Goal: Task Accomplishment & Management: Use online tool/utility

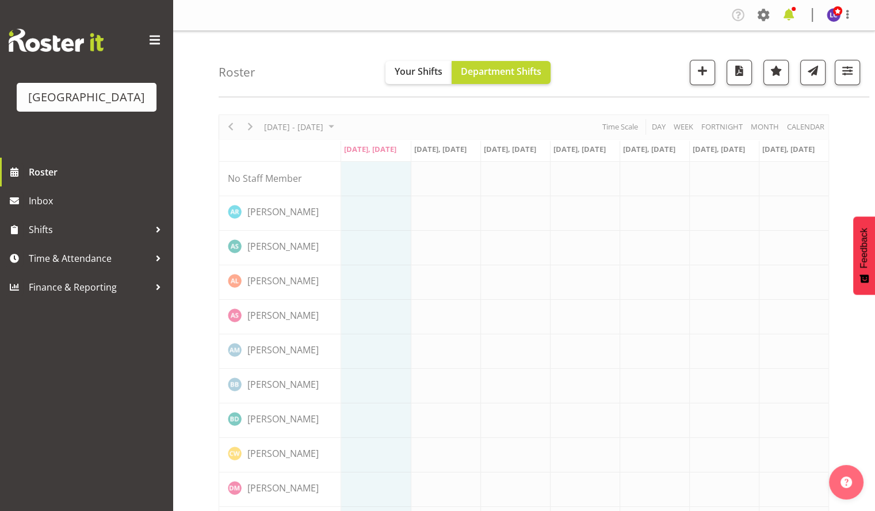
click at [795, 18] on span at bounding box center [788, 15] width 18 height 18
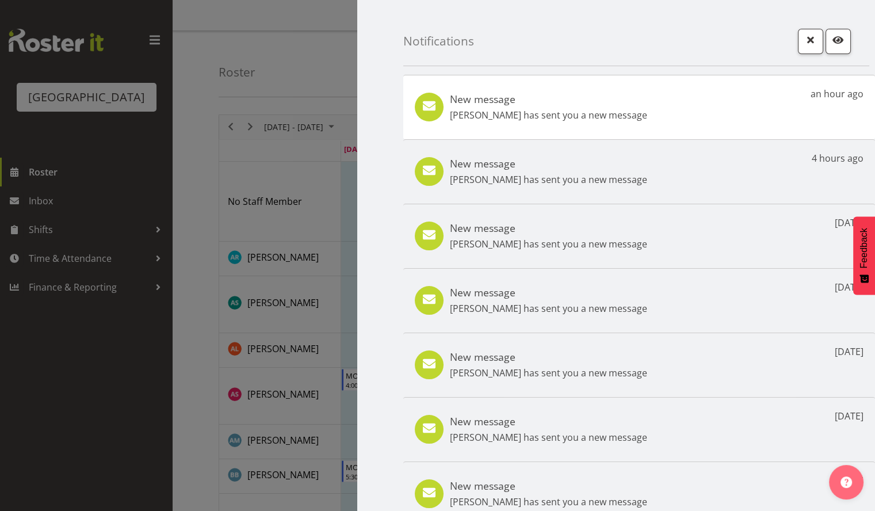
click at [616, 119] on p "Devon Morris-Brown has sent you a new message" at bounding box center [548, 115] width 197 height 14
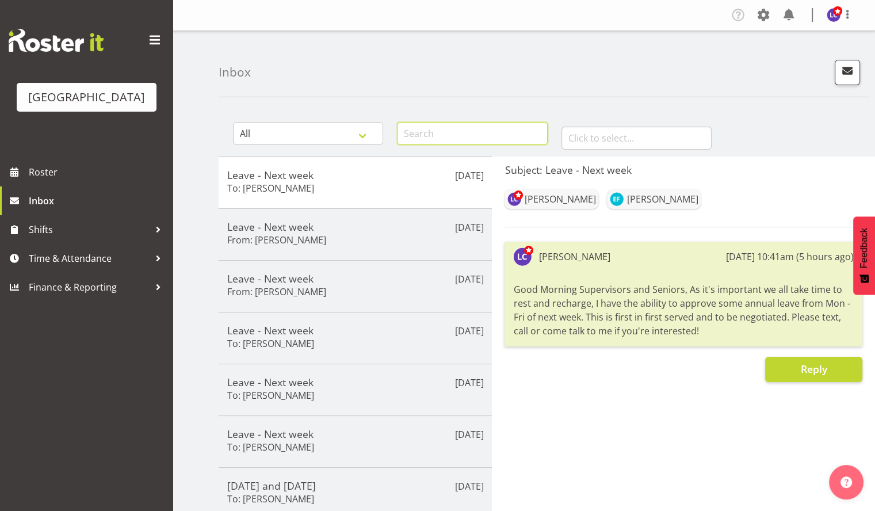
click at [464, 136] on input "text" at bounding box center [472, 133] width 150 height 23
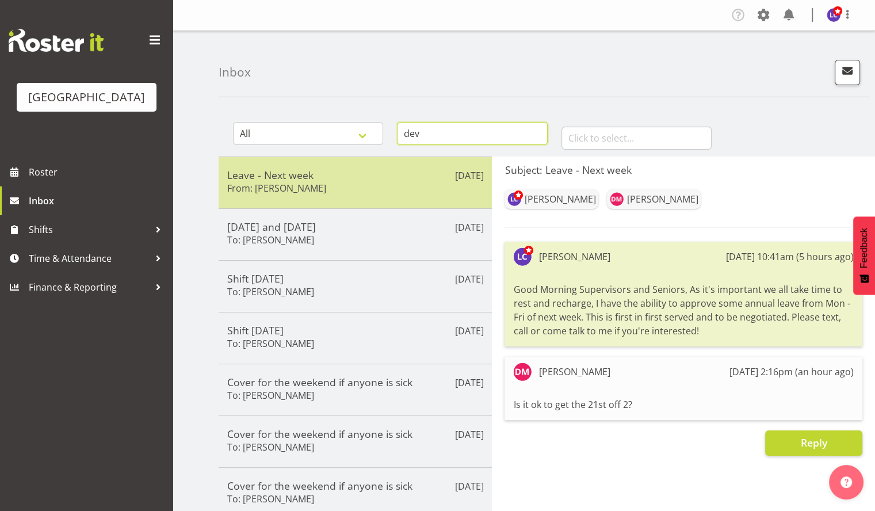
type input "dev"
click at [384, 179] on h5 "Leave - Next week" at bounding box center [355, 174] width 256 height 13
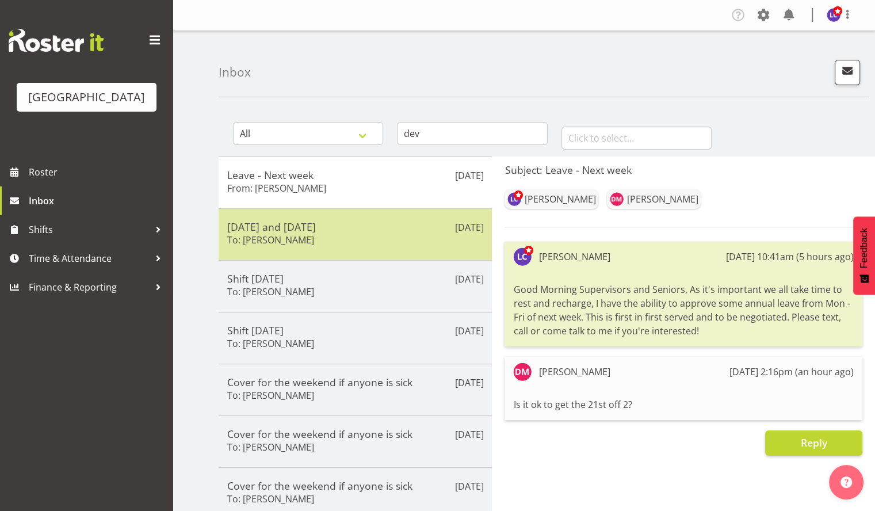
click at [372, 221] on h5 "Monday and Tuesday" at bounding box center [355, 226] width 256 height 13
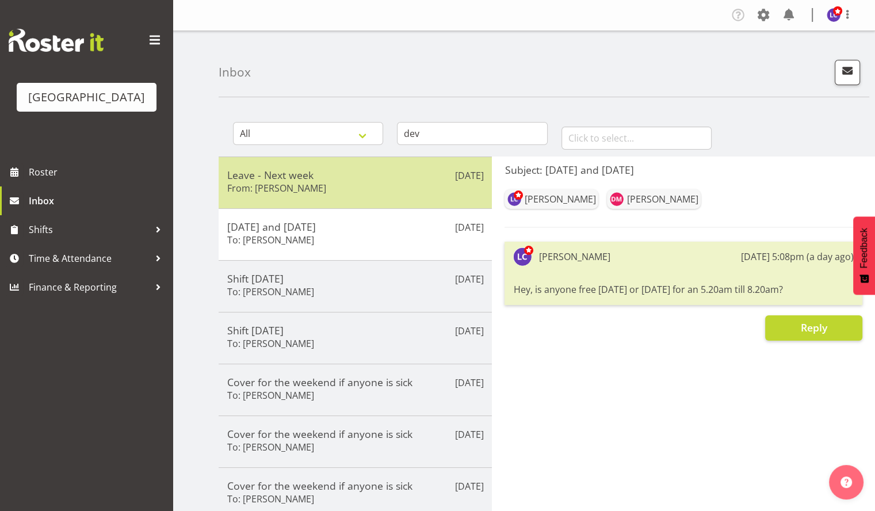
click at [373, 187] on div "Leave - Next week From: Devon Morris-Brown" at bounding box center [355, 182] width 256 height 28
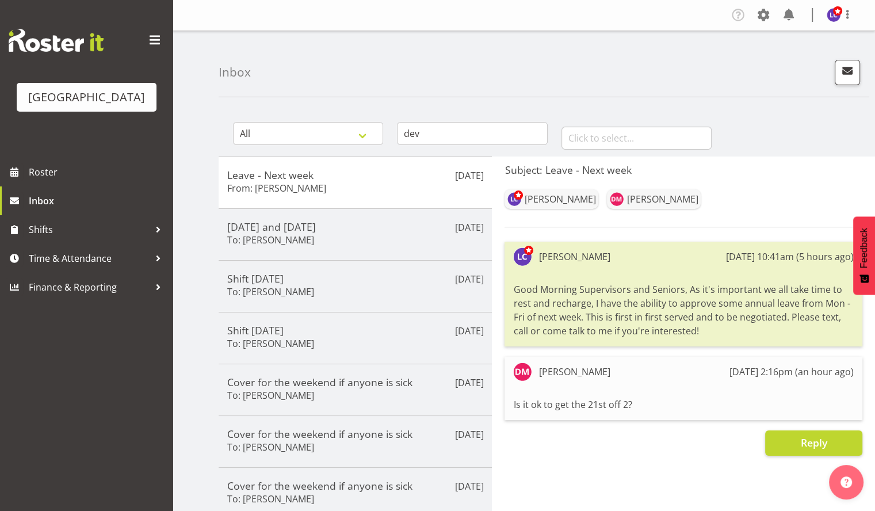
click at [651, 460] on div "Subject: Leave - Next week Laurie Cook Devon Morris-Brown Laurie Cook 11th Aug …" at bounding box center [683, 433] width 383 height 555
click at [72, 183] on link "Roster" at bounding box center [86, 172] width 173 height 29
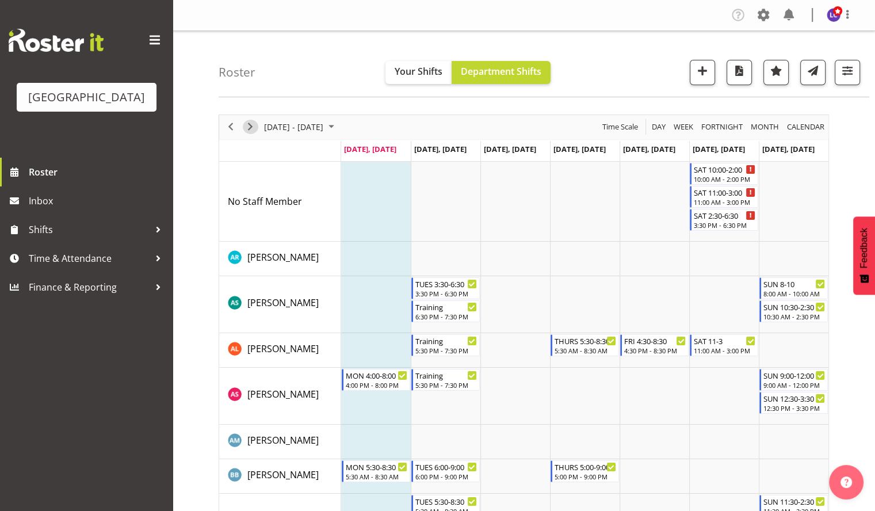
click at [255, 126] on span "Next" at bounding box center [250, 127] width 14 height 14
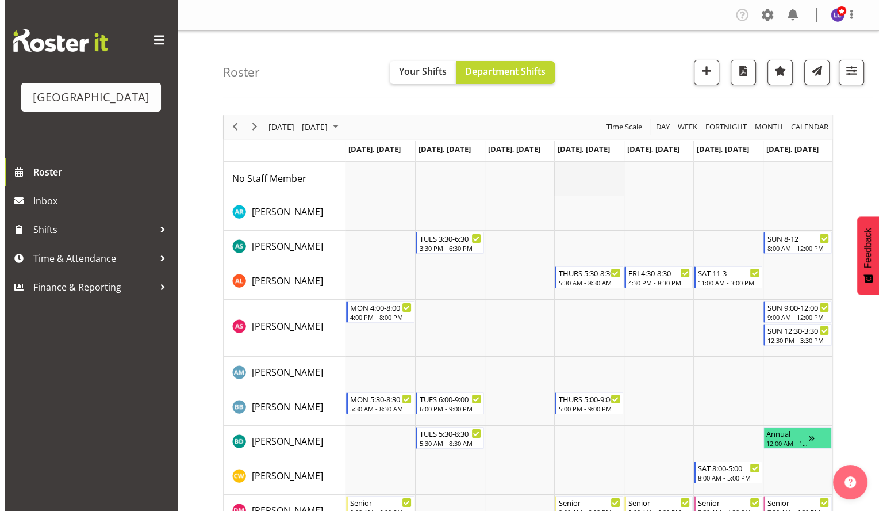
scroll to position [249, 0]
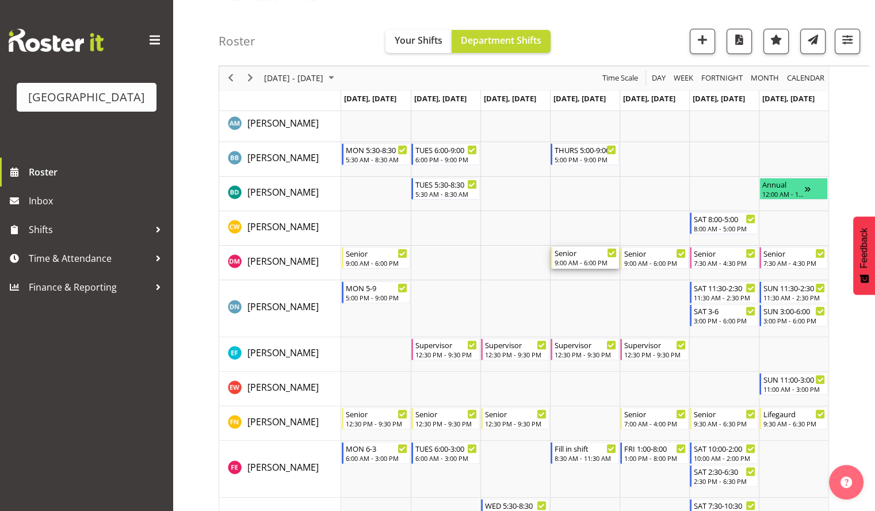
click at [564, 253] on div "Senior" at bounding box center [585, 253] width 62 height 12
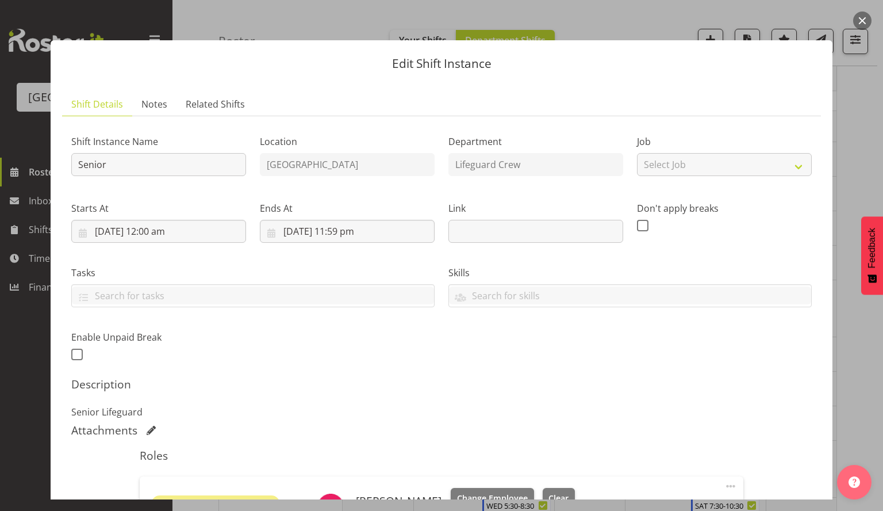
scroll to position [193, 0]
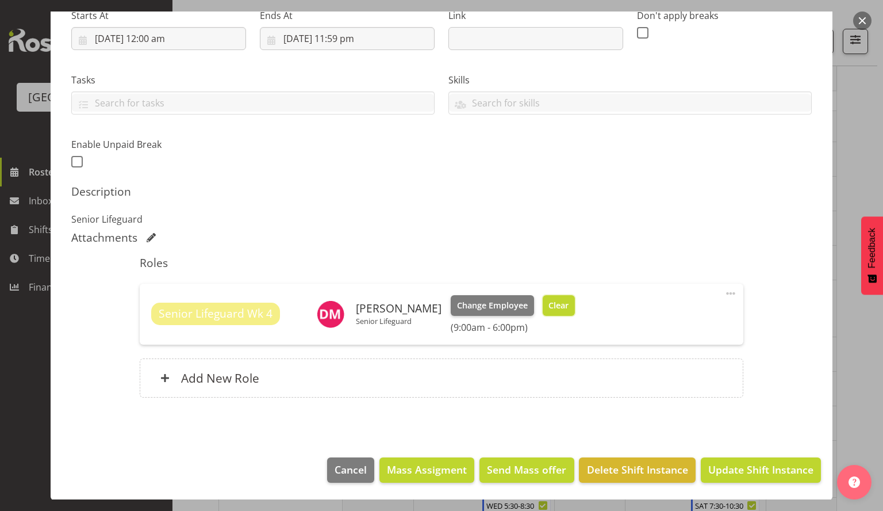
click at [572, 298] on button "Clear" at bounding box center [559, 305] width 33 height 21
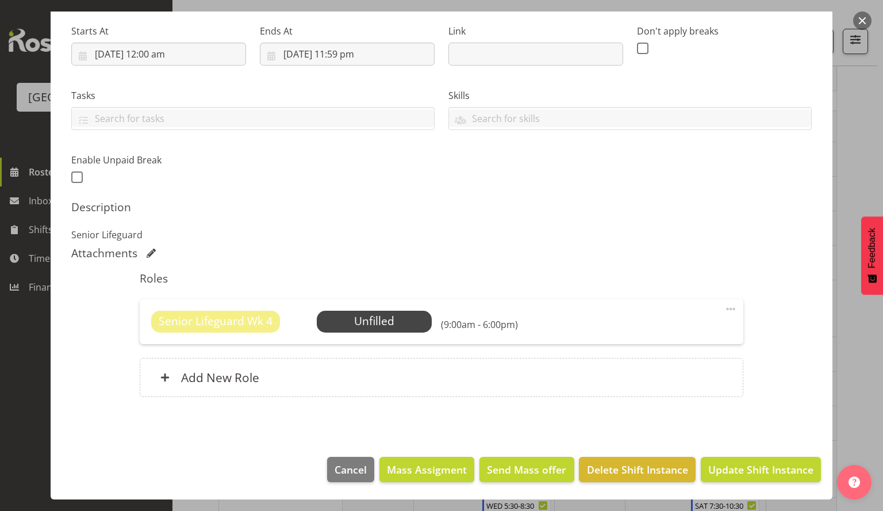
scroll to position [177, 0]
click at [347, 313] on span "Select Employee" at bounding box center [374, 322] width 115 height 22
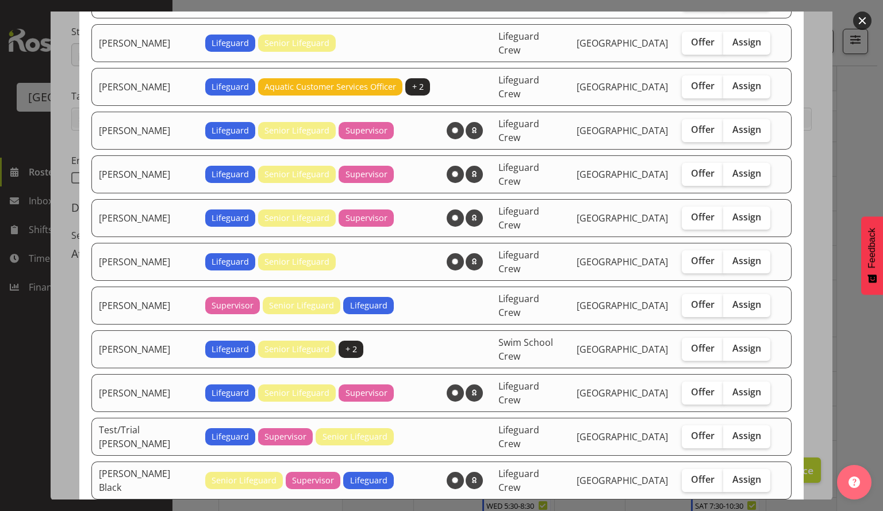
scroll to position [0, 0]
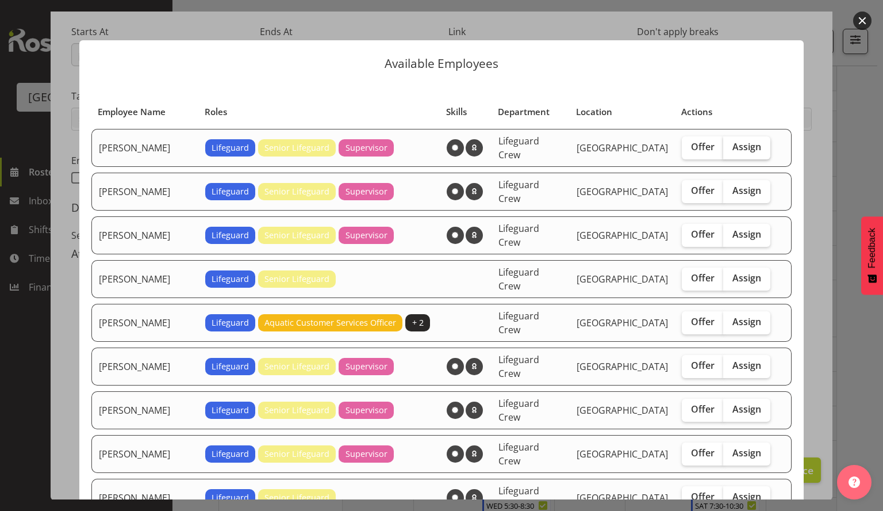
click at [733, 144] on span "Assign" at bounding box center [747, 147] width 29 height 12
click at [730, 144] on input "Assign" at bounding box center [726, 146] width 7 height 7
checkbox input "true"
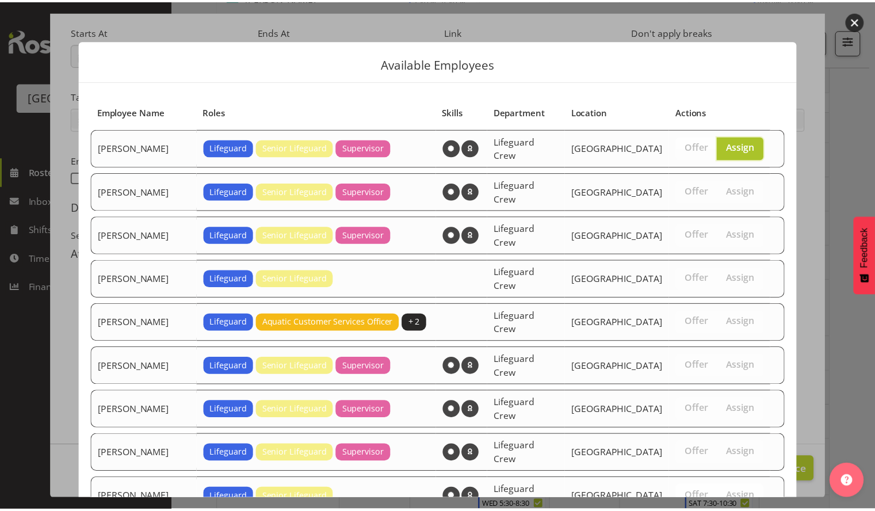
scroll to position [236, 0]
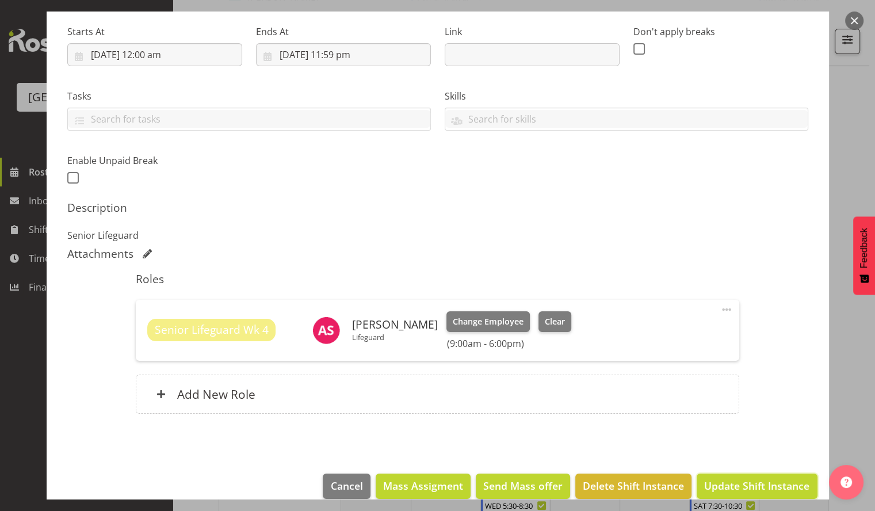
click at [736, 482] on span "Update Shift Instance" at bounding box center [756, 485] width 105 height 15
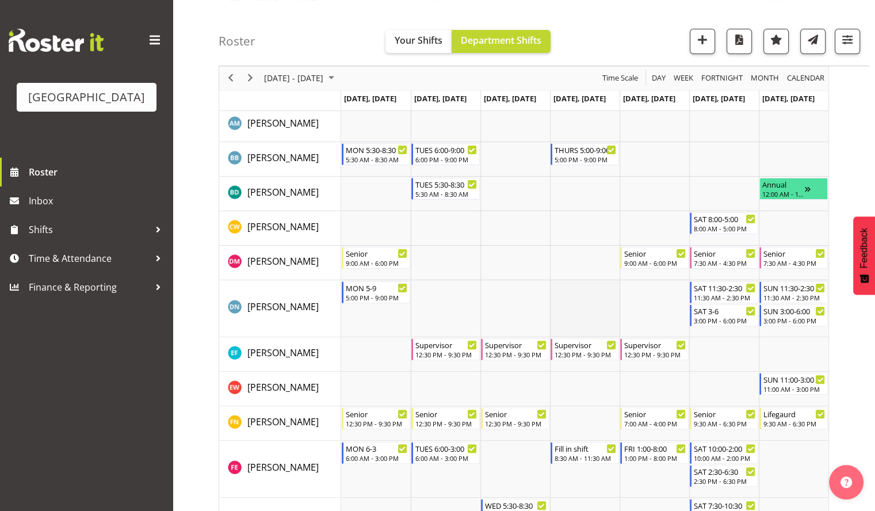
scroll to position [0, 0]
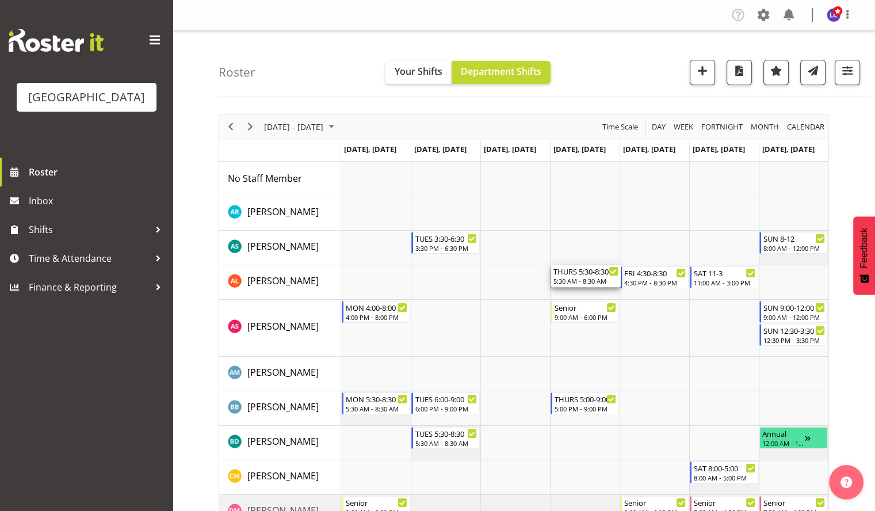
drag, startPoint x: 574, startPoint y: 278, endPoint x: 584, endPoint y: 270, distance: 13.1
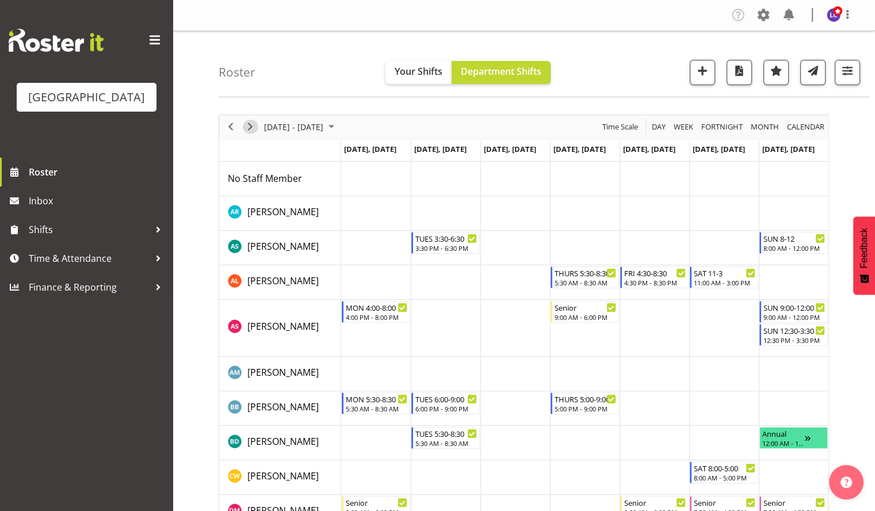
click at [248, 130] on span "Next" at bounding box center [250, 127] width 14 height 14
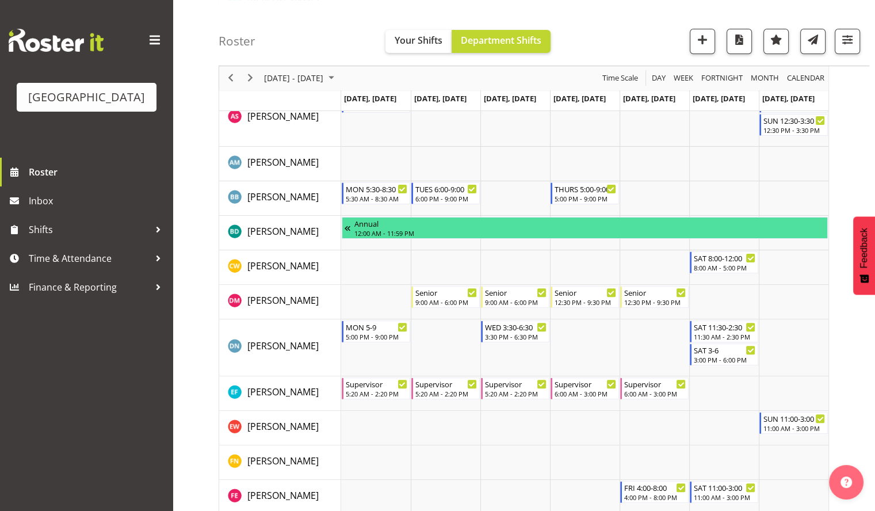
scroll to position [282, 0]
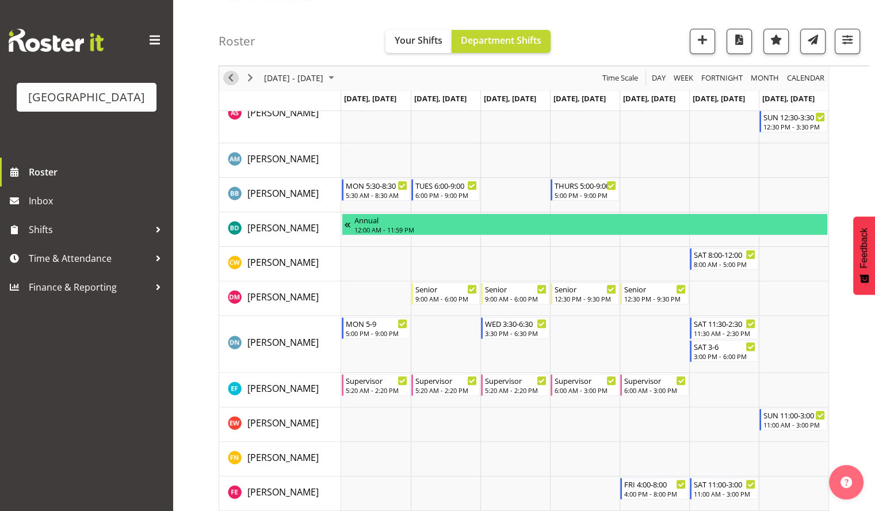
drag, startPoint x: 232, startPoint y: 78, endPoint x: 203, endPoint y: 23, distance: 62.5
click at [232, 79] on span "Previous" at bounding box center [231, 78] width 14 height 14
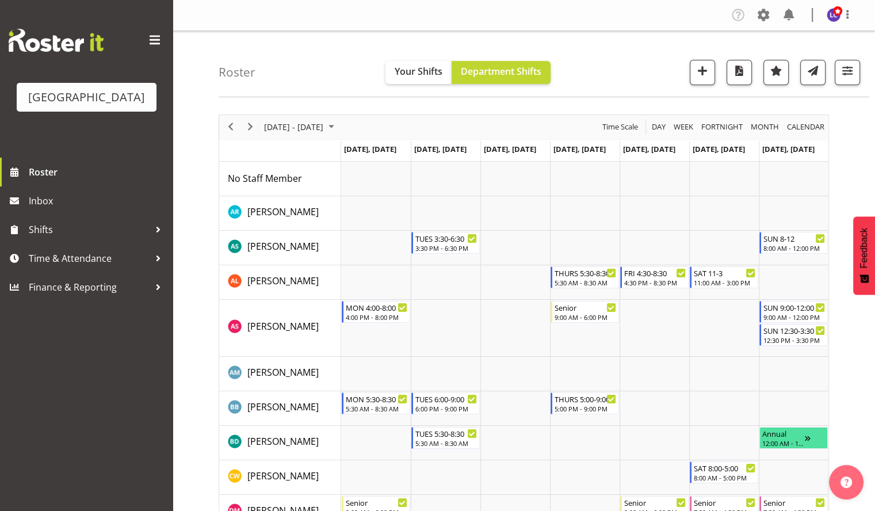
scroll to position [249, 0]
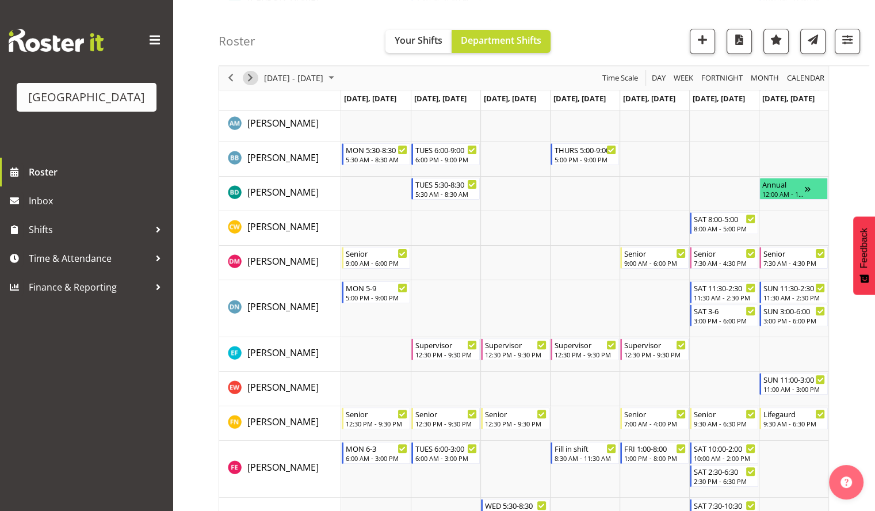
drag, startPoint x: 248, startPoint y: 78, endPoint x: 307, endPoint y: 204, distance: 138.7
click at [248, 78] on span "Next" at bounding box center [250, 78] width 14 height 14
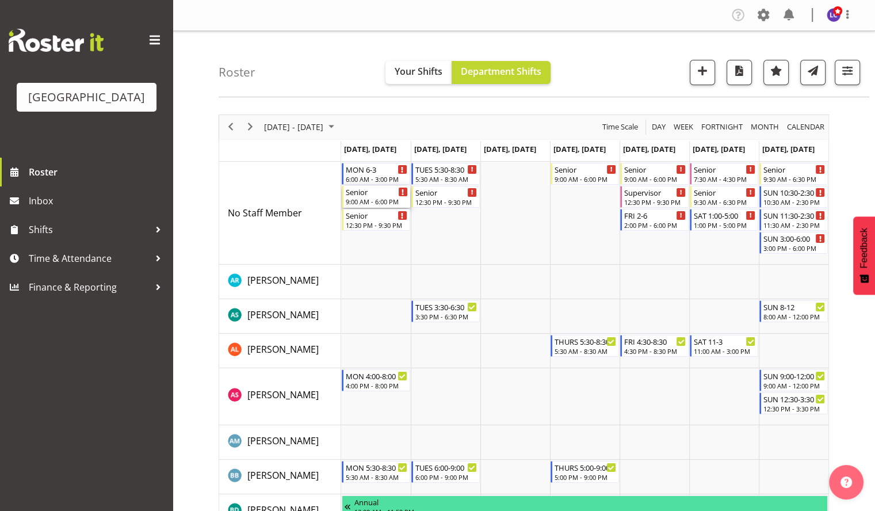
click at [384, 196] on div "Senior" at bounding box center [377, 192] width 62 height 12
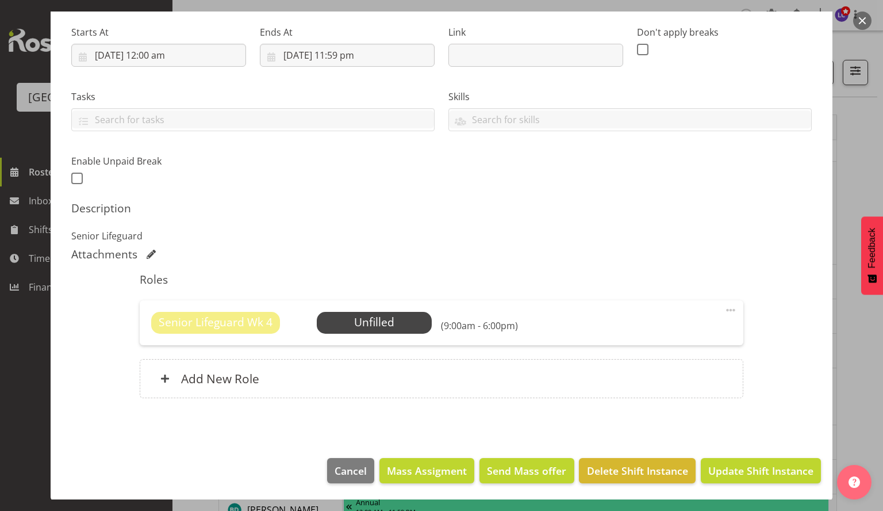
scroll to position [177, 0]
click at [397, 323] on span "Select Employee" at bounding box center [374, 321] width 86 height 17
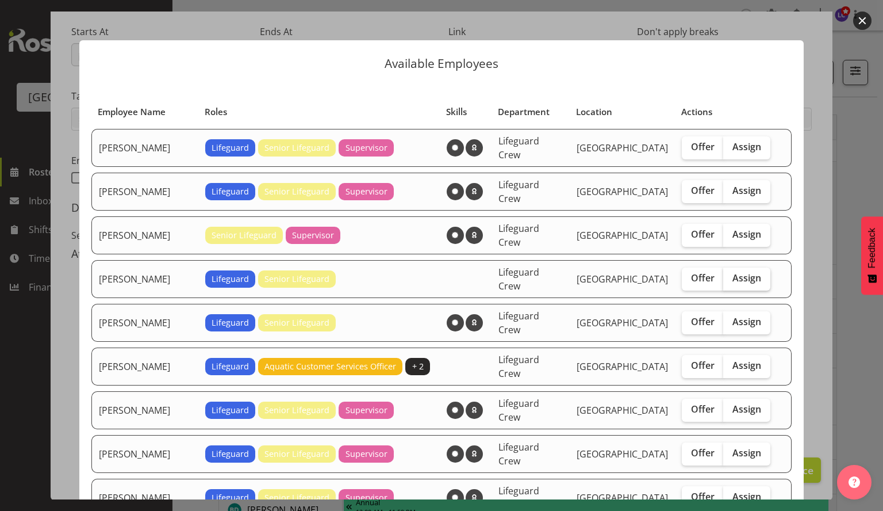
click at [748, 272] on span "Assign" at bounding box center [747, 278] width 29 height 12
click at [731, 274] on input "Assign" at bounding box center [726, 277] width 7 height 7
checkbox input "true"
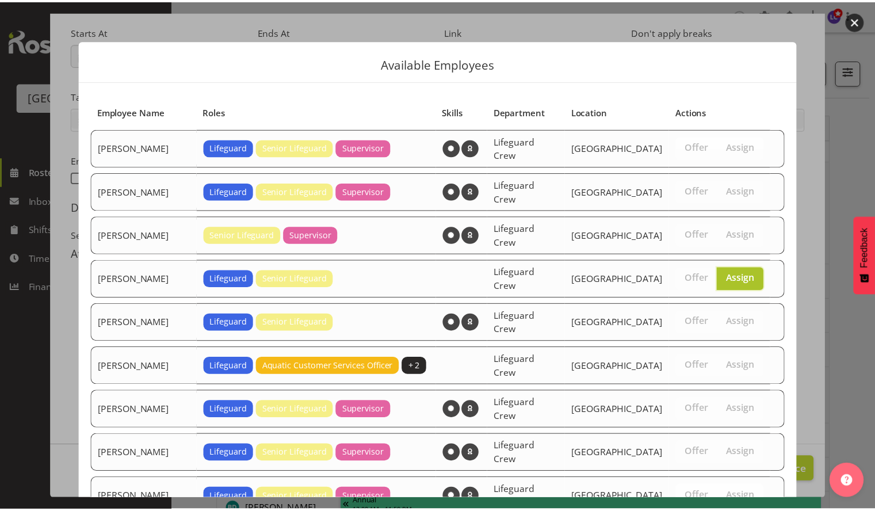
scroll to position [390, 0]
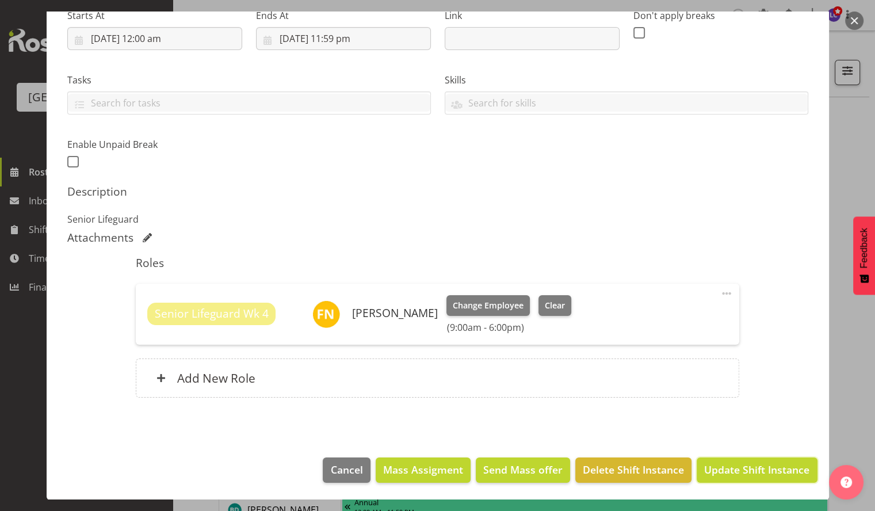
click at [743, 466] on span "Update Shift Instance" at bounding box center [756, 469] width 105 height 15
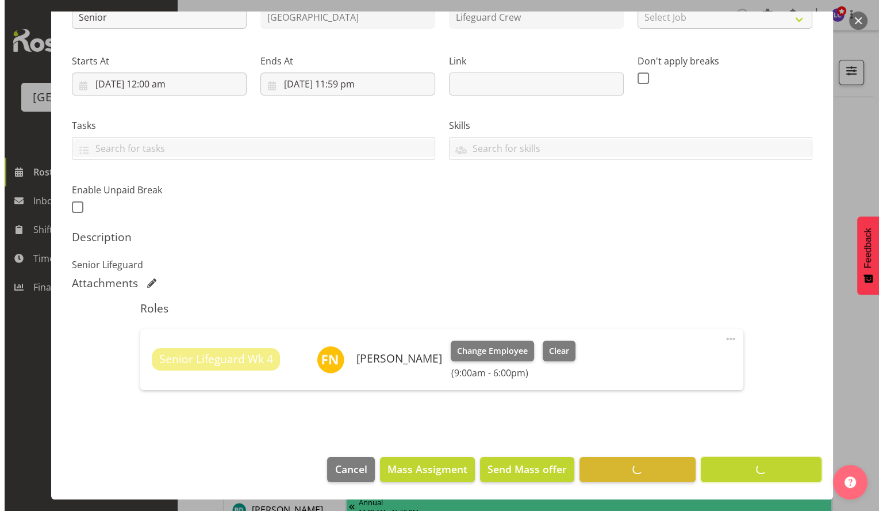
scroll to position [147, 0]
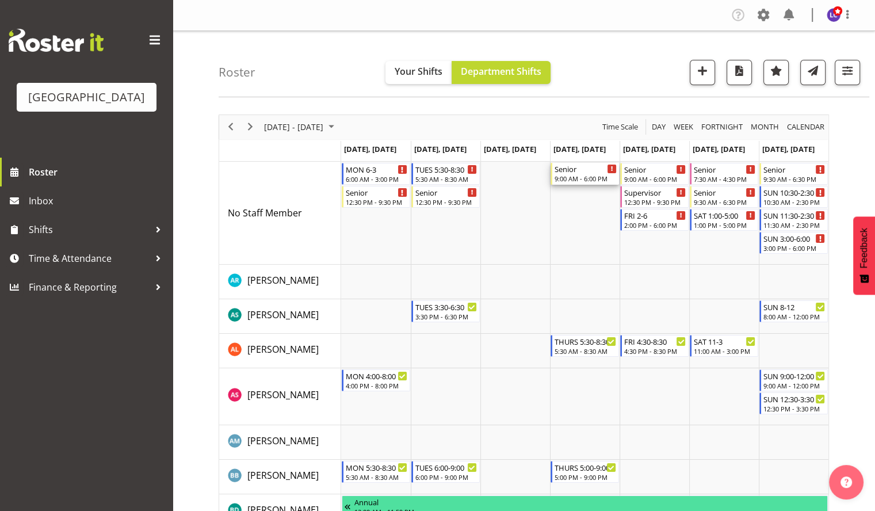
click at [591, 166] on div "Senior" at bounding box center [585, 169] width 62 height 12
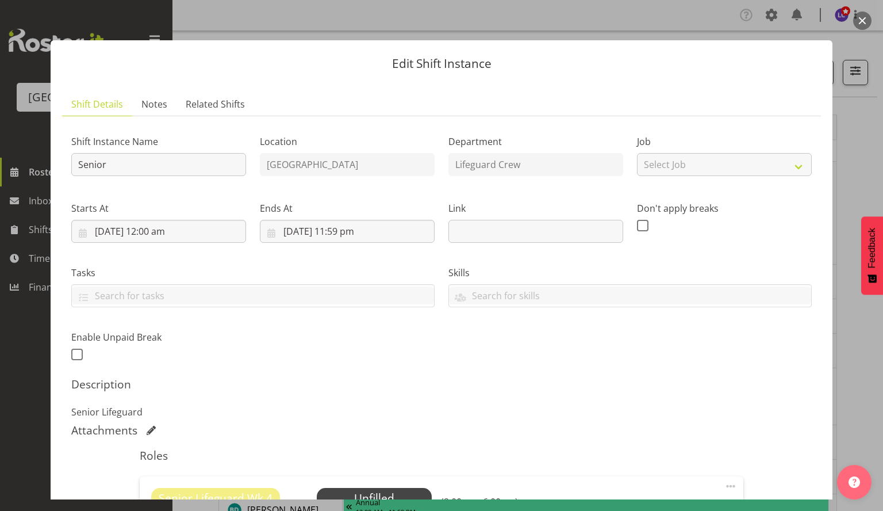
scroll to position [177, 0]
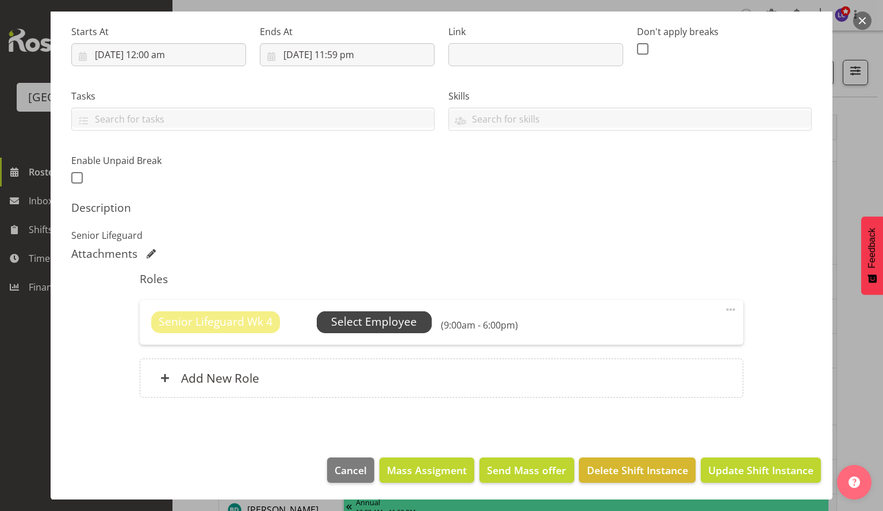
click at [388, 322] on span "Select Employee" at bounding box center [374, 321] width 86 height 17
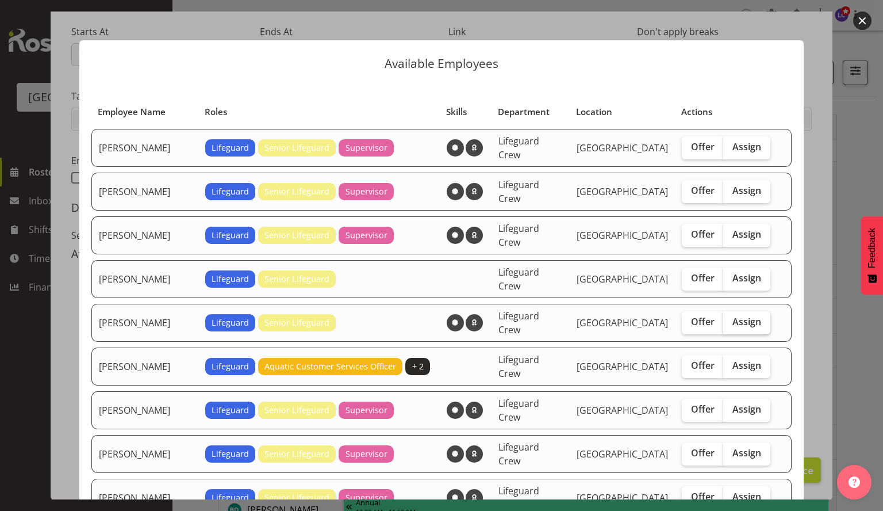
click at [744, 316] on span "Assign" at bounding box center [747, 322] width 29 height 12
click at [731, 318] on input "Assign" at bounding box center [726, 321] width 7 height 7
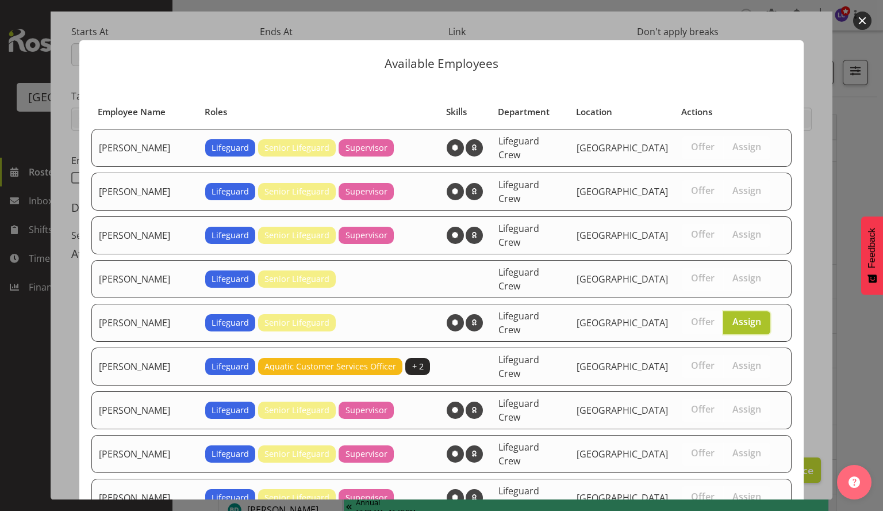
click at [736, 316] on span "Assign" at bounding box center [747, 322] width 29 height 12
click at [731, 318] on input "Assign" at bounding box center [726, 321] width 7 height 7
checkbox input "false"
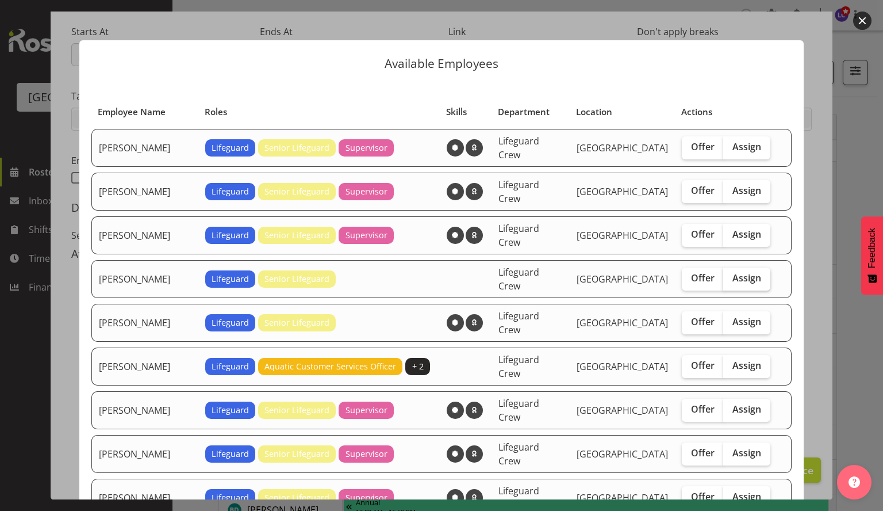
click at [739, 272] on span "Assign" at bounding box center [747, 278] width 29 height 12
click at [731, 274] on input "Assign" at bounding box center [726, 277] width 7 height 7
checkbox input "true"
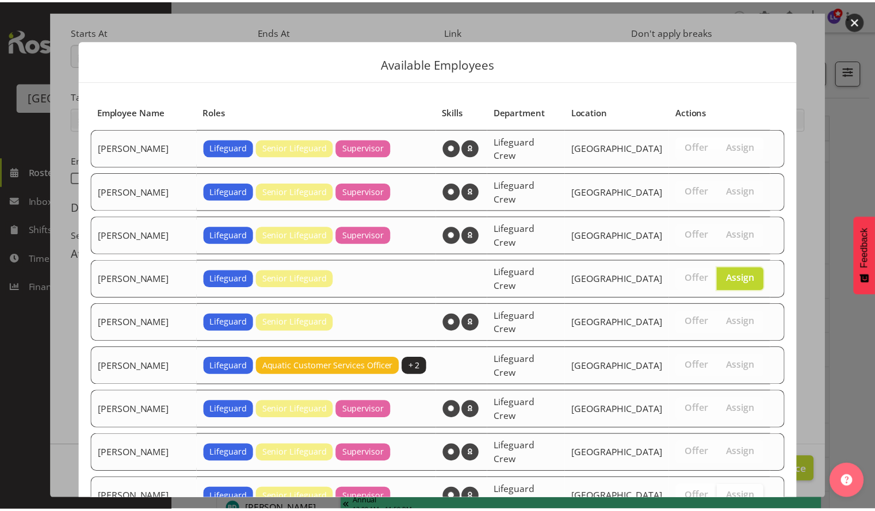
scroll to position [313, 0]
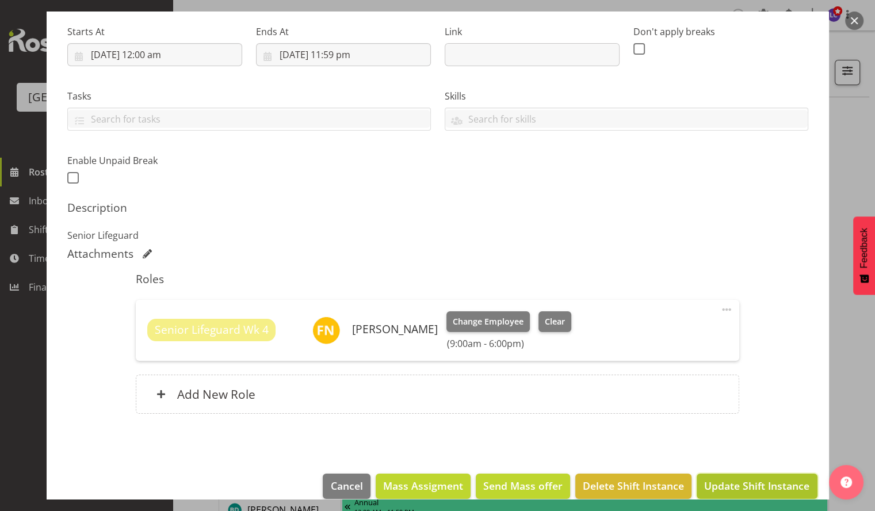
click at [760, 478] on span "Update Shift Instance" at bounding box center [756, 485] width 105 height 15
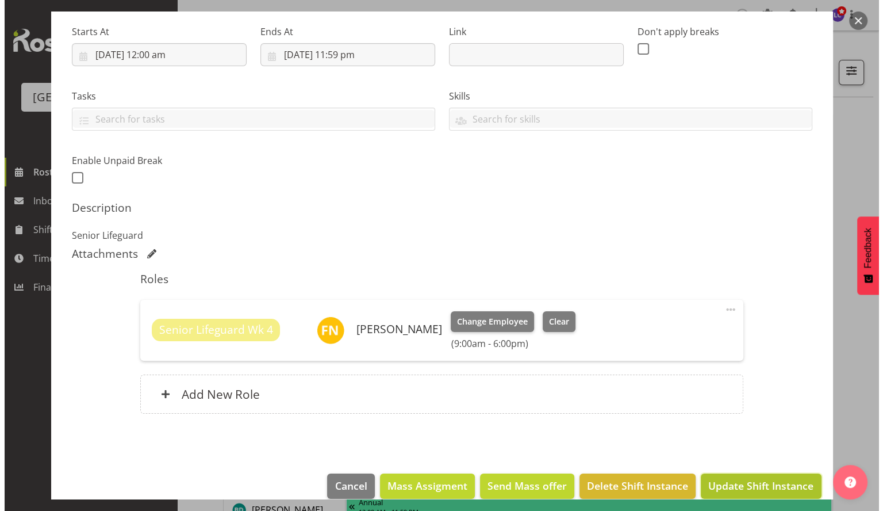
scroll to position [147, 0]
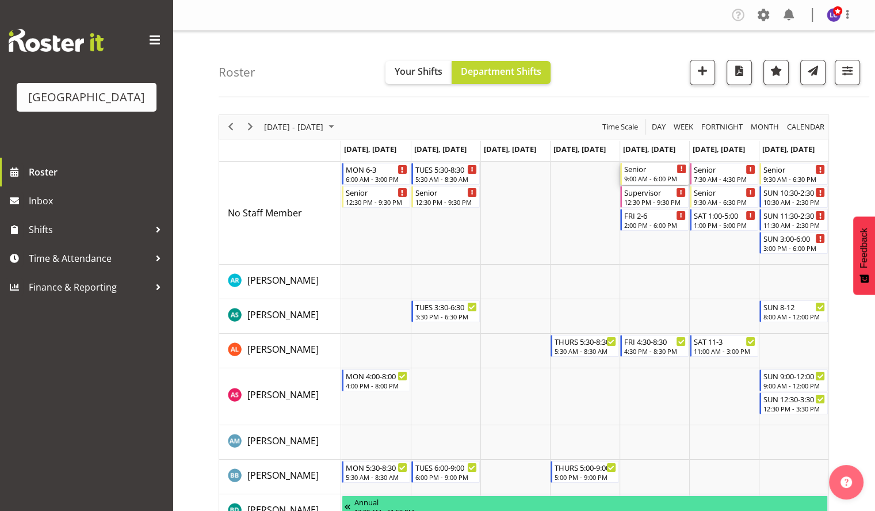
click at [648, 173] on div "Senior 9:00 AM - 6:00 PM" at bounding box center [655, 174] width 62 height 22
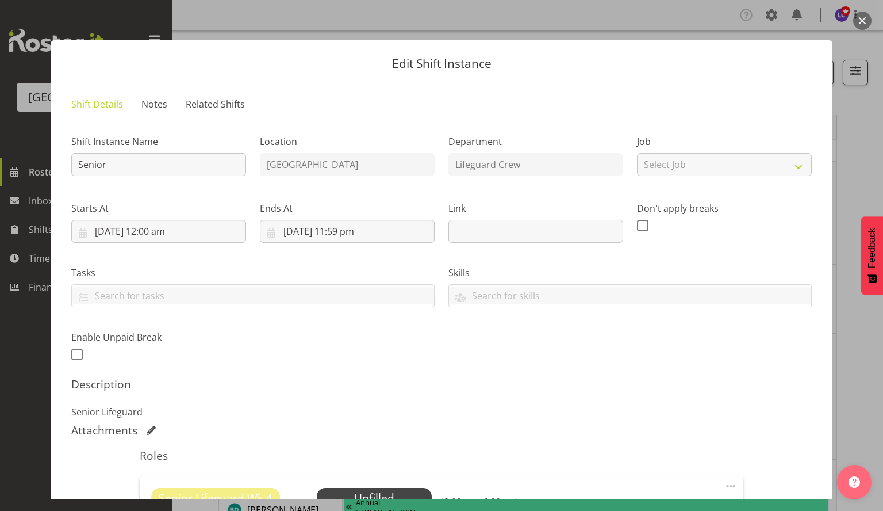
scroll to position [177, 0]
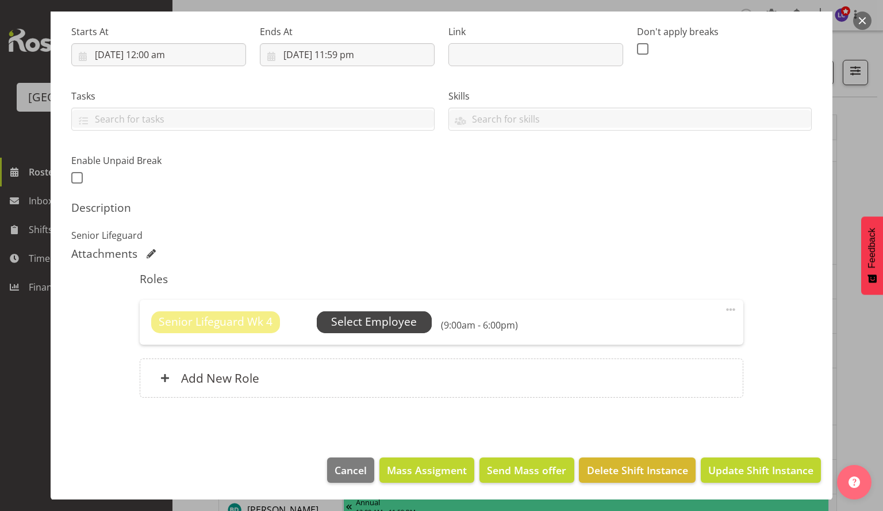
click at [358, 324] on span "Select Employee" at bounding box center [374, 321] width 86 height 17
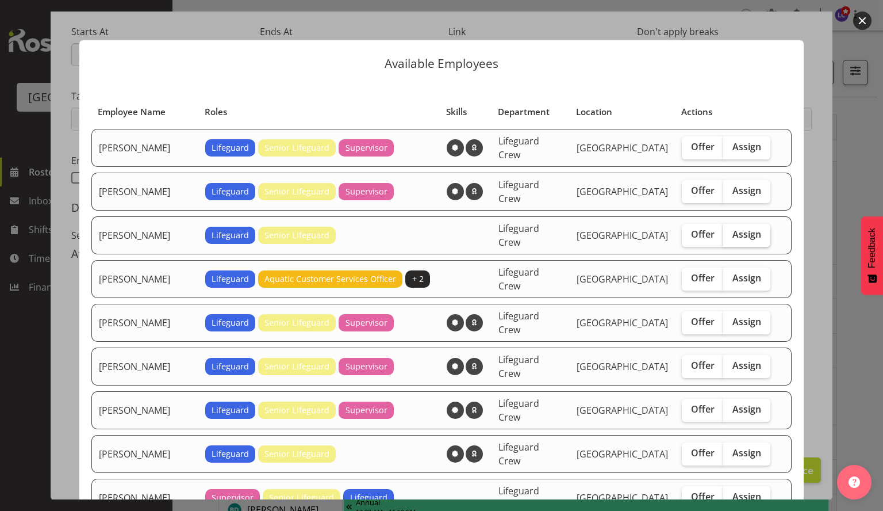
click at [750, 228] on span "Assign" at bounding box center [747, 234] width 29 height 12
click at [731, 231] on input "Assign" at bounding box center [726, 234] width 7 height 7
checkbox input "true"
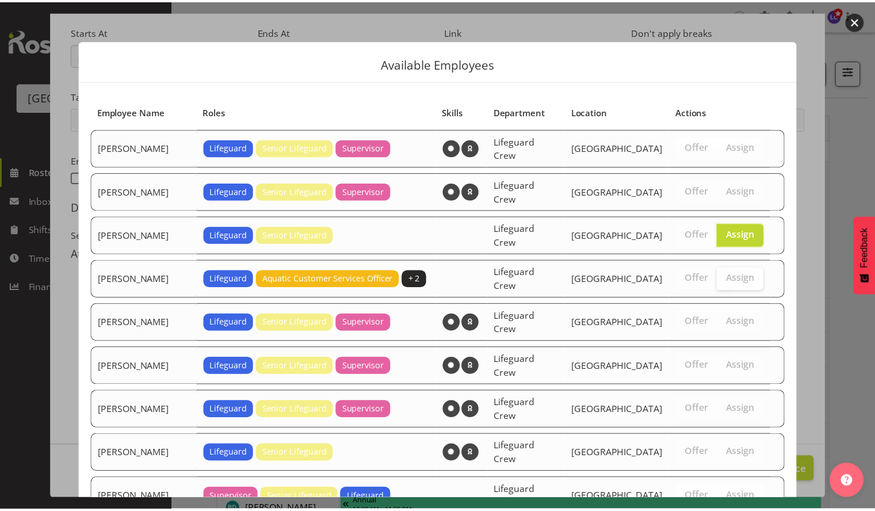
scroll to position [236, 0]
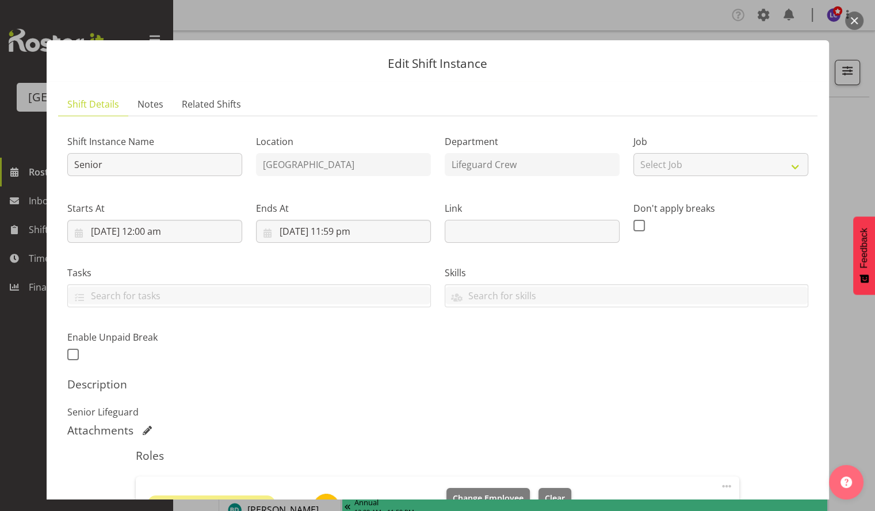
scroll to position [193, 0]
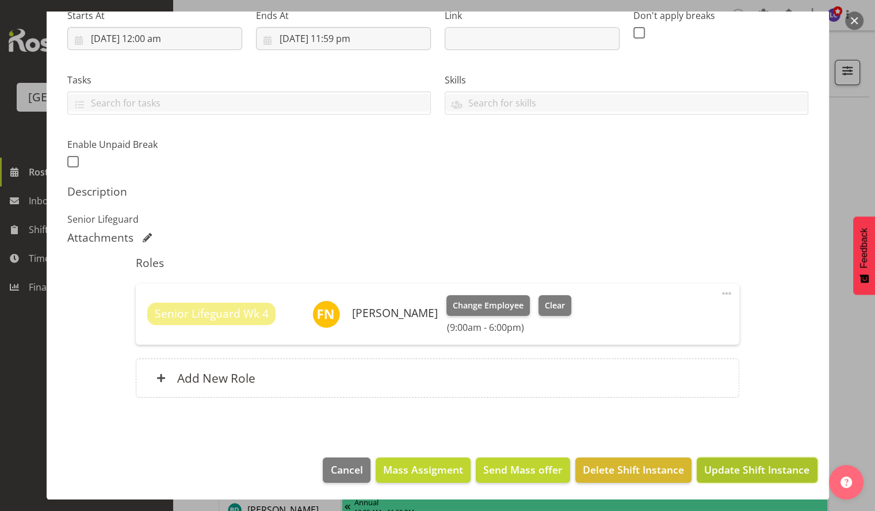
click at [724, 478] on button "Update Shift Instance" at bounding box center [756, 469] width 120 height 25
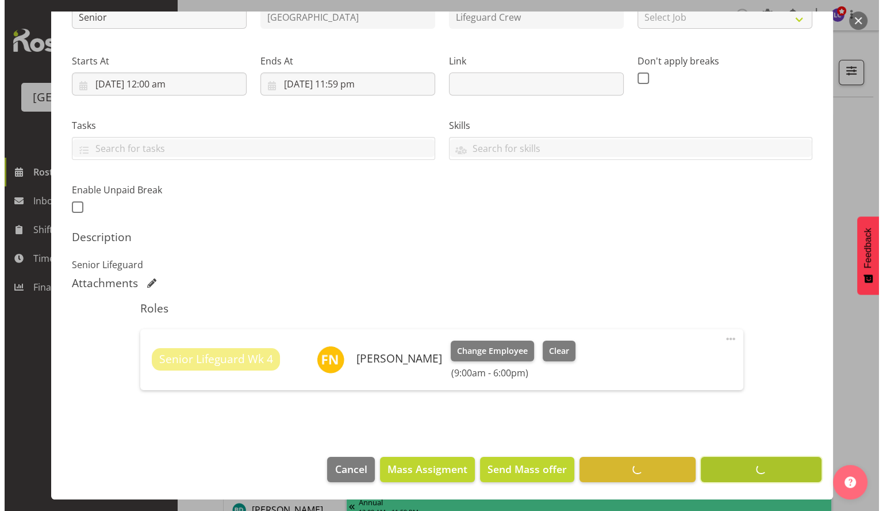
scroll to position [147, 0]
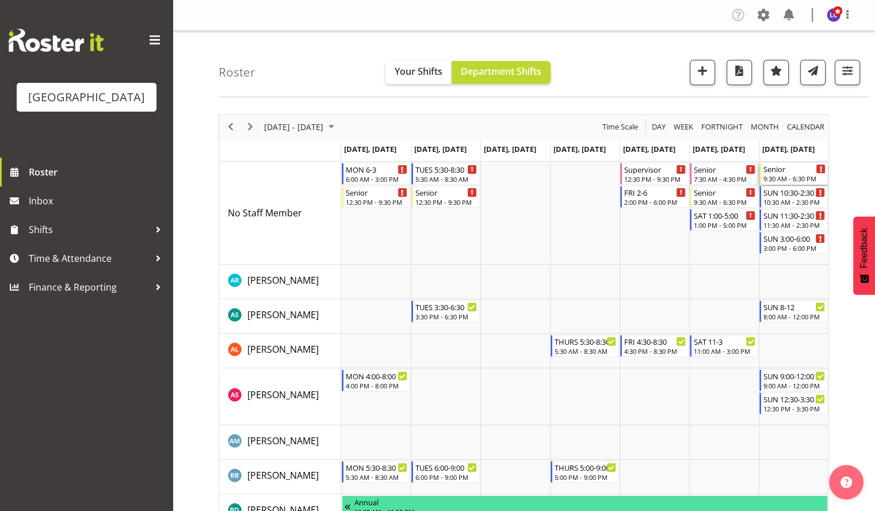
click at [798, 163] on div "Senior" at bounding box center [794, 169] width 62 height 12
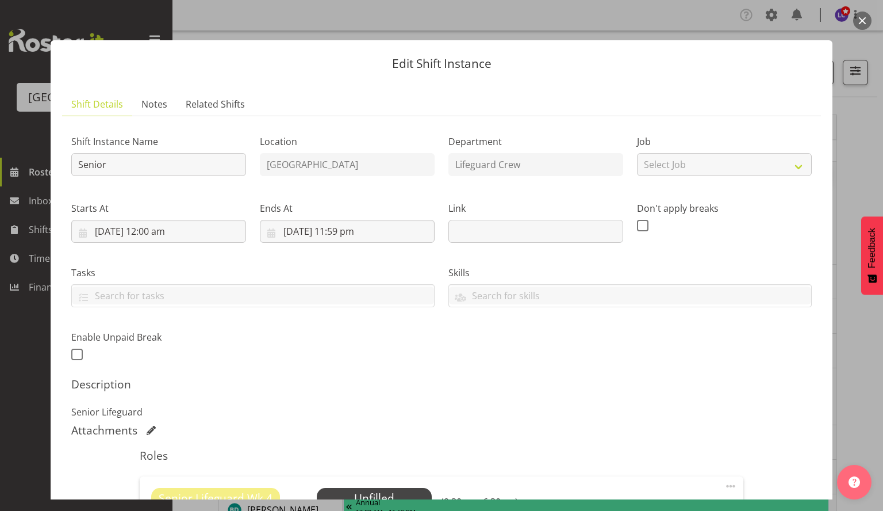
scroll to position [177, 0]
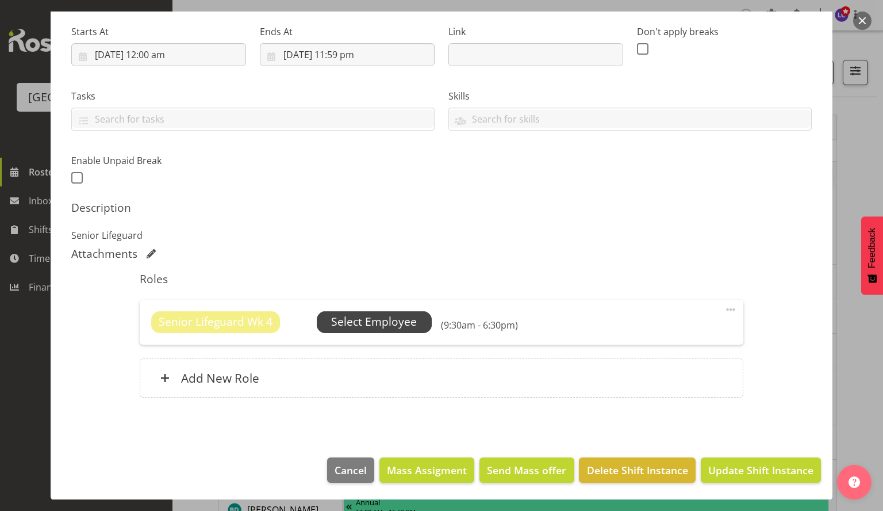
click at [382, 314] on span "Select Employee" at bounding box center [374, 321] width 86 height 17
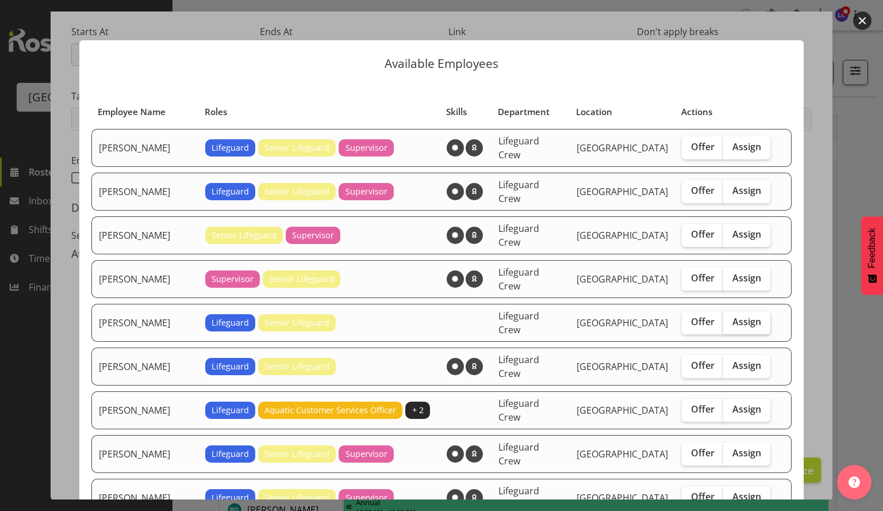
click at [750, 316] on span "Assign" at bounding box center [747, 322] width 29 height 12
click at [731, 318] on input "Assign" at bounding box center [726, 321] width 7 height 7
checkbox input "true"
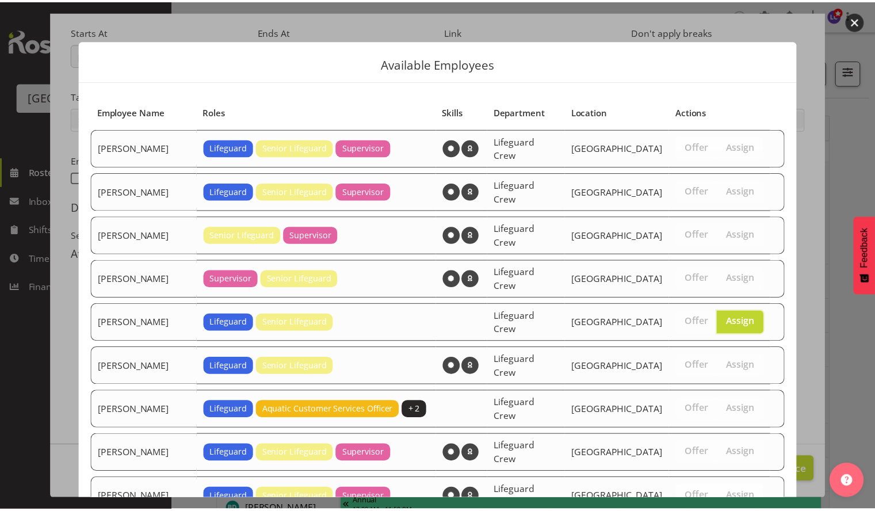
scroll to position [390, 0]
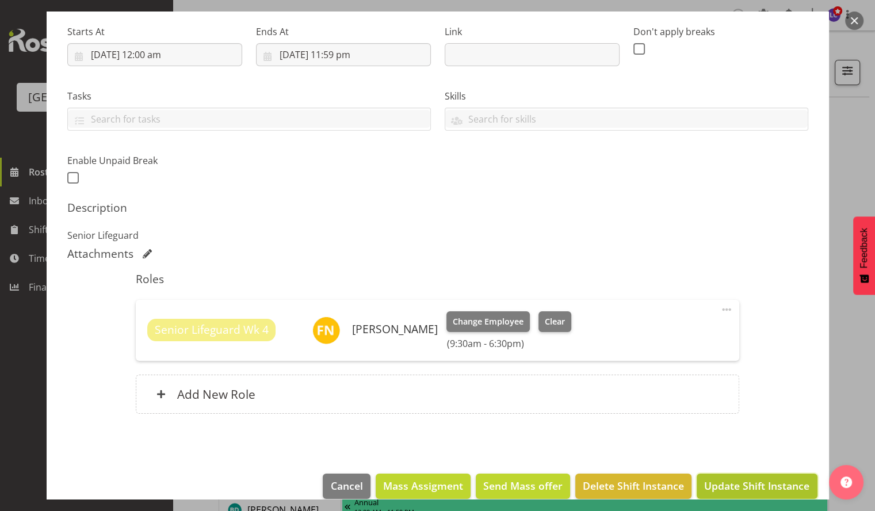
click at [752, 483] on span "Update Shift Instance" at bounding box center [756, 485] width 105 height 15
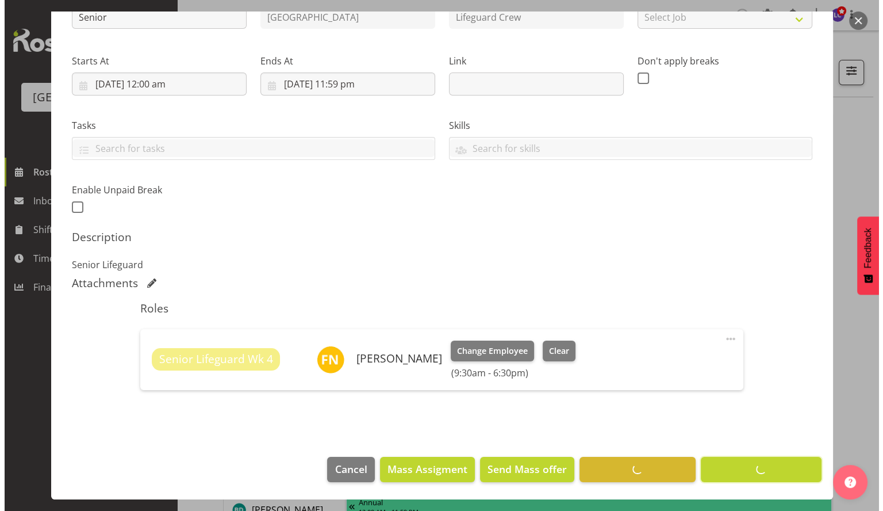
scroll to position [147, 0]
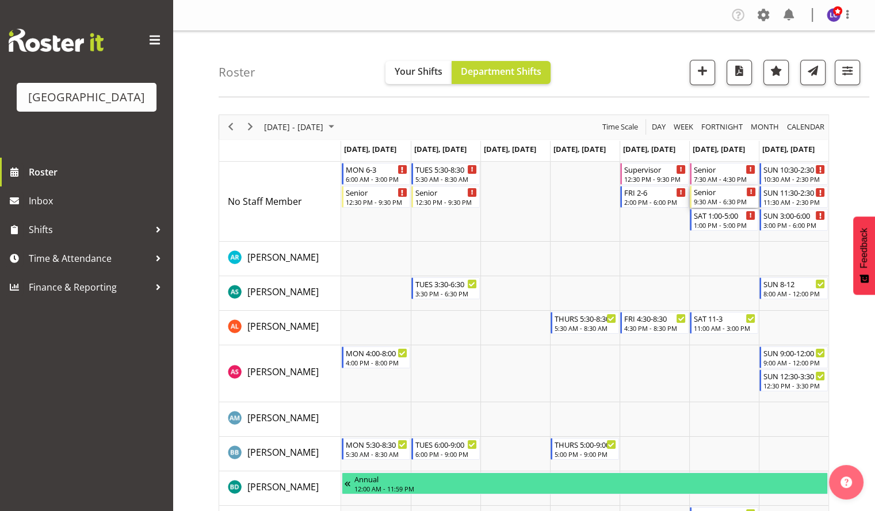
click at [725, 201] on div "9:30 AM - 6:30 PM" at bounding box center [725, 201] width 62 height 9
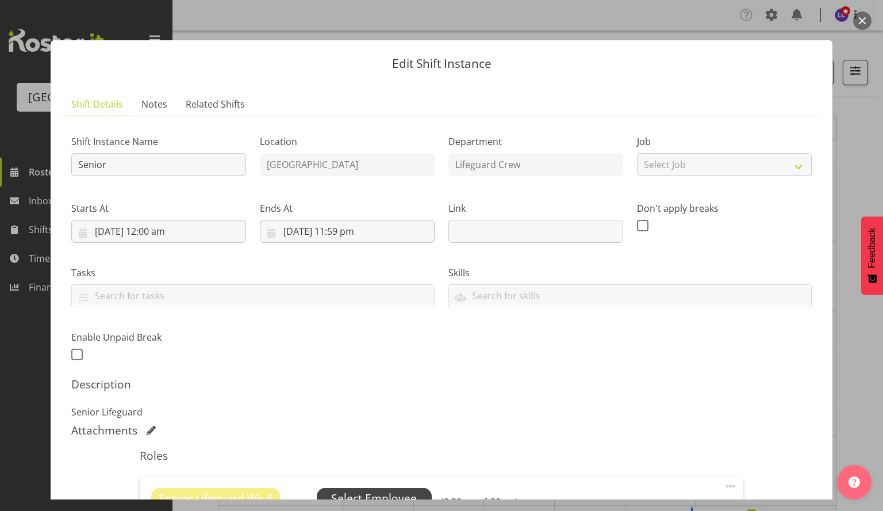
scroll to position [177, 0]
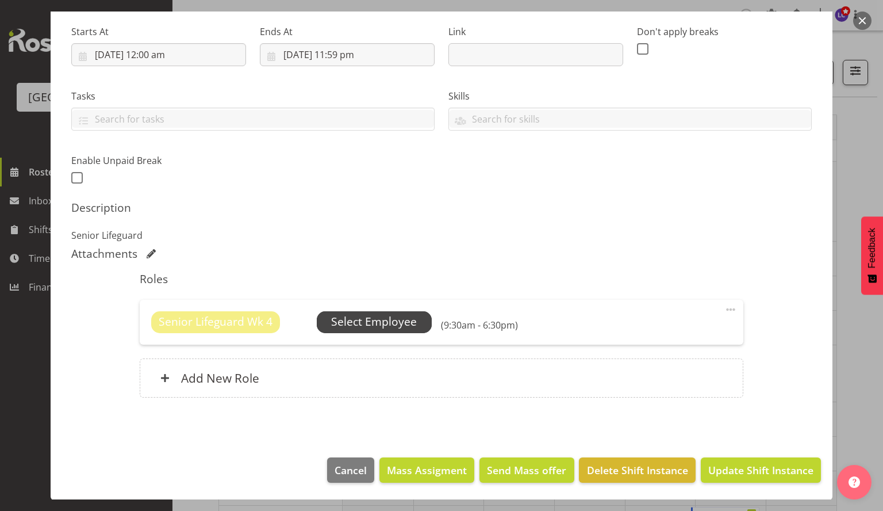
click at [383, 324] on span "Select Employee" at bounding box center [374, 321] width 86 height 17
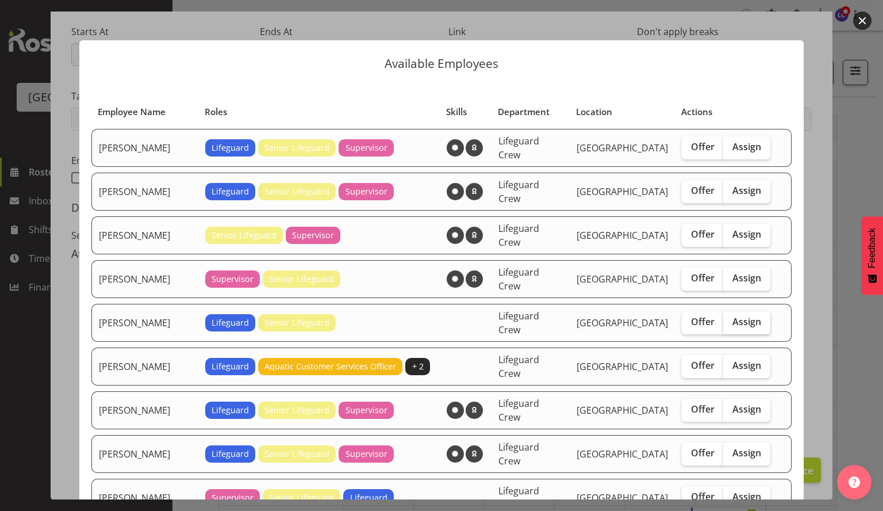
click at [752, 316] on span "Assign" at bounding box center [747, 322] width 29 height 12
click at [731, 318] on input "Assign" at bounding box center [726, 321] width 7 height 7
checkbox input "true"
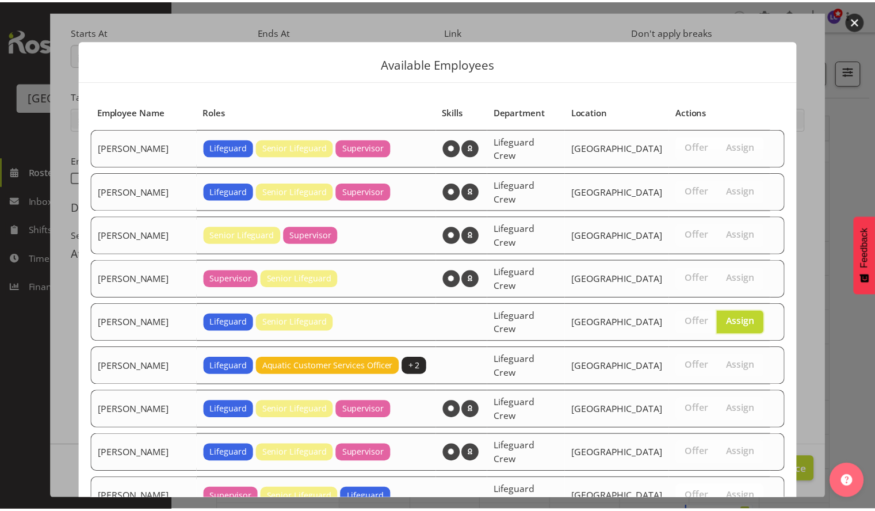
scroll to position [352, 0]
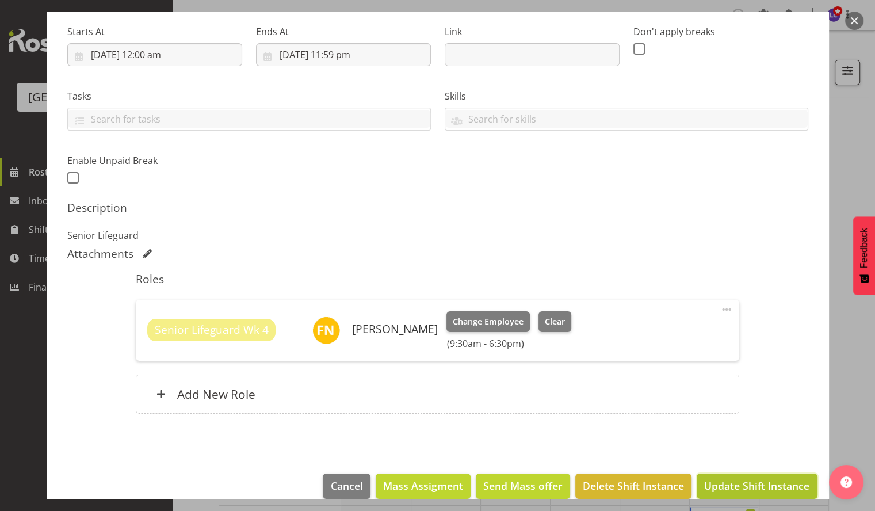
click at [731, 477] on button "Update Shift Instance" at bounding box center [756, 485] width 120 height 25
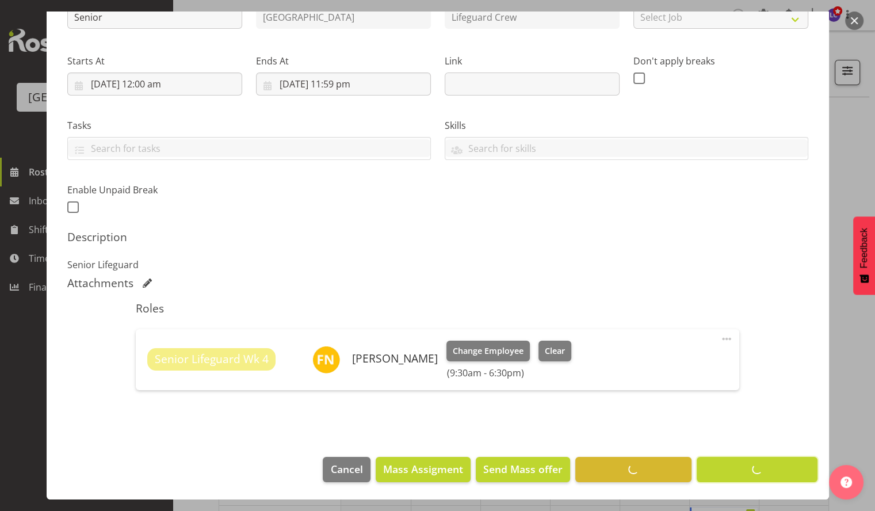
scroll to position [147, 0]
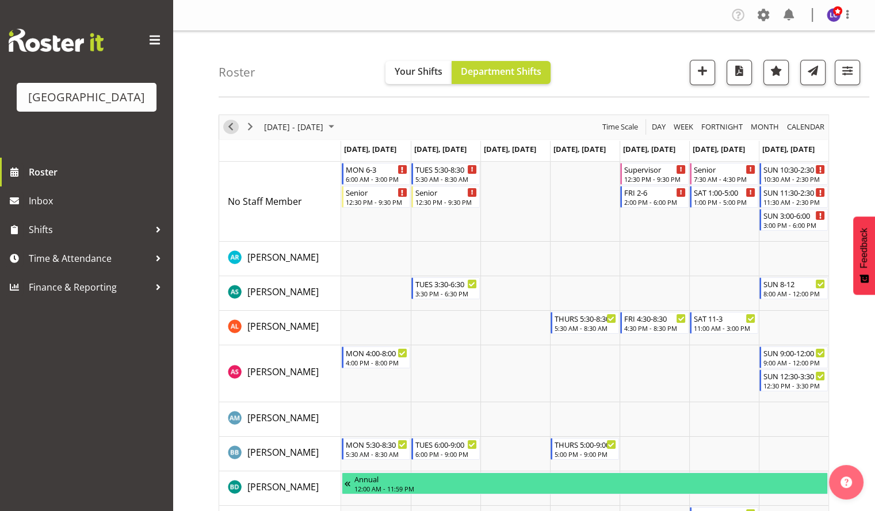
click at [226, 129] on span "Previous" at bounding box center [231, 127] width 14 height 14
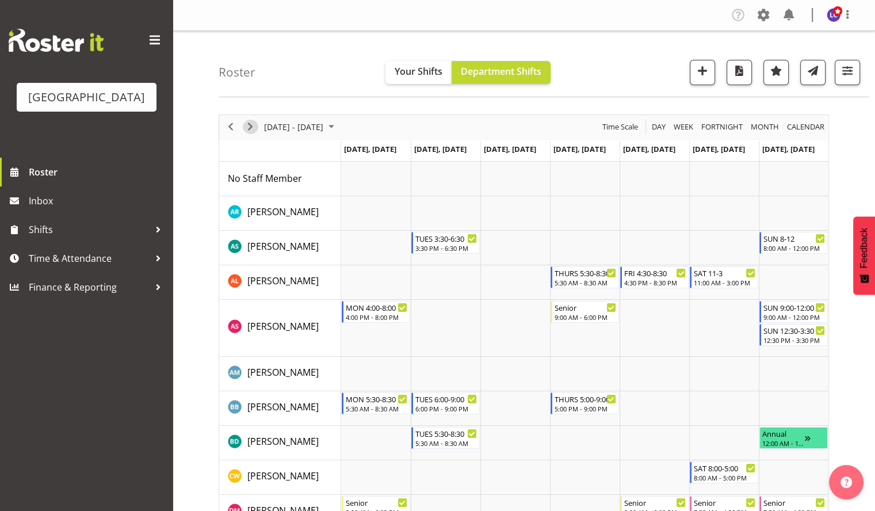
click at [248, 124] on span "Next" at bounding box center [250, 127] width 14 height 14
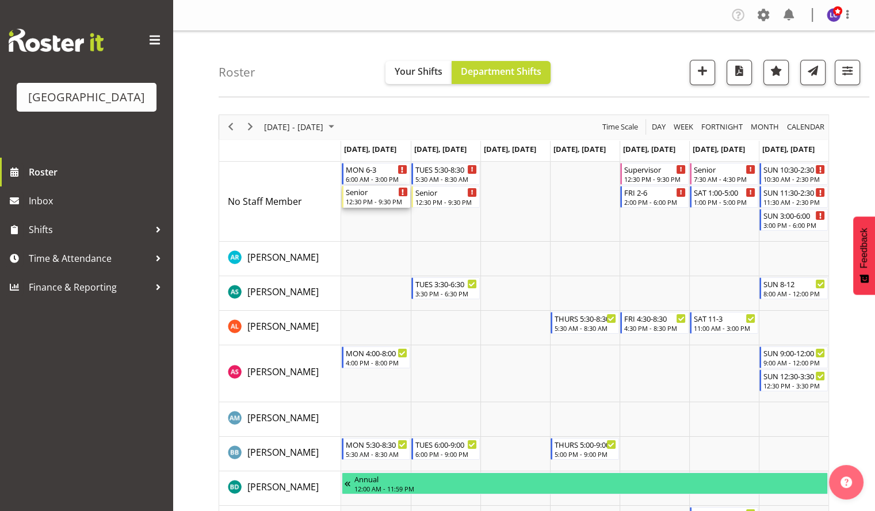
click at [389, 196] on div "Senior" at bounding box center [377, 192] width 62 height 12
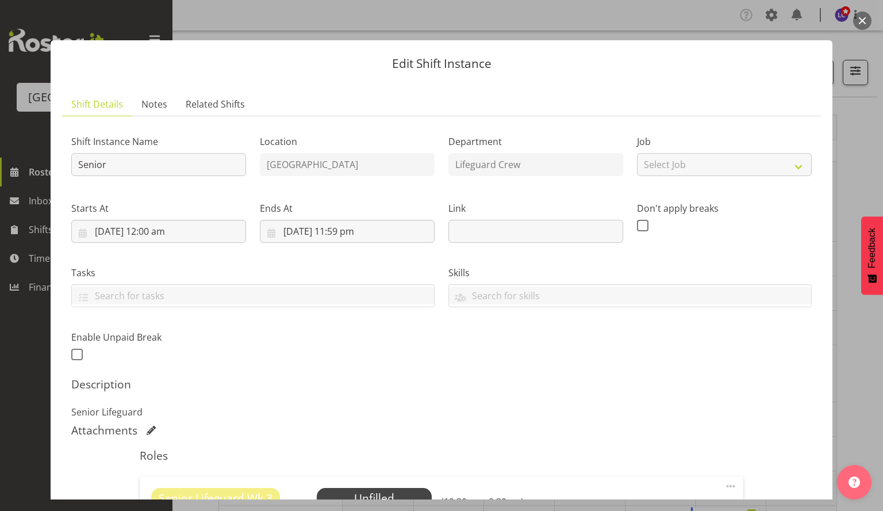
scroll to position [177, 0]
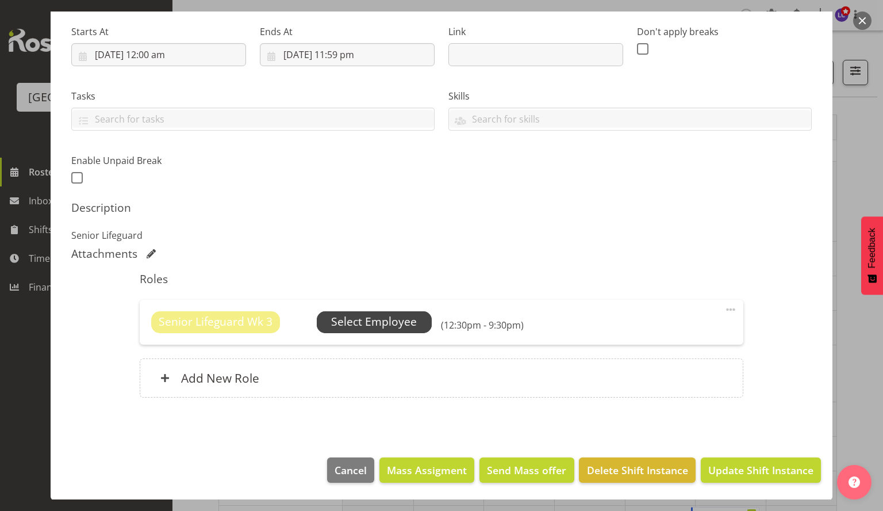
click at [384, 317] on span "Select Employee" at bounding box center [374, 321] width 86 height 17
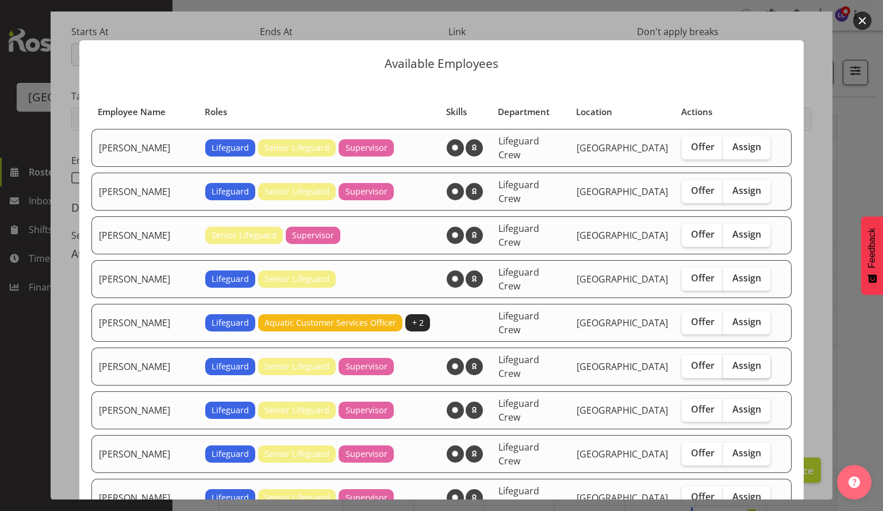
click at [751, 359] on span "Assign" at bounding box center [747, 365] width 29 height 12
click at [731, 362] on input "Assign" at bounding box center [726, 365] width 7 height 7
checkbox input "true"
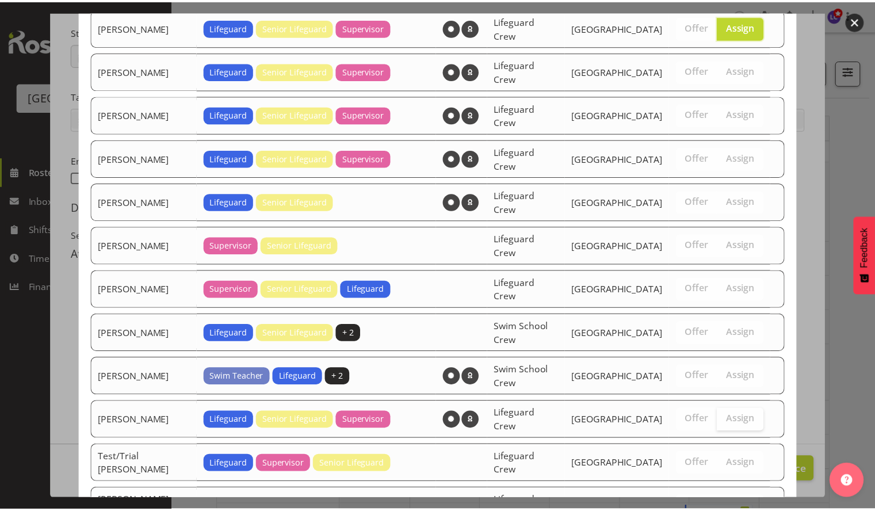
scroll to position [352, 0]
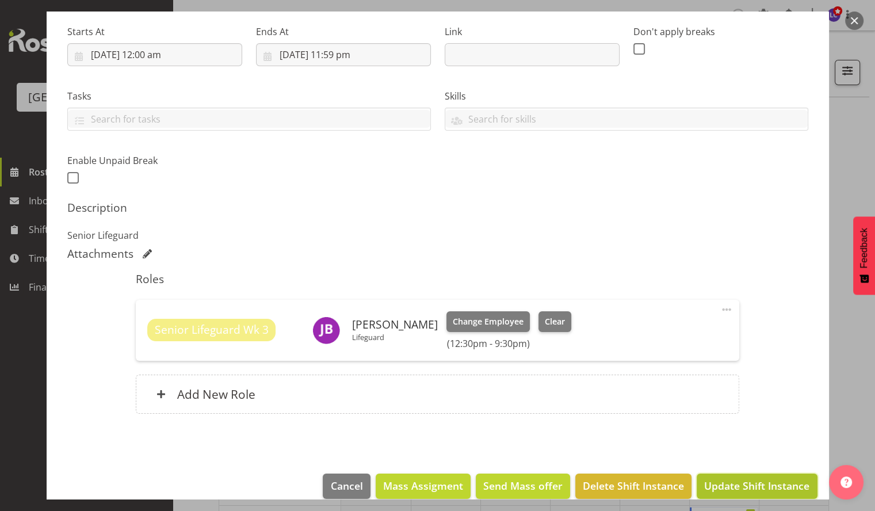
click at [756, 484] on span "Update Shift Instance" at bounding box center [756, 485] width 105 height 15
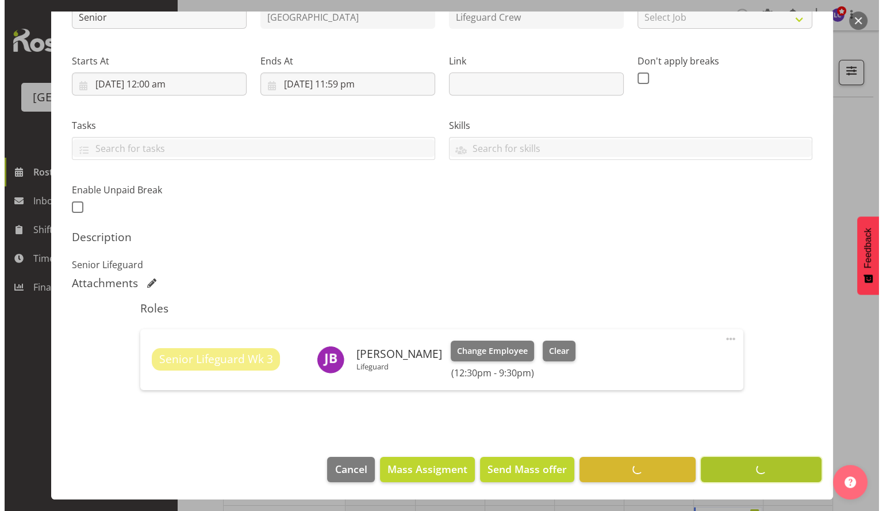
scroll to position [147, 0]
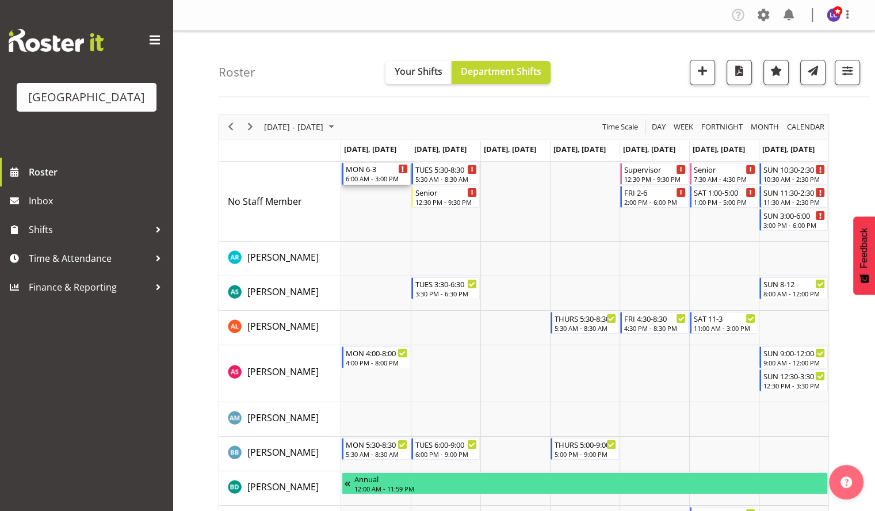
click at [377, 170] on div "MON 6-3" at bounding box center [377, 169] width 62 height 12
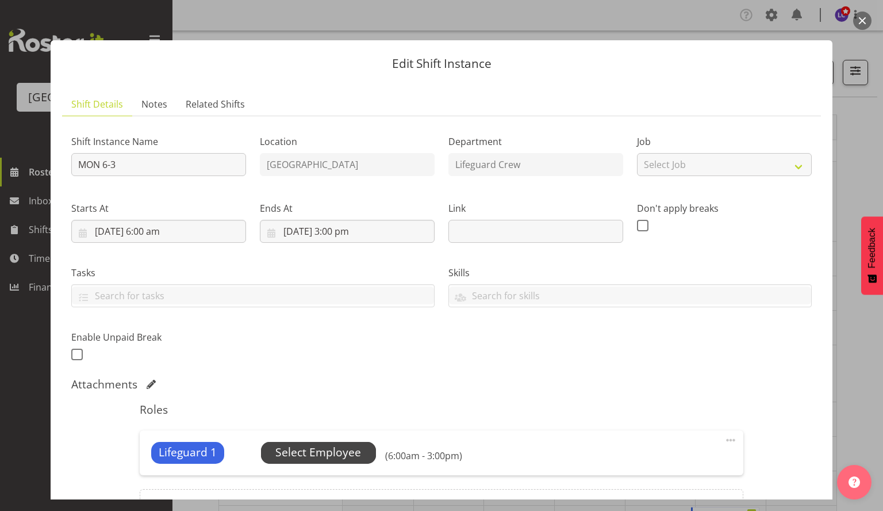
click at [334, 454] on span "Select Employee" at bounding box center [318, 452] width 86 height 17
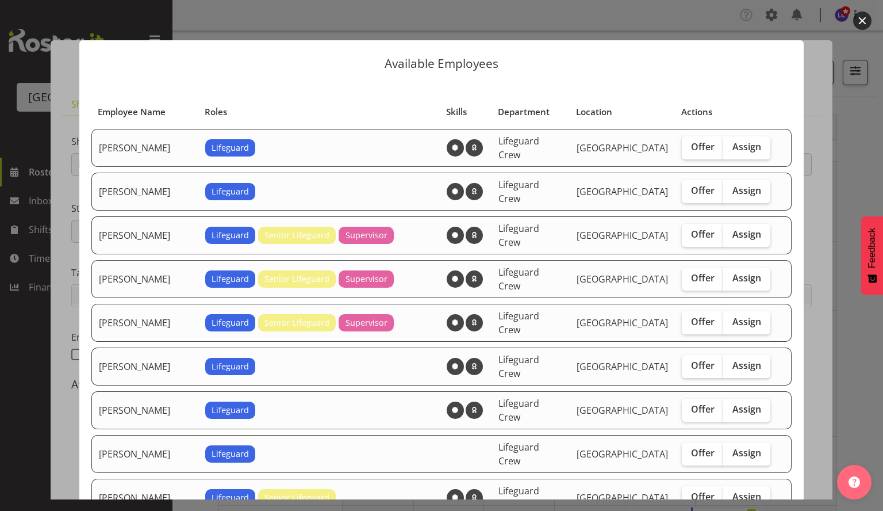
scroll to position [249, 0]
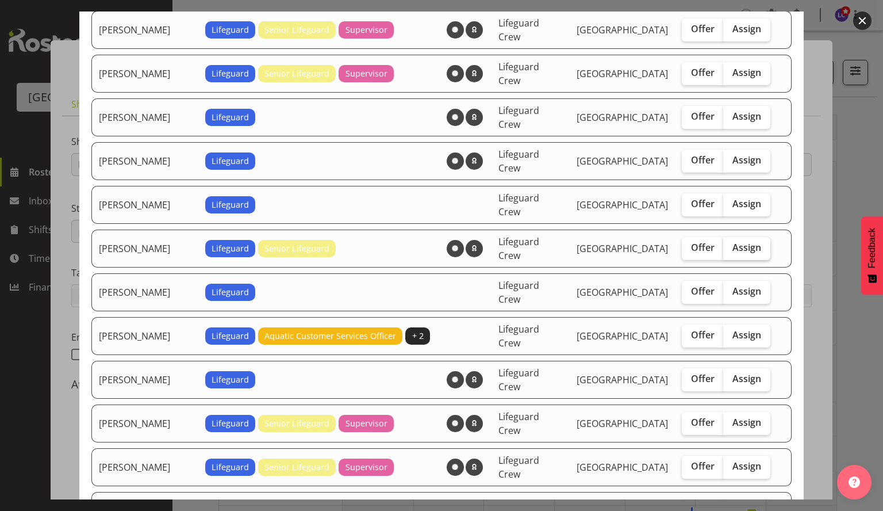
click at [727, 237] on label "Assign" at bounding box center [746, 248] width 47 height 23
click at [727, 244] on input "Assign" at bounding box center [726, 247] width 7 height 7
checkbox input "true"
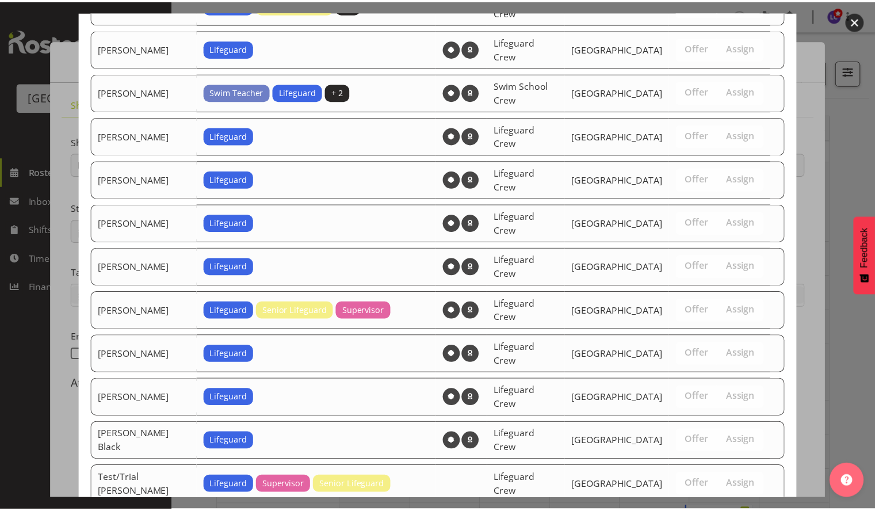
scroll to position [1047, 0]
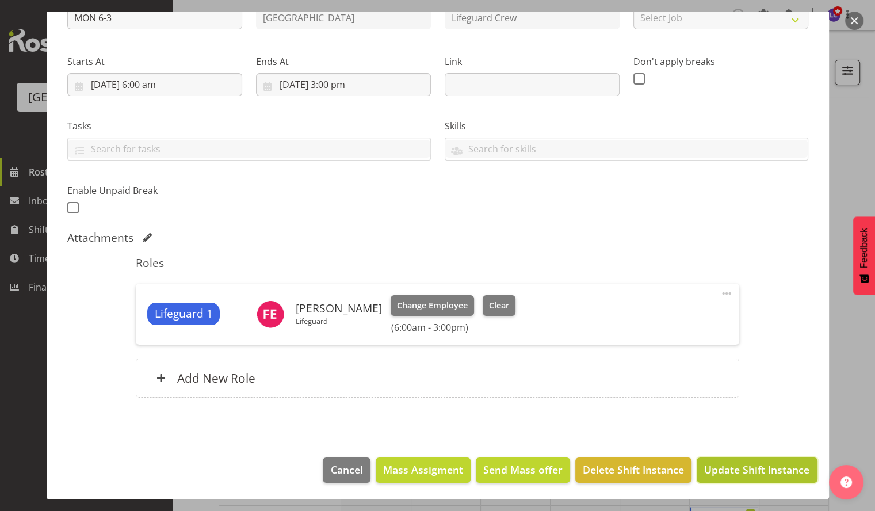
click at [742, 468] on span "Update Shift Instance" at bounding box center [756, 469] width 105 height 15
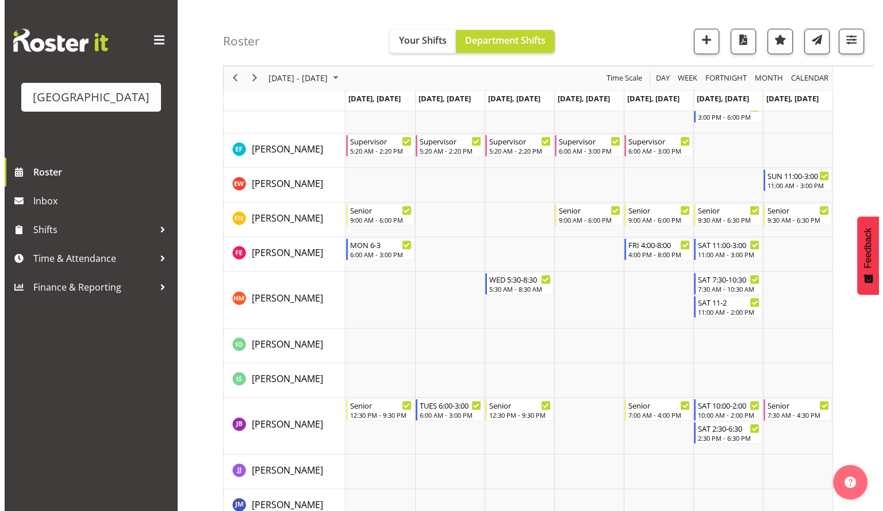
scroll to position [748, 0]
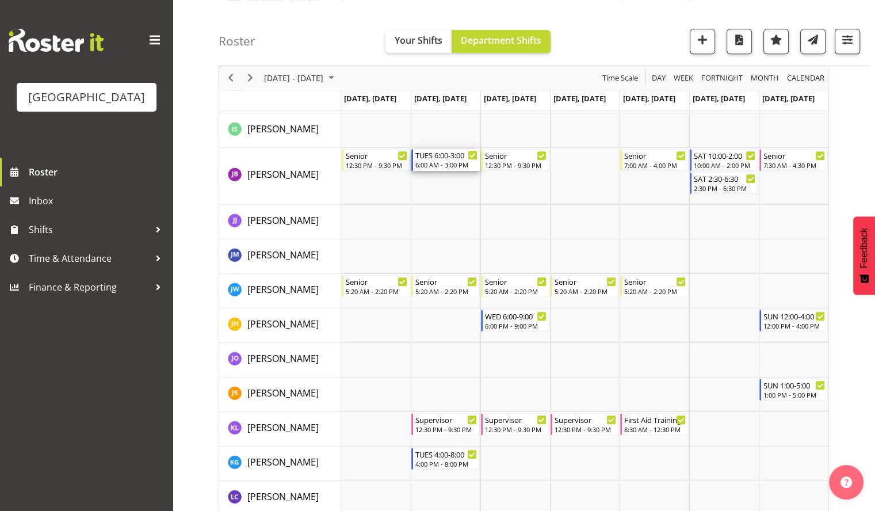
click at [447, 163] on div "6:00 AM - 3:00 PM" at bounding box center [446, 164] width 62 height 9
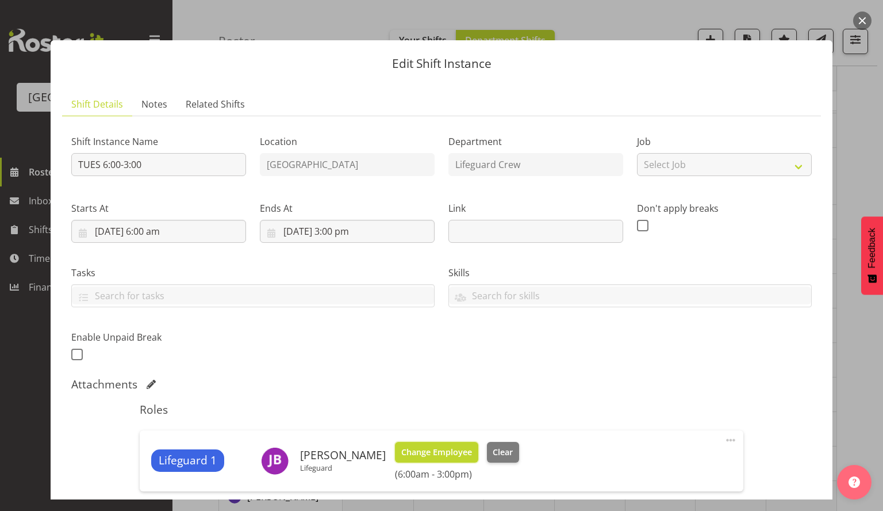
click at [442, 460] on button "Change Employee" at bounding box center [436, 452] width 83 height 21
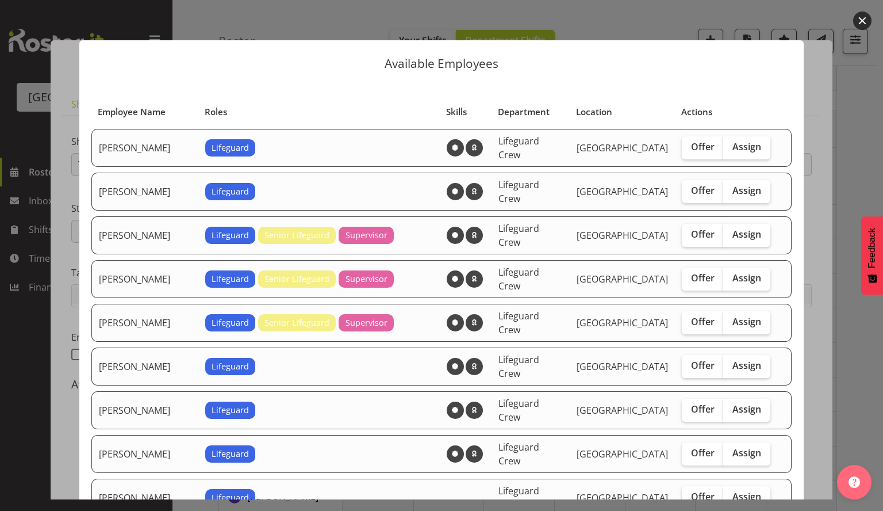
scroll to position [249, 0]
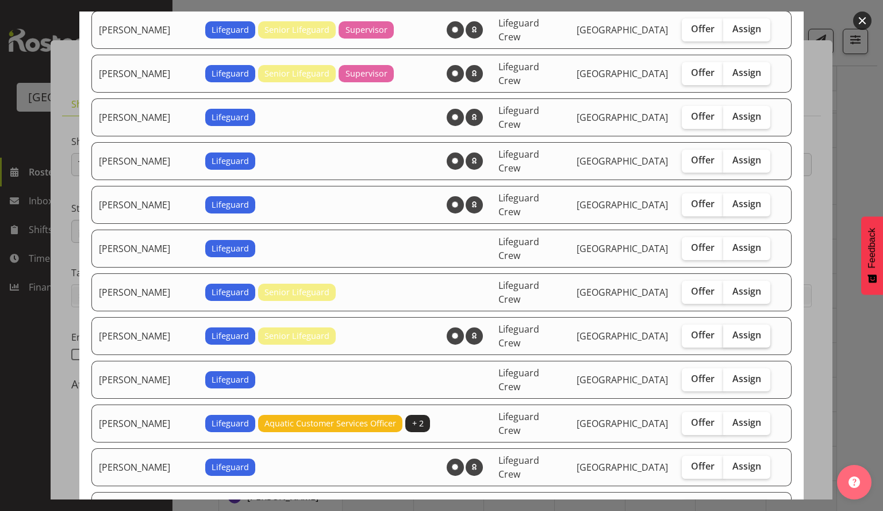
click at [748, 324] on label "Assign" at bounding box center [746, 335] width 47 height 23
click at [731, 331] on input "Assign" at bounding box center [726, 334] width 7 height 7
checkbox input "true"
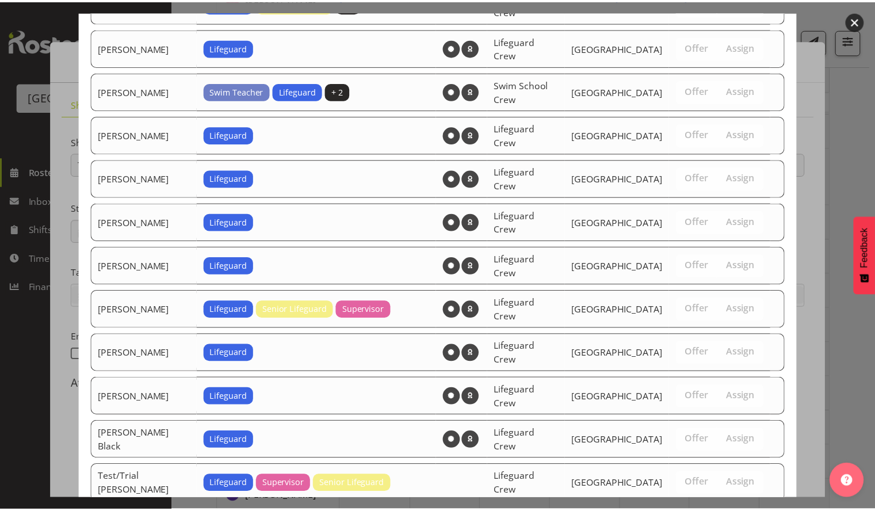
scroll to position [1125, 0]
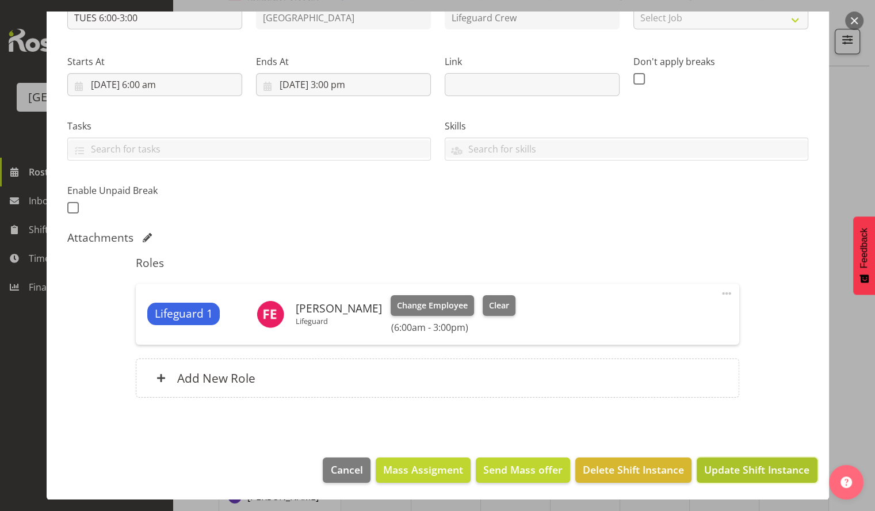
click at [712, 473] on span "Update Shift Instance" at bounding box center [756, 469] width 105 height 15
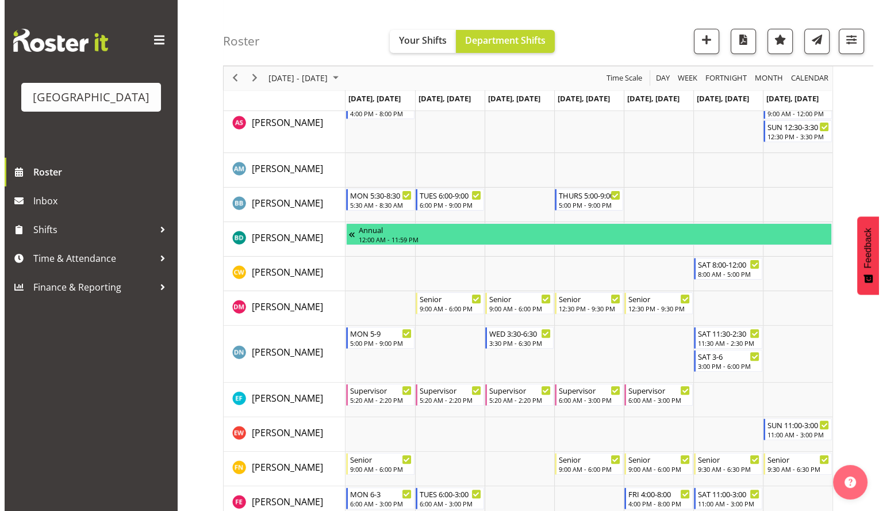
scroll to position [0, 0]
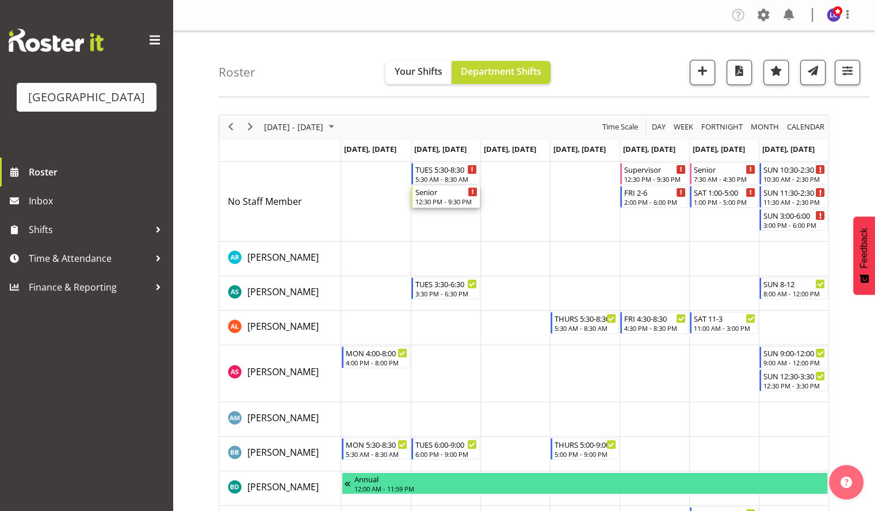
click at [441, 197] on div "12:30 PM - 9:30 PM" at bounding box center [446, 201] width 62 height 9
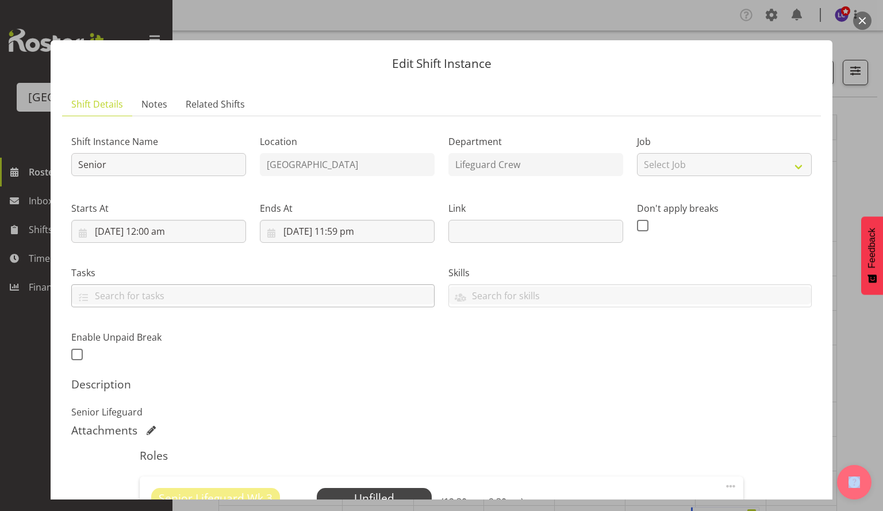
scroll to position [177, 0]
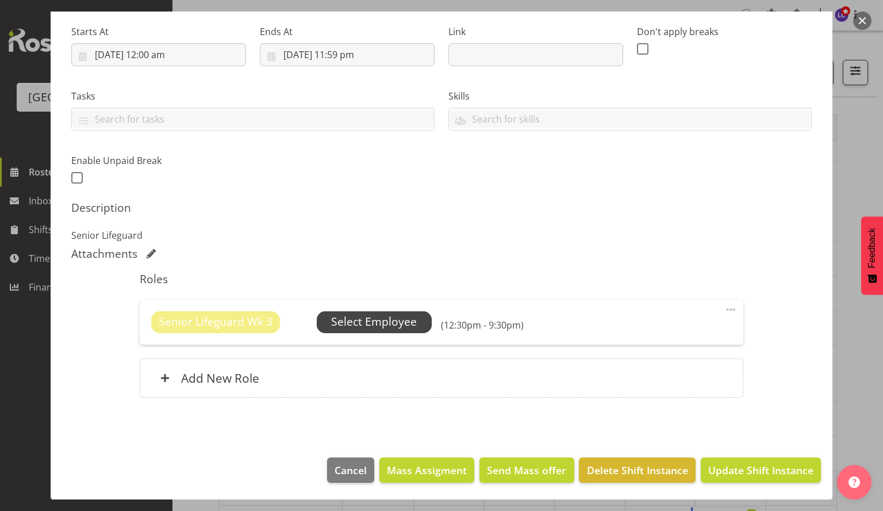
click at [402, 316] on span "Select Employee" at bounding box center [374, 321] width 86 height 17
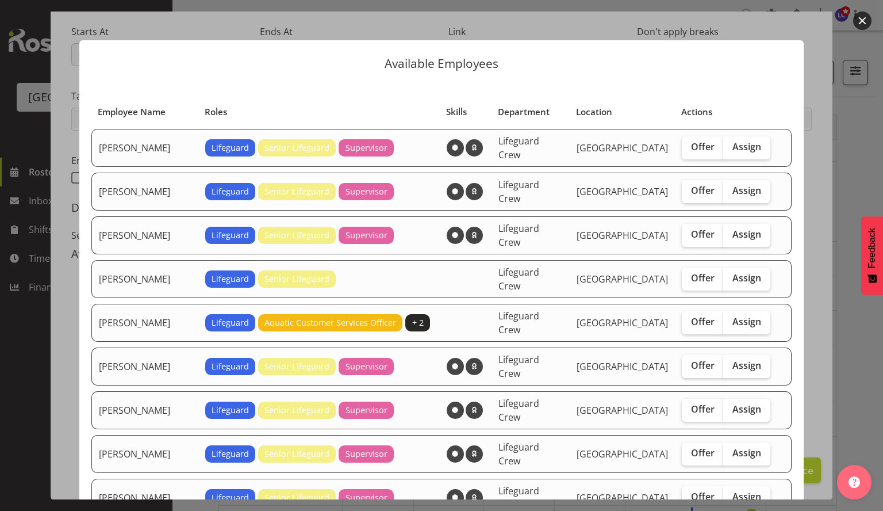
scroll to position [249, 0]
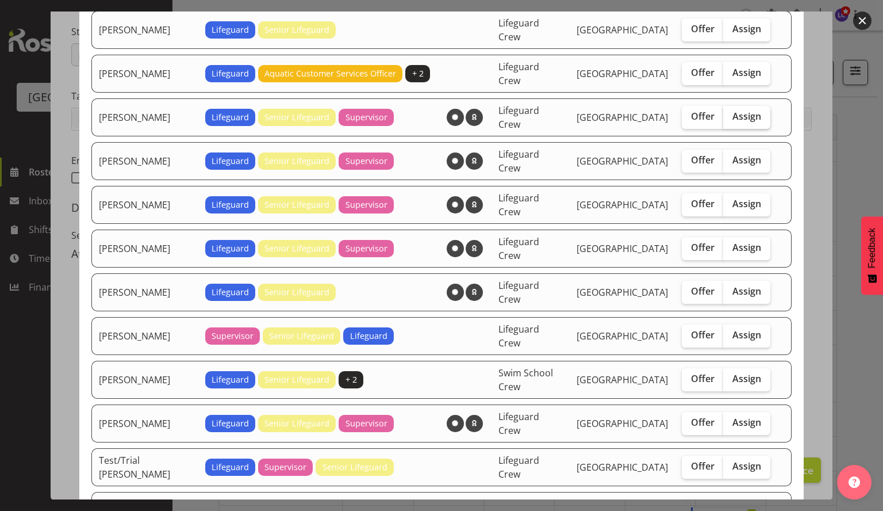
click at [733, 110] on span "Assign" at bounding box center [747, 116] width 29 height 12
click at [731, 113] on input "Assign" at bounding box center [726, 116] width 7 height 7
checkbox input "true"
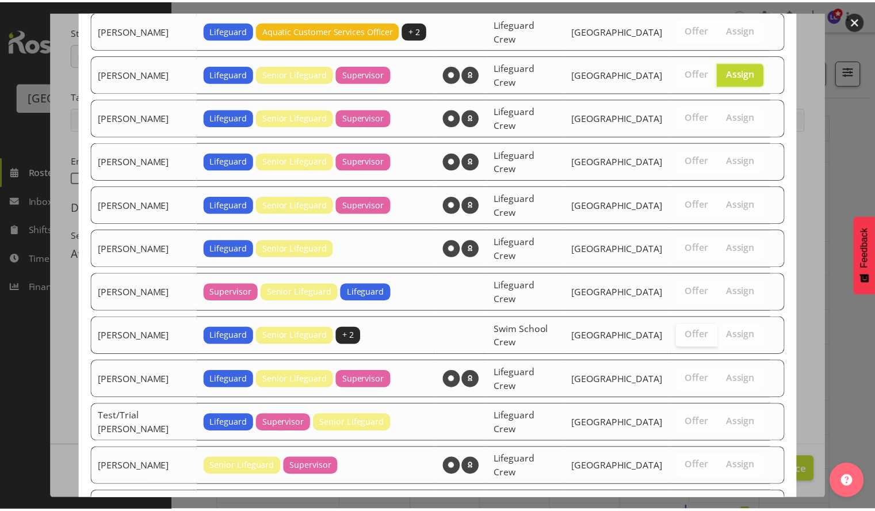
scroll to position [313, 0]
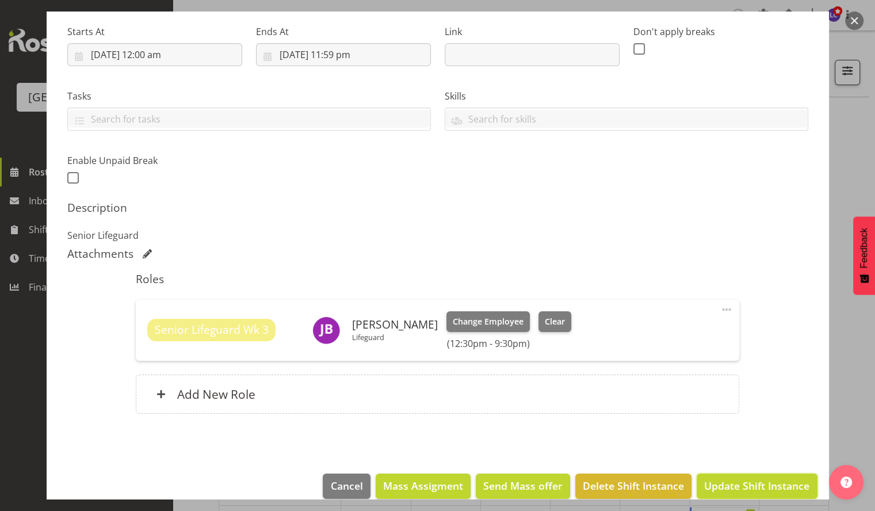
click at [738, 481] on span "Update Shift Instance" at bounding box center [756, 485] width 105 height 15
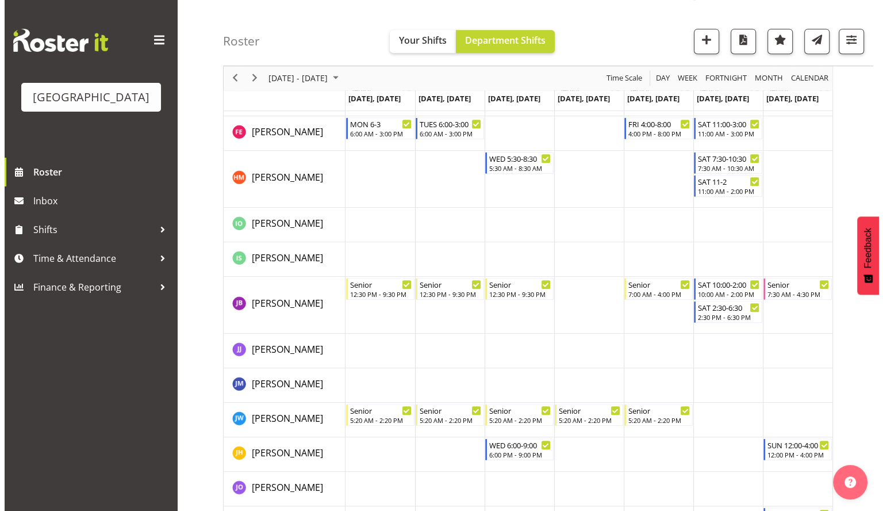
scroll to position [651, 0]
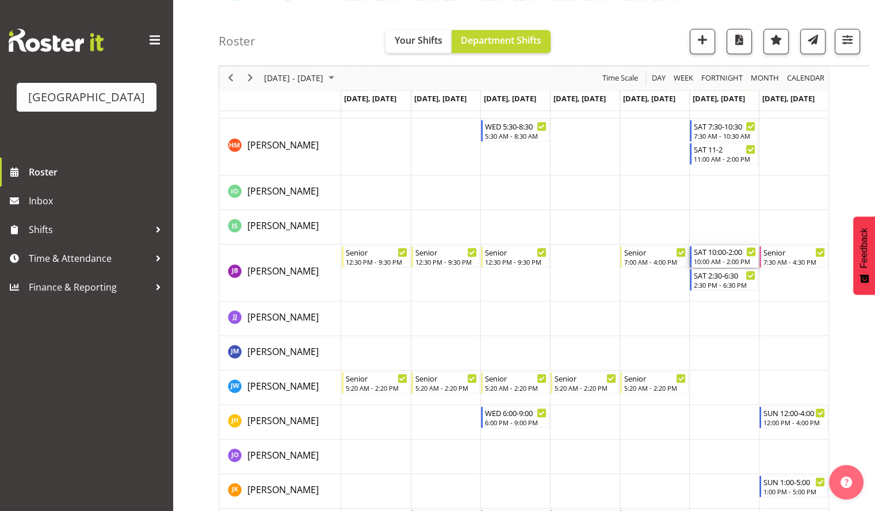
click at [733, 257] on div "10:00 AM - 2:00 PM" at bounding box center [725, 260] width 62 height 9
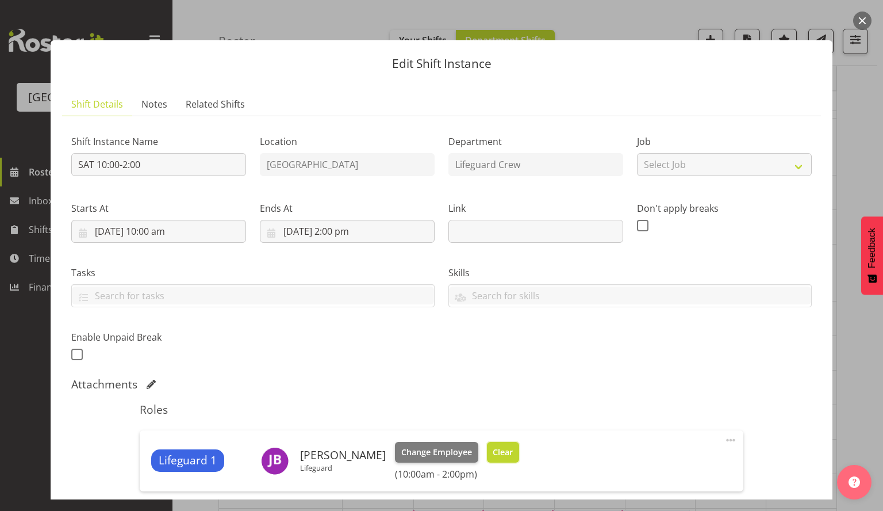
click at [504, 458] on button "Clear" at bounding box center [503, 452] width 33 height 21
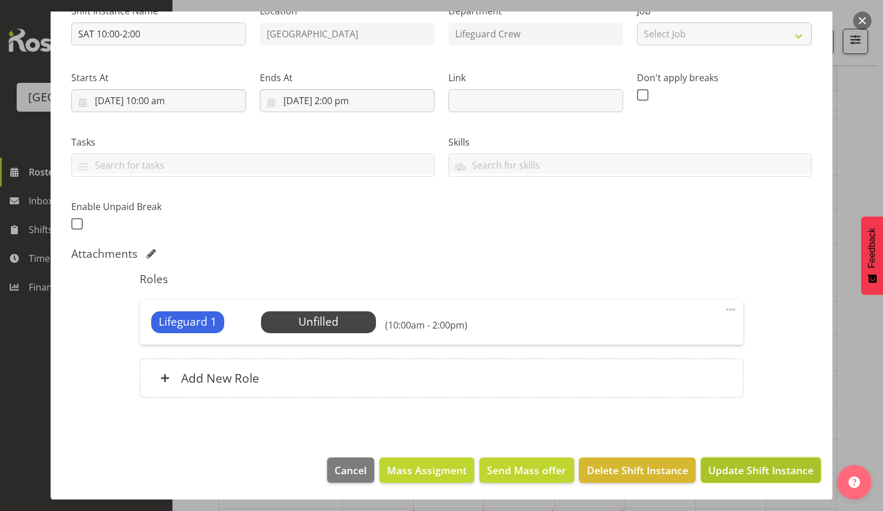
click at [723, 467] on span "Update Shift Instance" at bounding box center [760, 469] width 105 height 15
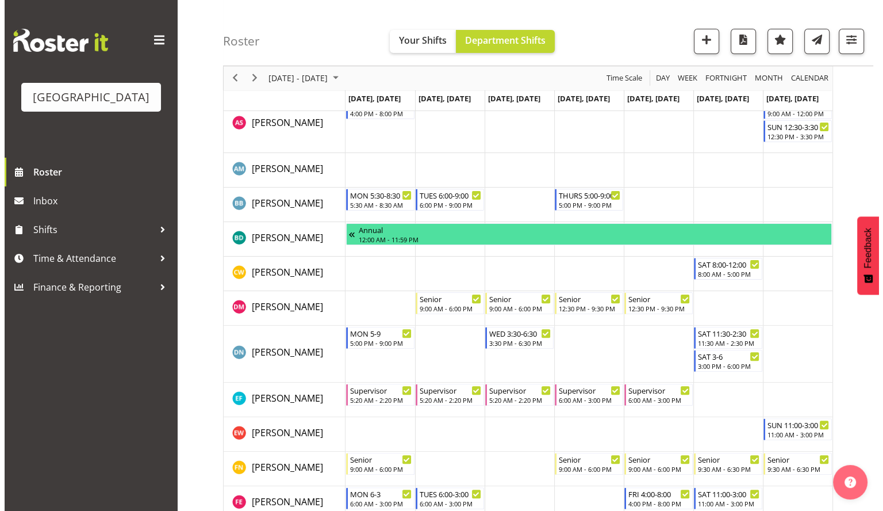
scroll to position [498, 0]
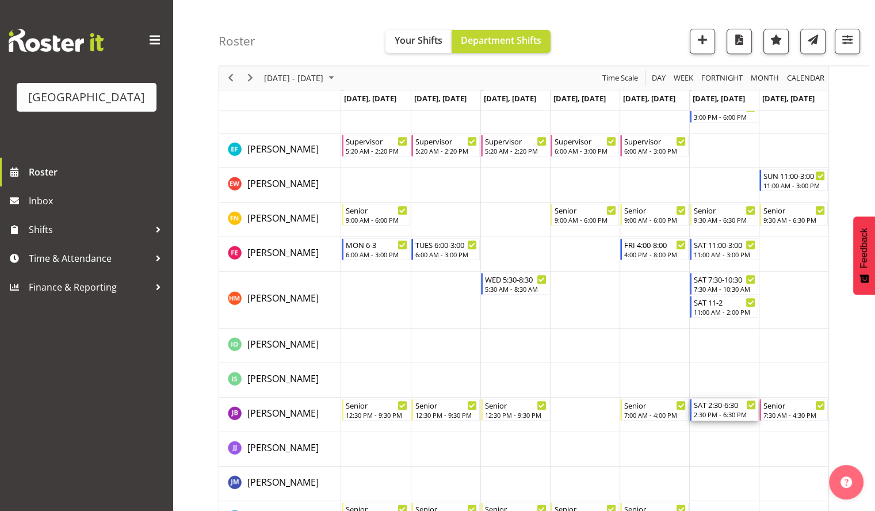
click at [719, 409] on div "SAT 2:30-6:30" at bounding box center [725, 405] width 62 height 12
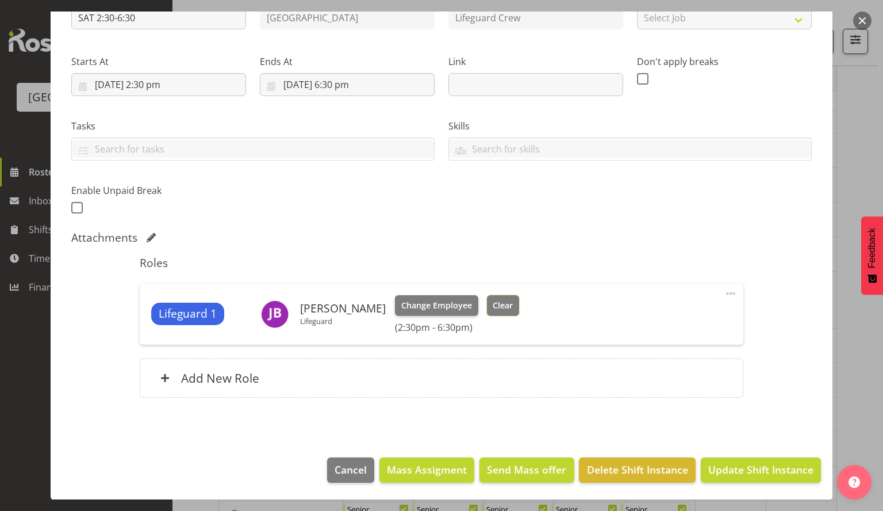
drag, startPoint x: 497, startPoint y: 301, endPoint x: 561, endPoint y: 328, distance: 69.3
click at [497, 302] on span "Clear" at bounding box center [503, 305] width 20 height 13
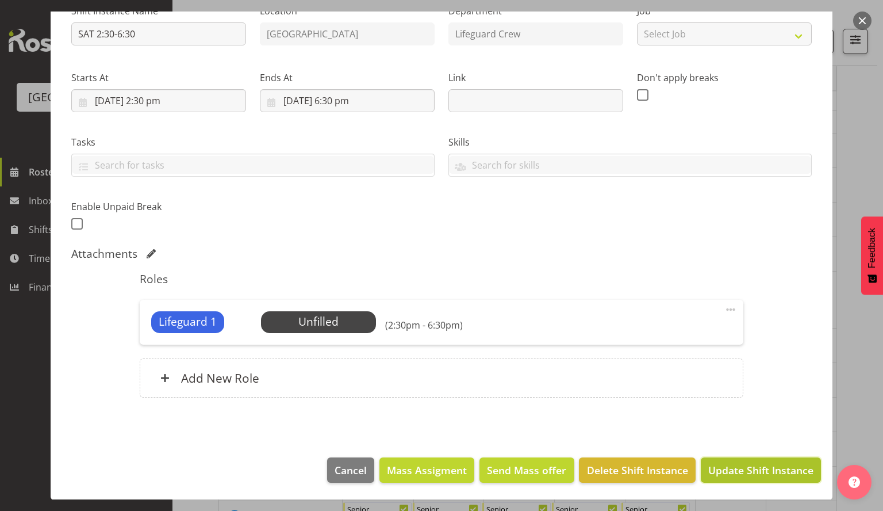
click at [778, 469] on span "Update Shift Instance" at bounding box center [760, 469] width 105 height 15
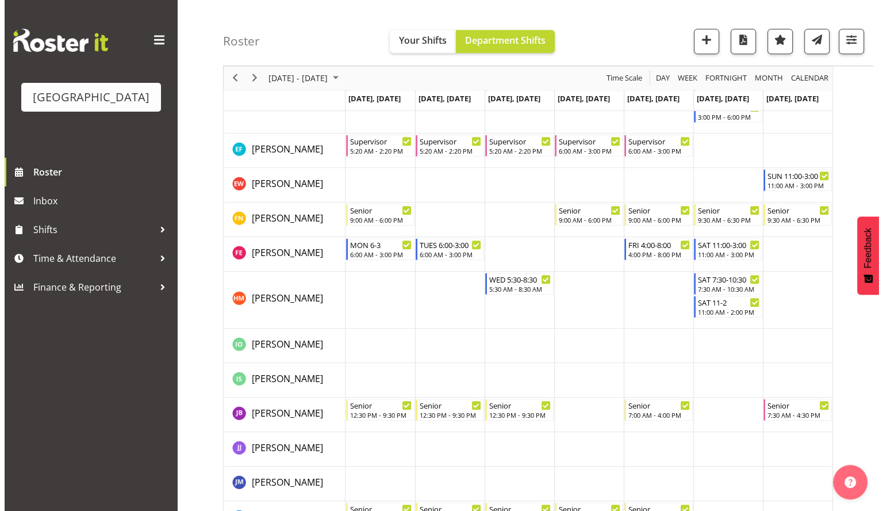
scroll to position [0, 0]
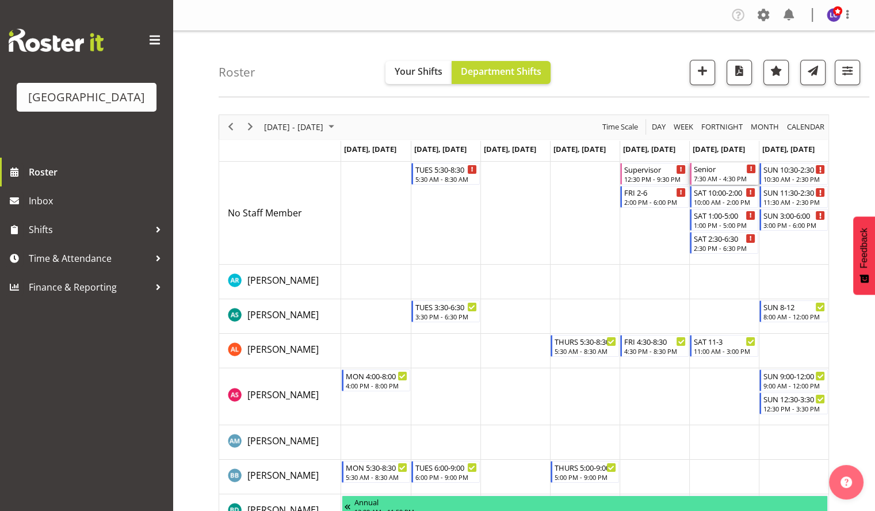
click at [704, 168] on div "Senior" at bounding box center [725, 169] width 62 height 12
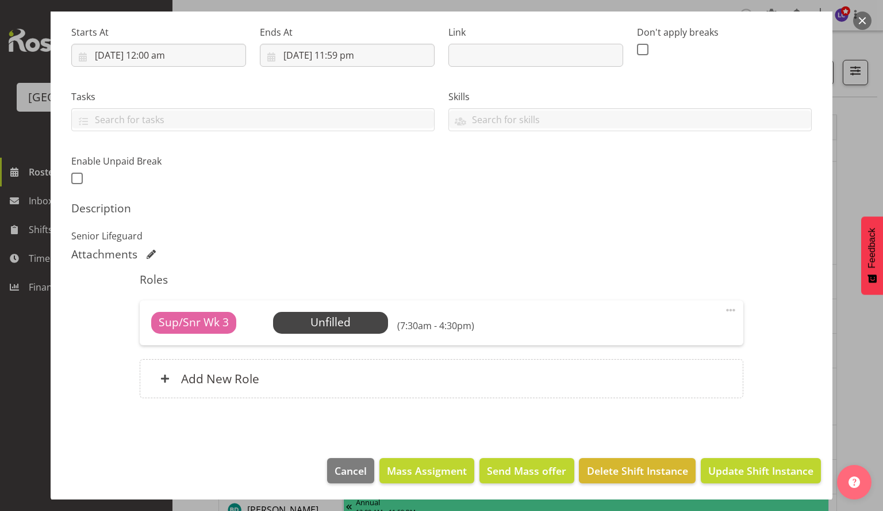
scroll to position [177, 0]
click at [365, 328] on span "Select Employee" at bounding box center [331, 321] width 86 height 17
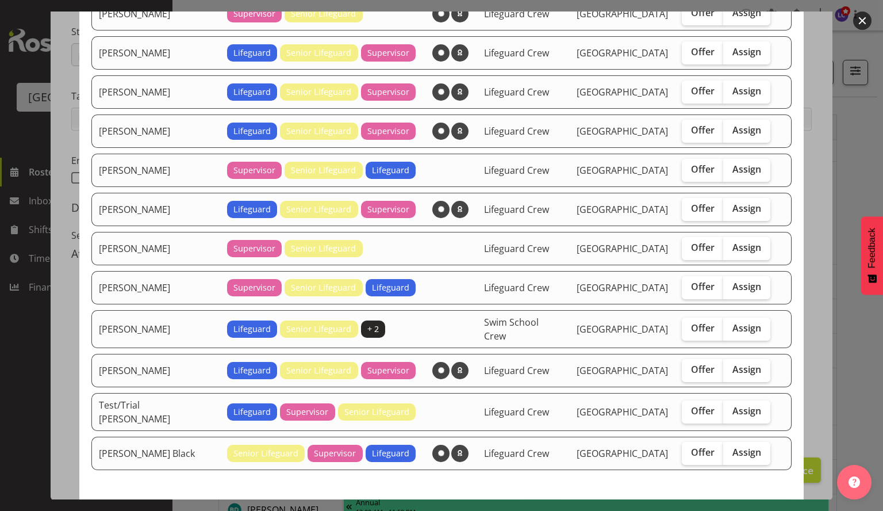
scroll to position [0, 0]
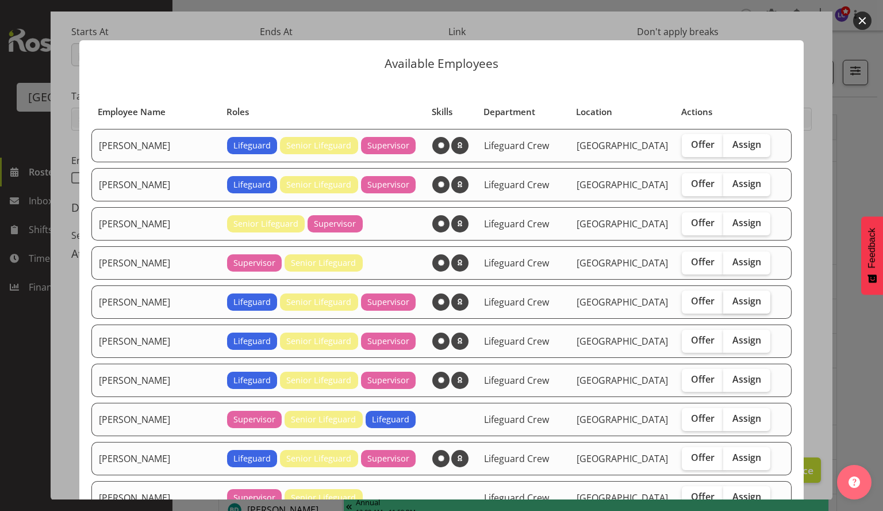
click at [742, 305] on label "Assign" at bounding box center [746, 301] width 47 height 23
click at [731, 305] on input "Assign" at bounding box center [726, 300] width 7 height 7
checkbox input "true"
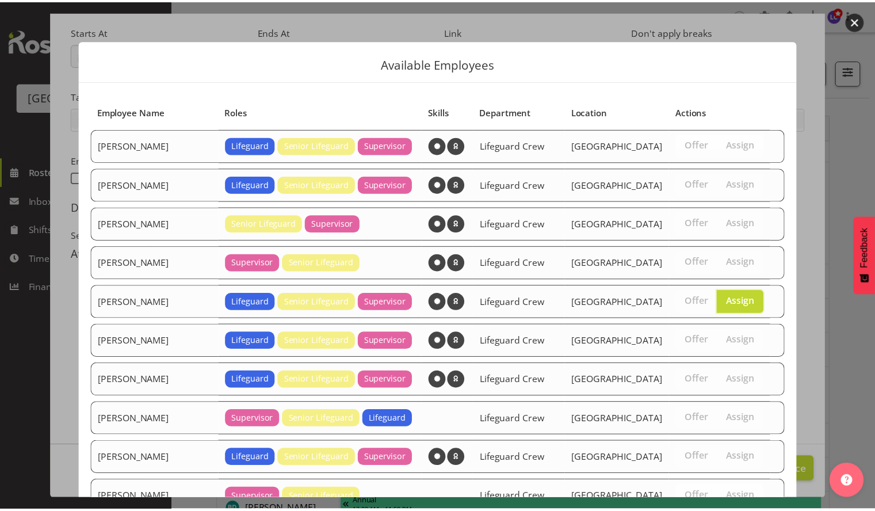
scroll to position [274, 0]
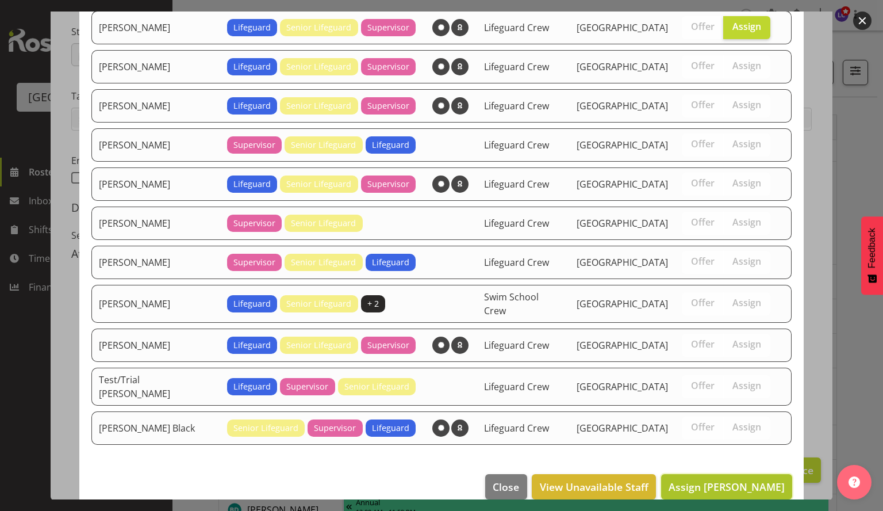
click at [752, 480] on span "Assign [PERSON_NAME]" at bounding box center [727, 487] width 116 height 14
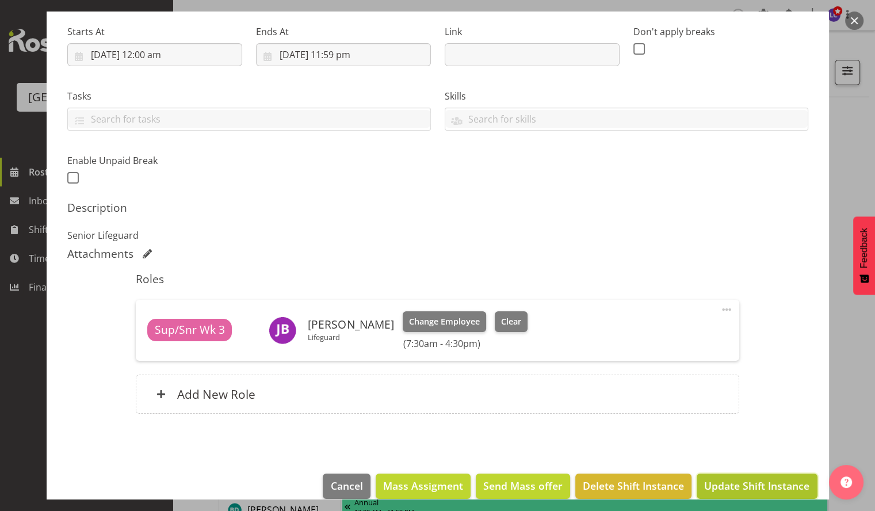
click at [761, 481] on span "Update Shift Instance" at bounding box center [756, 485] width 105 height 15
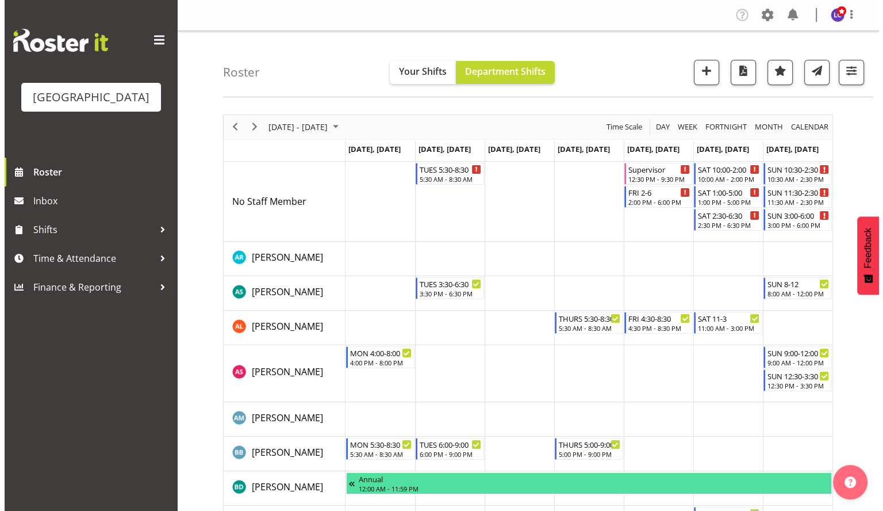
scroll to position [249, 0]
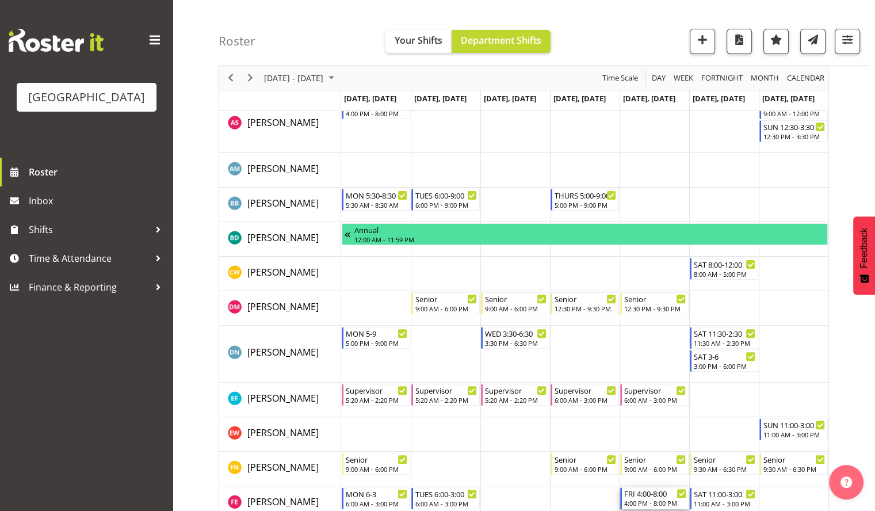
click at [662, 499] on div "4:00 PM - 8:00 PM" at bounding box center [655, 502] width 62 height 9
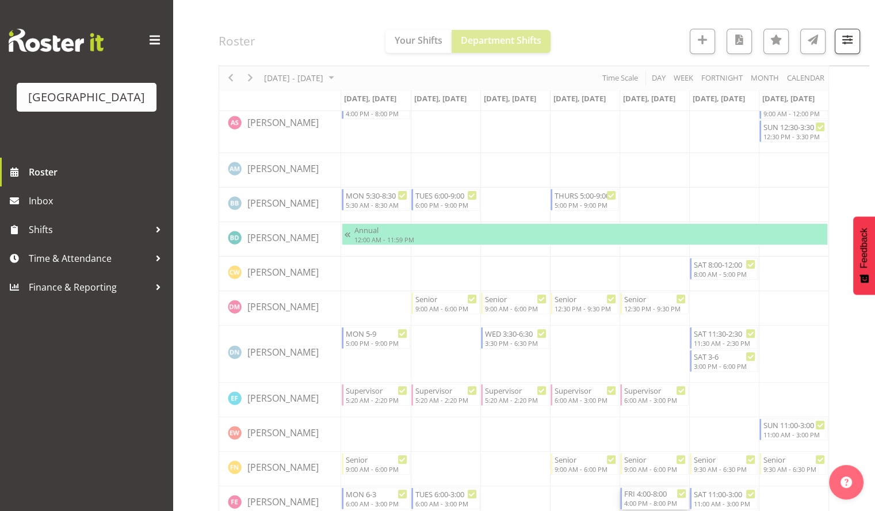
select select "7"
select select "2025"
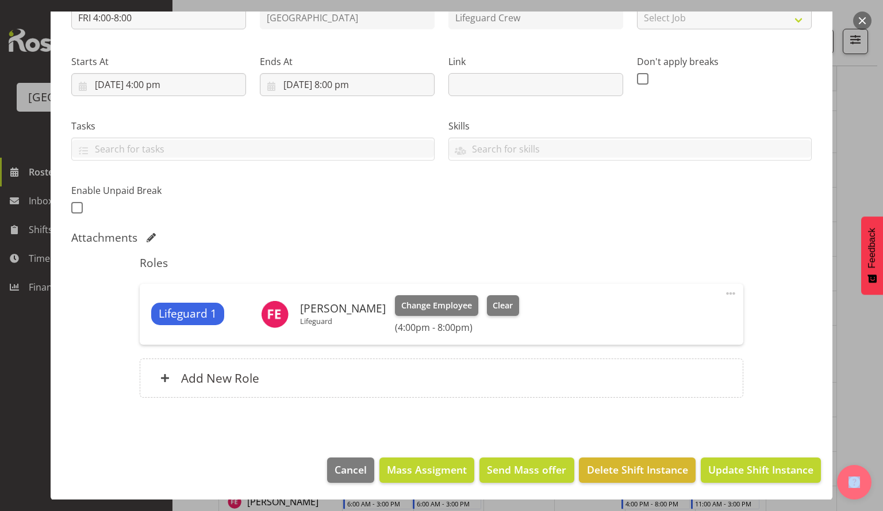
scroll to position [0, 0]
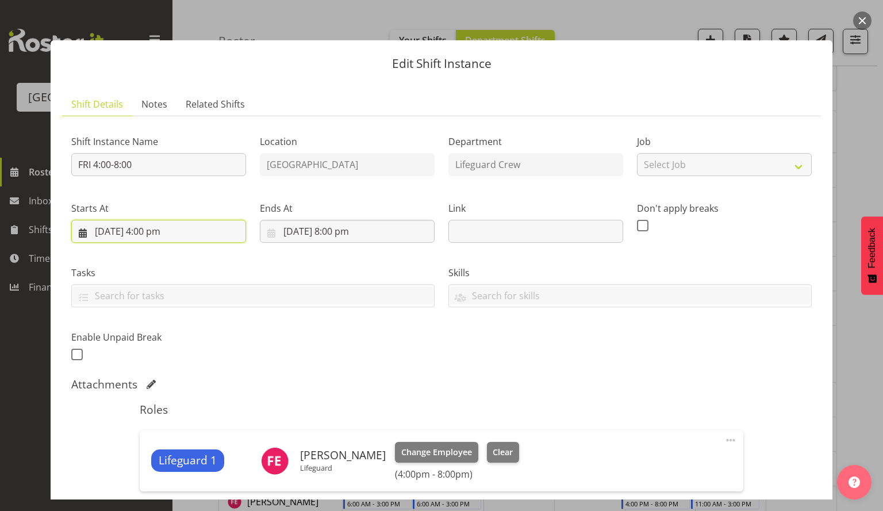
click at [155, 228] on input "[DATE] 4:00 pm" at bounding box center [158, 231] width 175 height 23
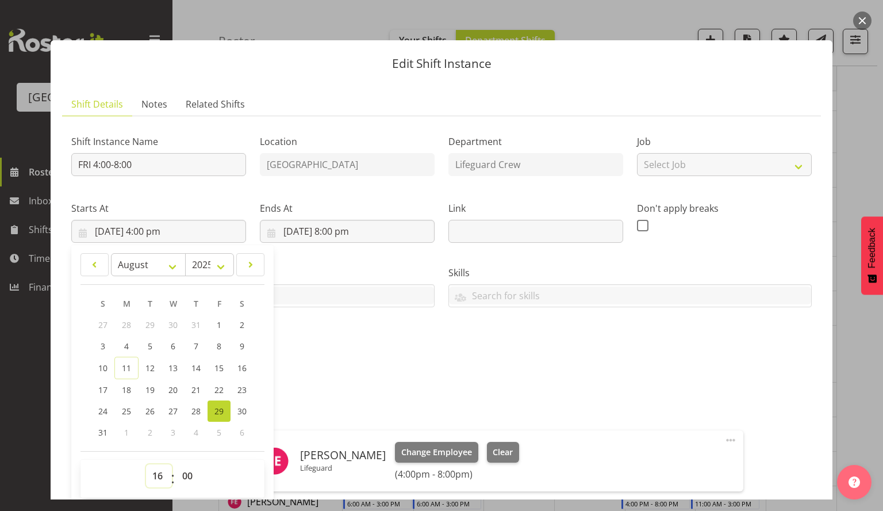
click at [154, 474] on select "00 01 02 03 04 05 06 07 08 09 10 11 12 13 14 15 16 17 18 19 20 21 22 23" at bounding box center [159, 475] width 26 height 23
select select "14"
click at [146, 464] on select "00 01 02 03 04 05 06 07 08 09 10 11 12 13 14 15 16 17 18 19 20 21 22 23" at bounding box center [159, 475] width 26 height 23
type input "[DATE] 2:00 pm"
click at [444, 385] on div "Attachments" at bounding box center [441, 384] width 741 height 14
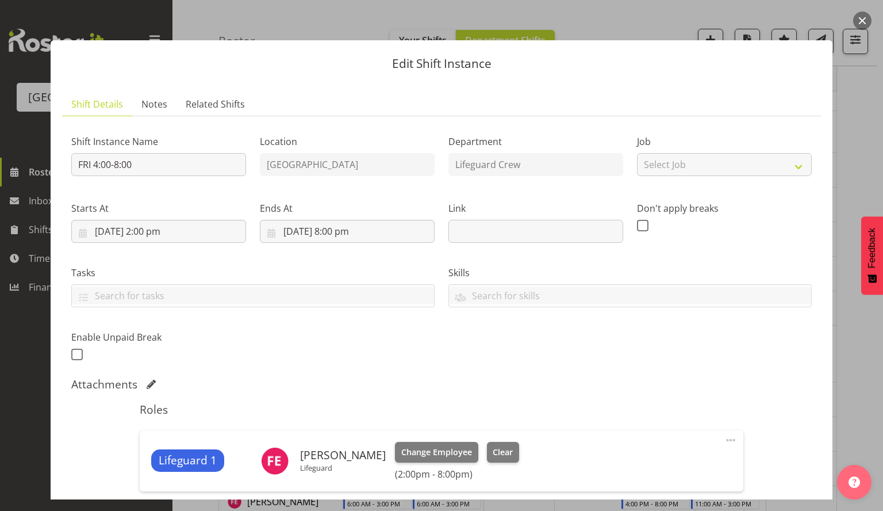
scroll to position [147, 0]
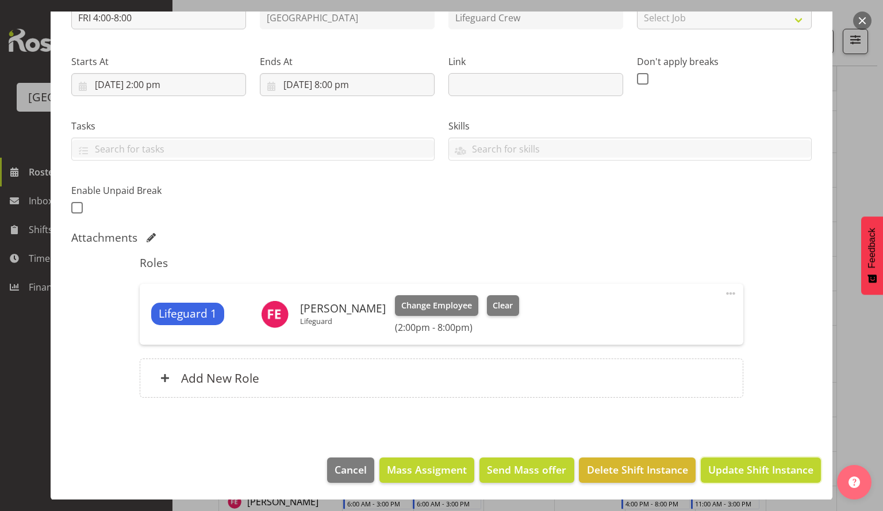
click at [733, 469] on span "Update Shift Instance" at bounding box center [760, 469] width 105 height 15
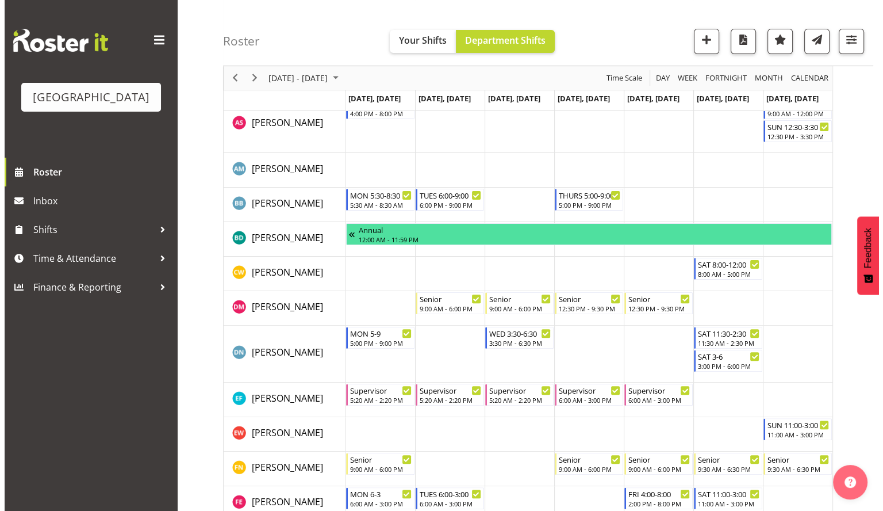
scroll to position [0, 0]
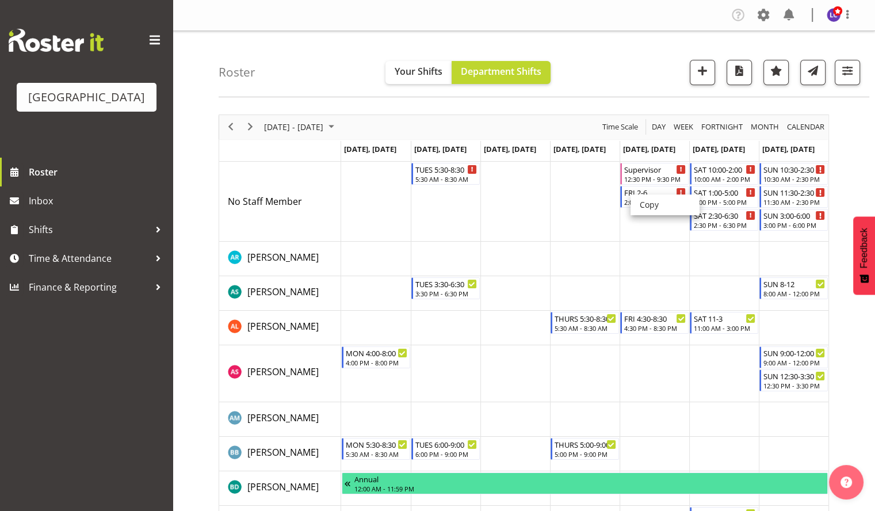
click at [580, 198] on td "Timeline Week of August 25, 2025" at bounding box center [585, 202] width 70 height 80
click at [580, 216] on td "Timeline Week of August 25, 2025" at bounding box center [585, 202] width 70 height 80
click at [653, 194] on div "FRI 2-6" at bounding box center [655, 192] width 62 height 12
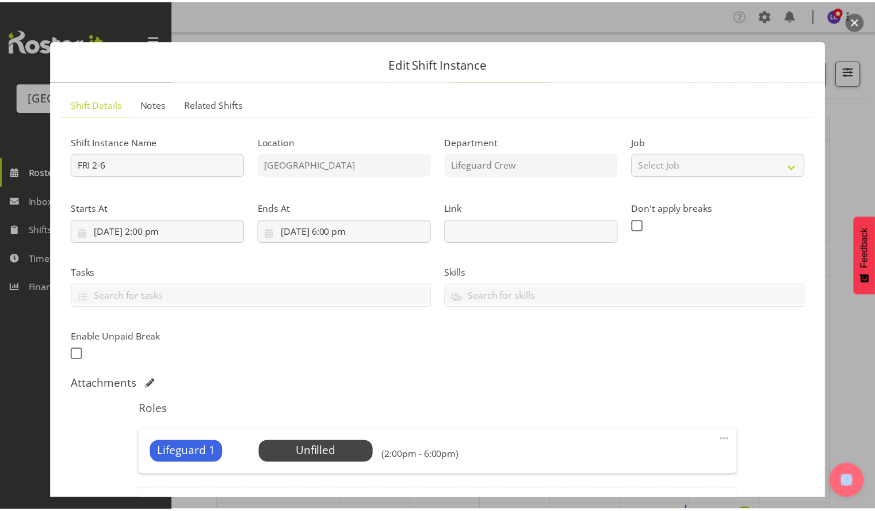
scroll to position [131, 0]
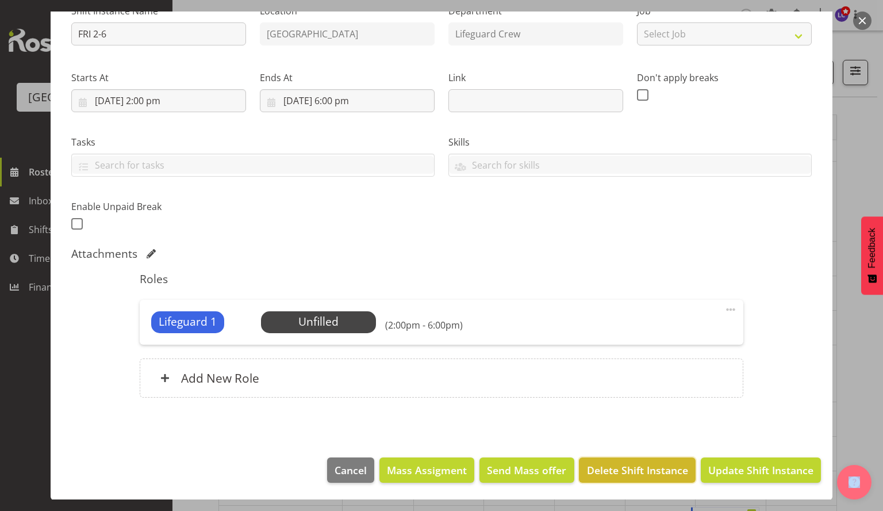
click at [642, 469] on span "Delete Shift Instance" at bounding box center [637, 469] width 101 height 15
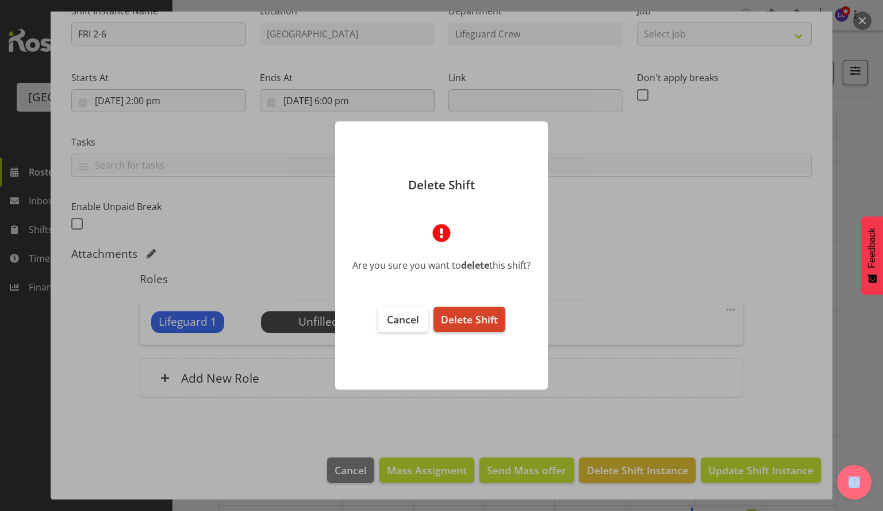
click at [488, 327] on button "Delete Shift" at bounding box center [470, 319] width 72 height 25
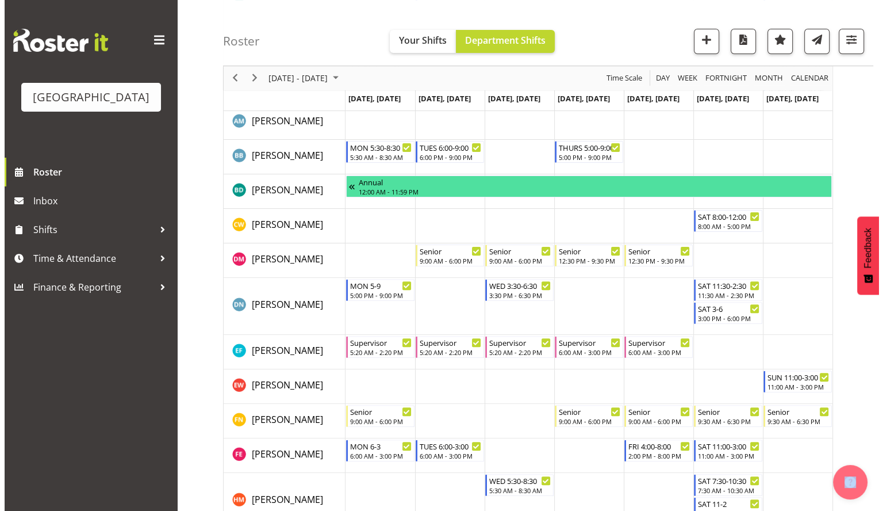
scroll to position [301, 0]
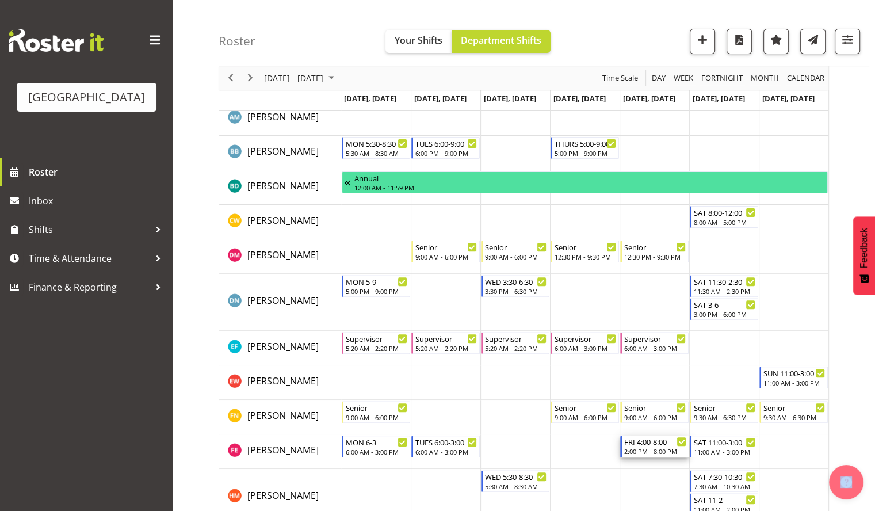
click at [636, 449] on div "2:00 PM - 8:00 PM" at bounding box center [655, 450] width 62 height 9
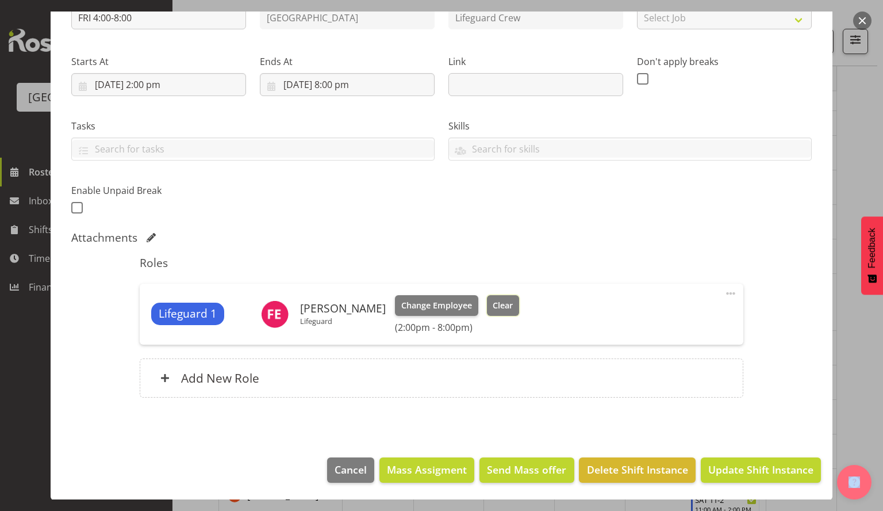
click at [493, 302] on span "Clear" at bounding box center [503, 305] width 20 height 13
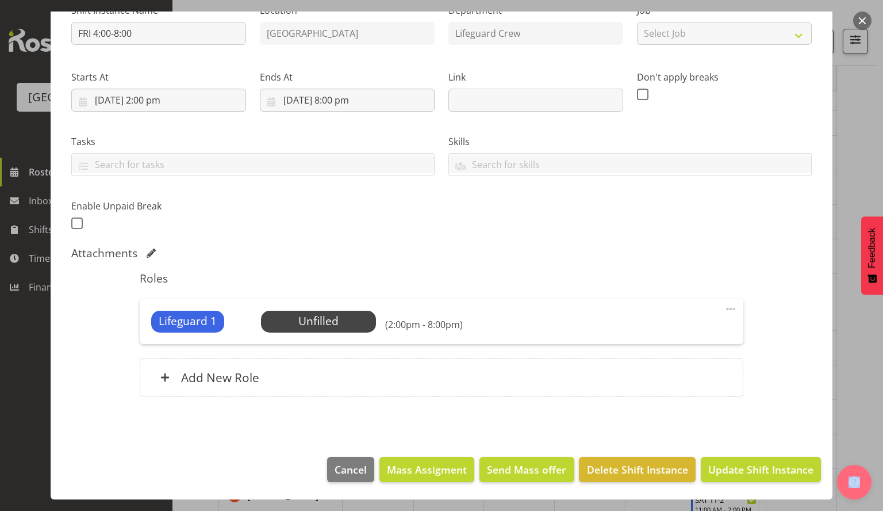
scroll to position [131, 0]
click at [754, 467] on span "Update Shift Instance" at bounding box center [760, 469] width 105 height 15
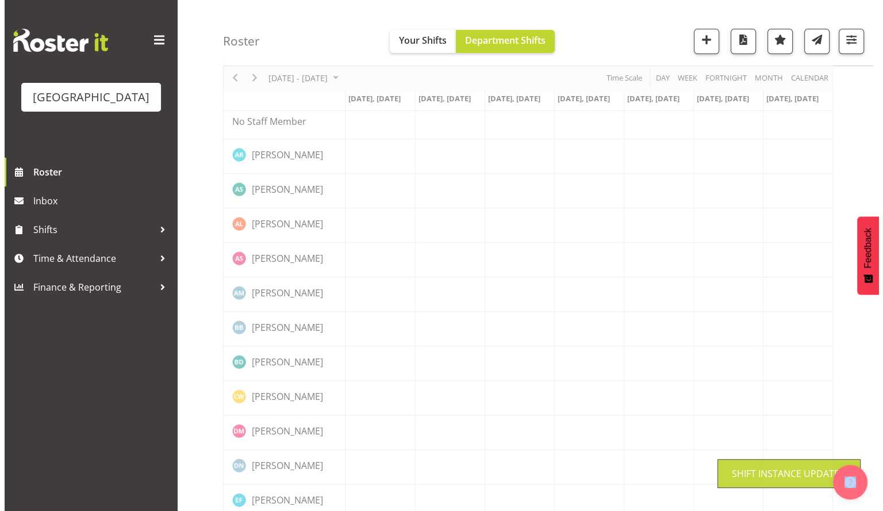
scroll to position [0, 0]
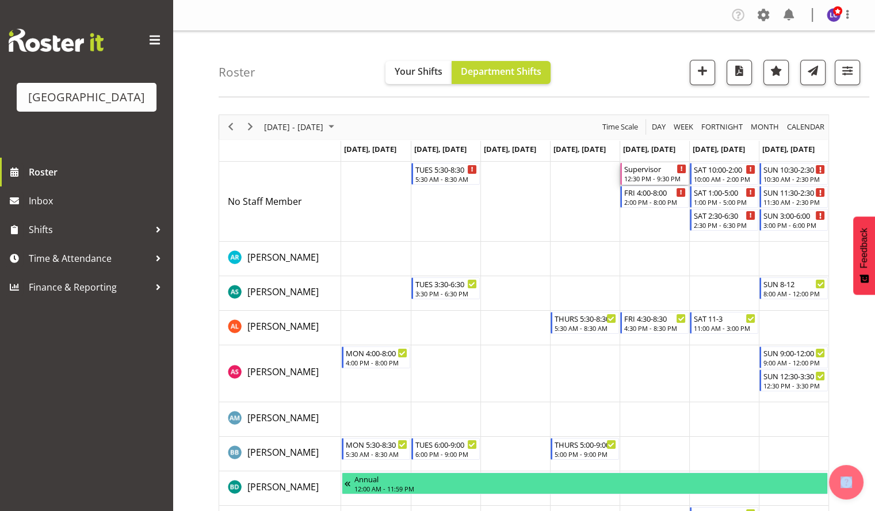
click at [653, 167] on div "Supervisor" at bounding box center [655, 169] width 62 height 12
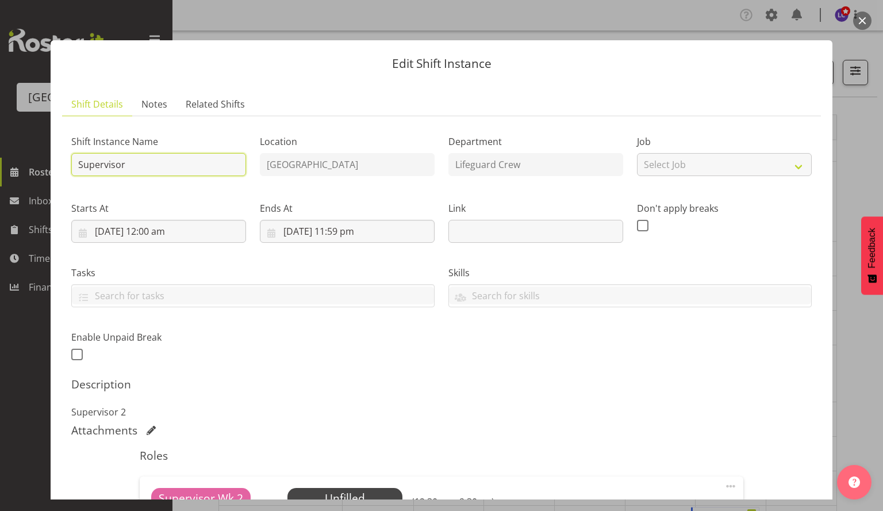
drag, startPoint x: 175, startPoint y: 171, endPoint x: 0, endPoint y: 150, distance: 176.2
click at [0, 150] on div "Edit Shift Instance Shift Details Notes Related Shifts Shift Instance Name Supe…" at bounding box center [441, 255] width 883 height 511
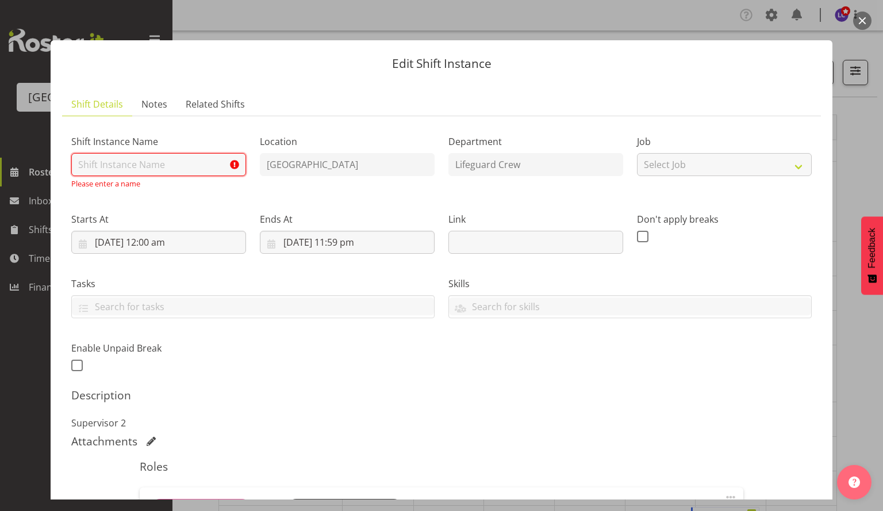
type input "f"
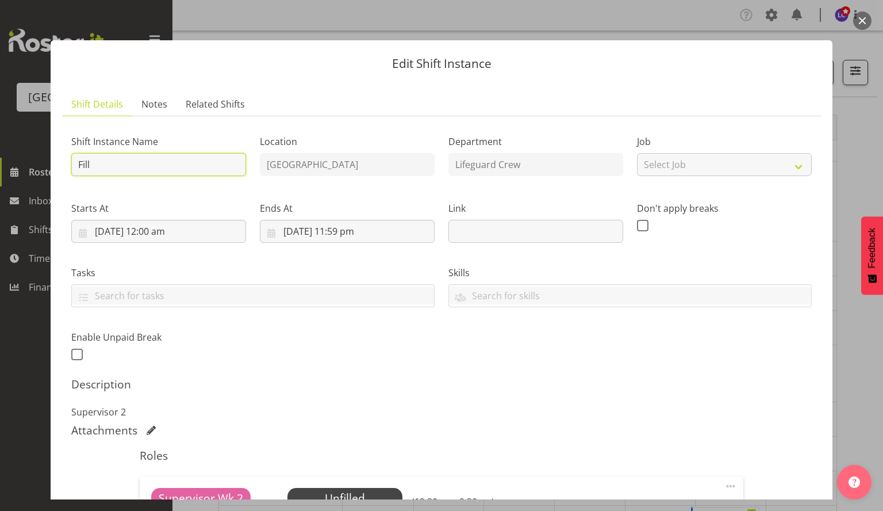
type input "Fill in shift"
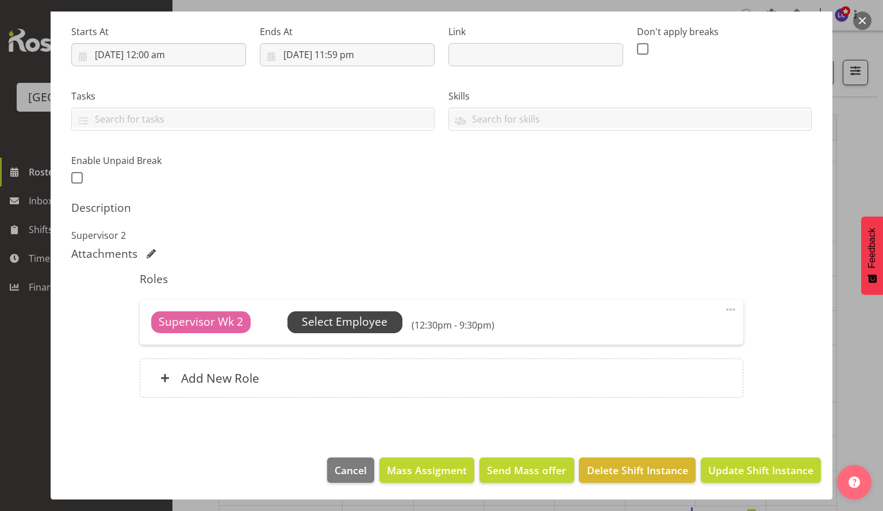
click at [323, 316] on span "Select Employee" at bounding box center [345, 321] width 86 height 17
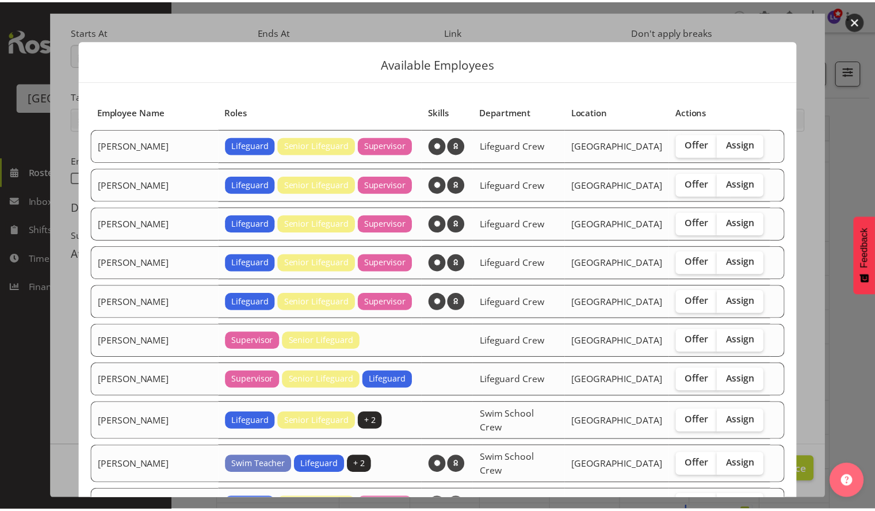
scroll to position [159, 0]
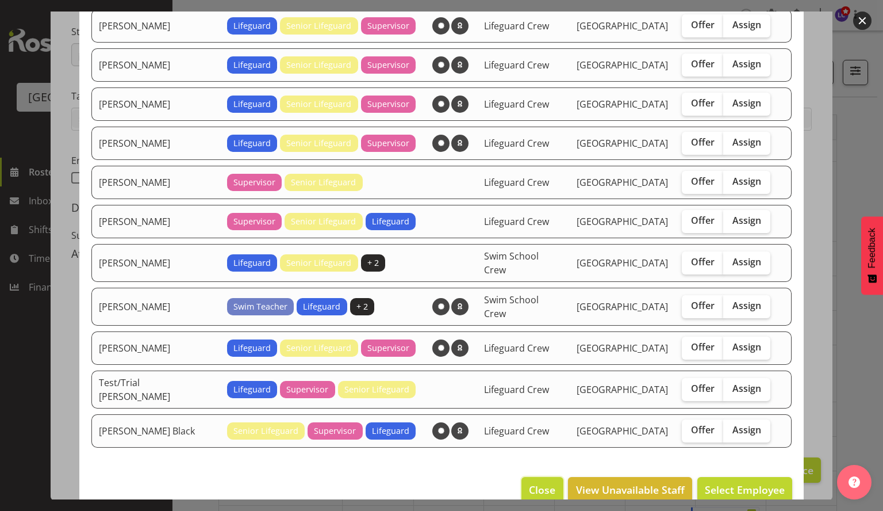
click at [536, 482] on span "Close" at bounding box center [542, 489] width 26 height 15
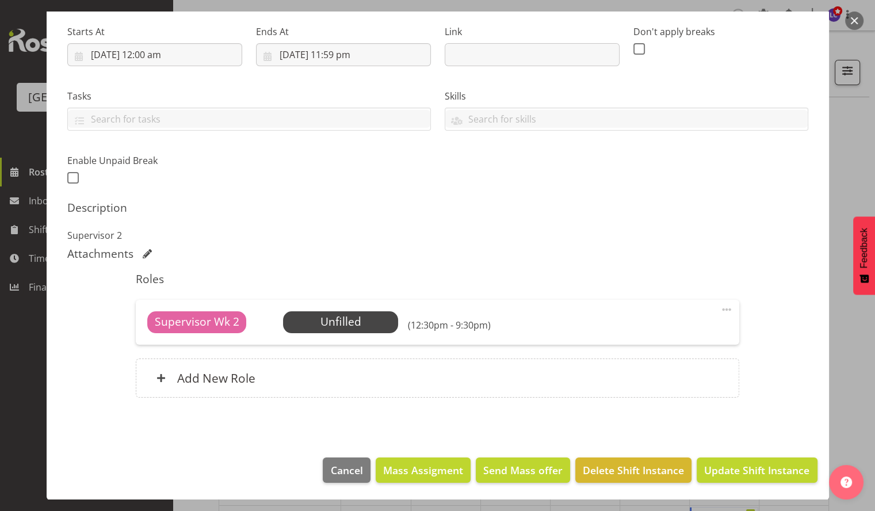
scroll to position [0, 0]
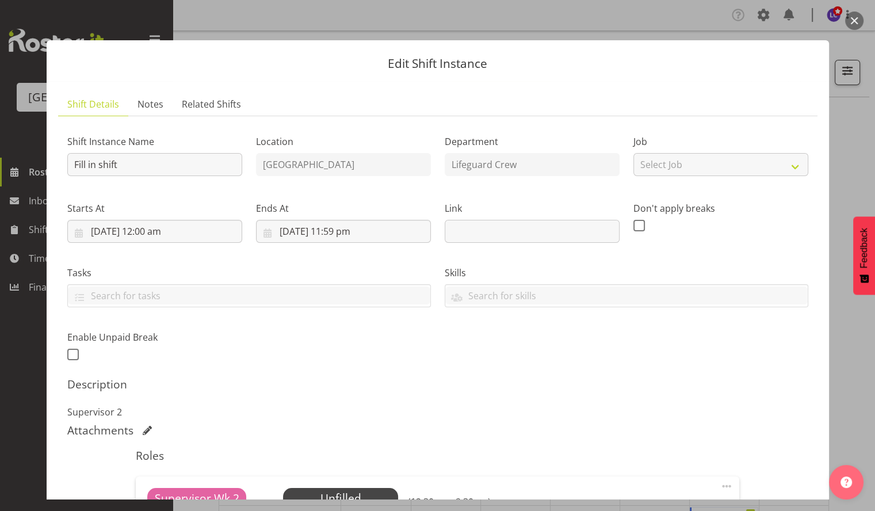
click at [856, 20] on button "button" at bounding box center [854, 21] width 18 height 18
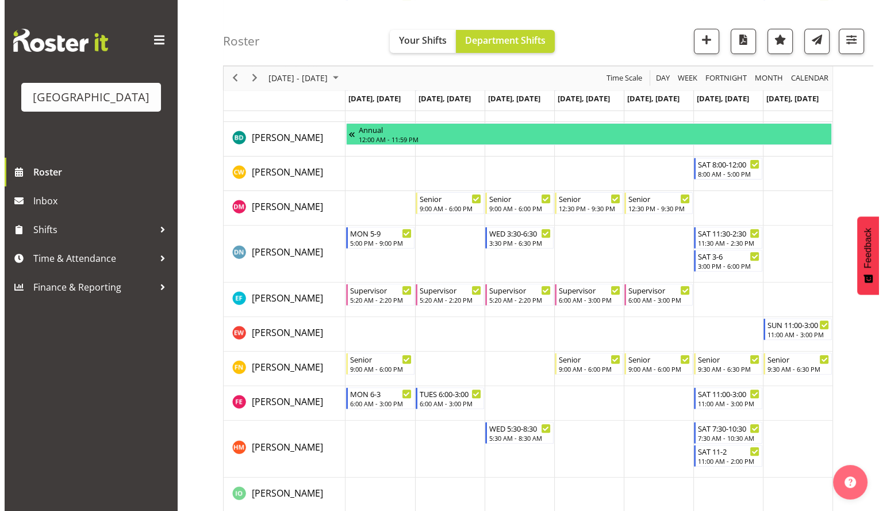
scroll to position [346, 0]
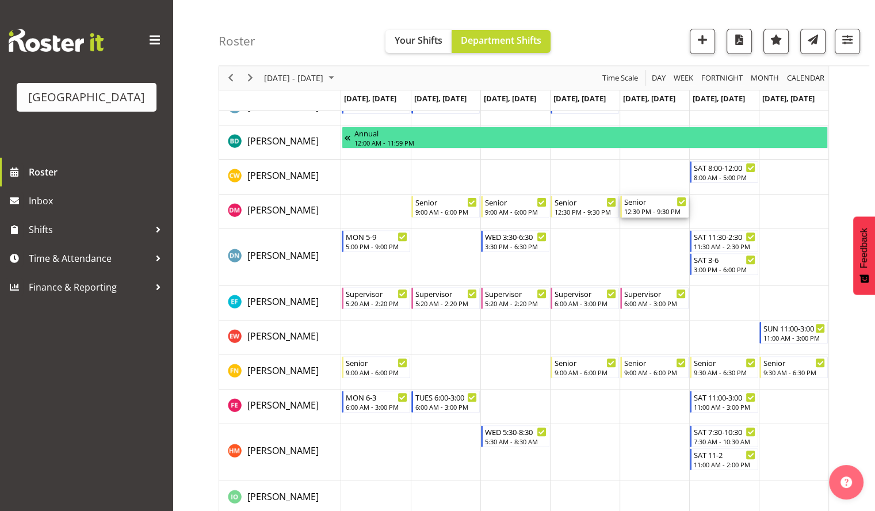
click at [660, 202] on div "Senior" at bounding box center [655, 202] width 62 height 12
click at [0, 0] on div at bounding box center [0, 0] width 0 height 0
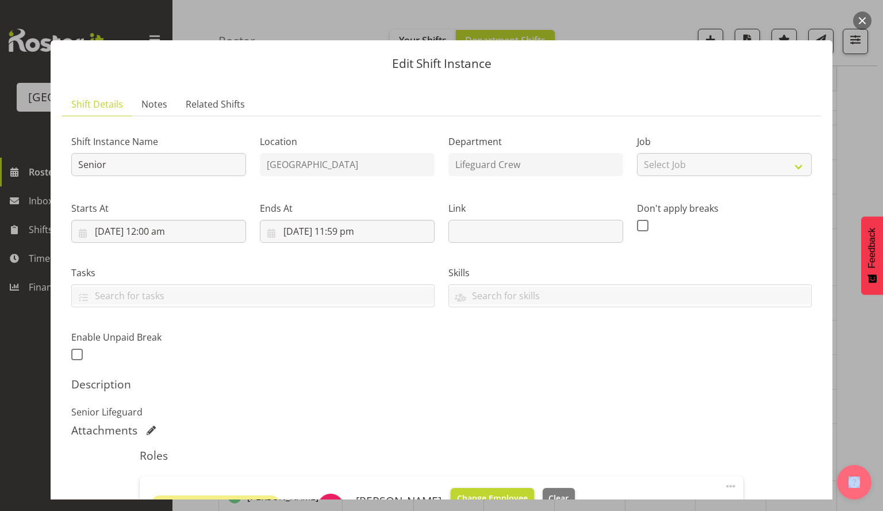
scroll to position [193, 0]
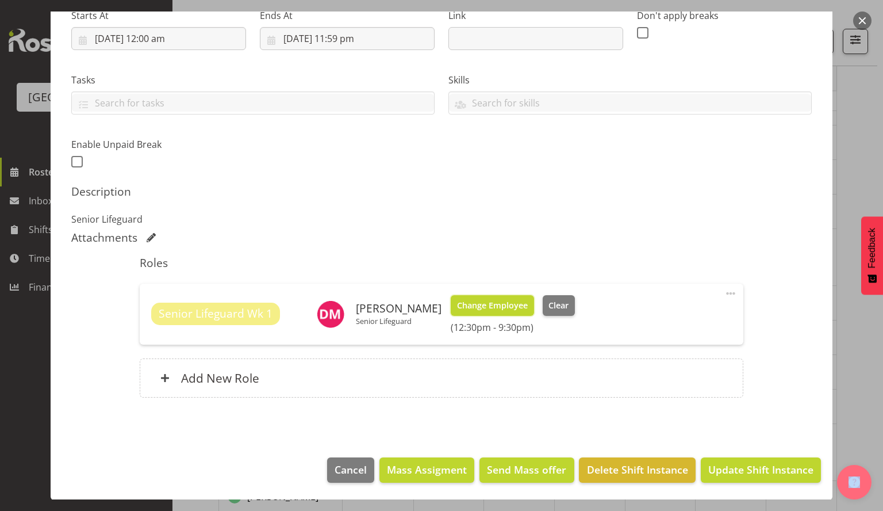
click at [504, 307] on span "Change Employee" at bounding box center [492, 305] width 71 height 13
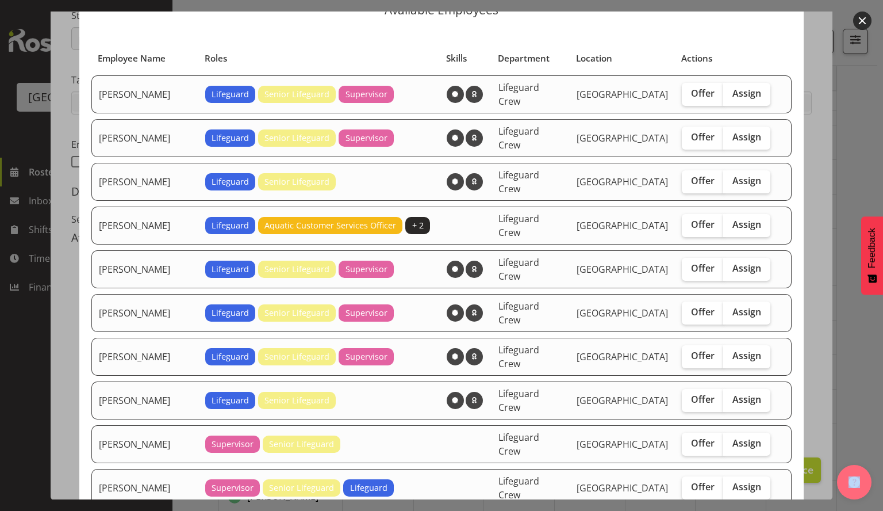
scroll to position [0, 0]
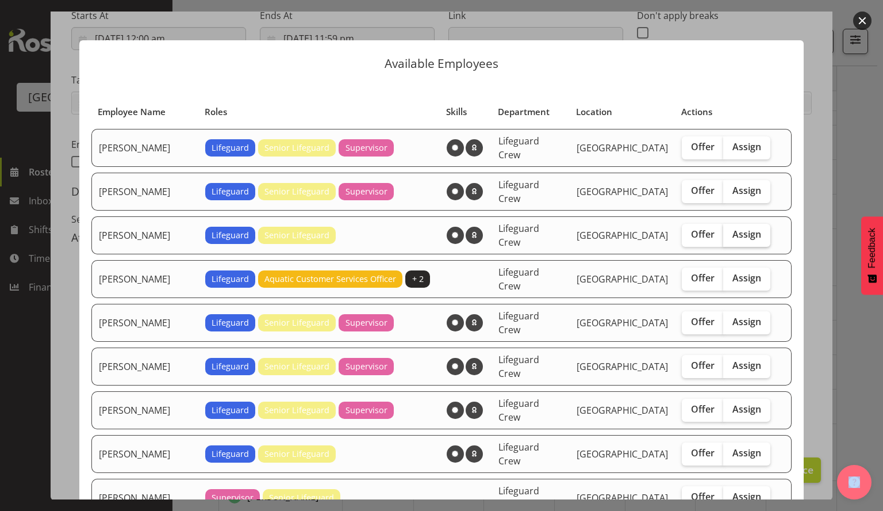
click at [742, 228] on span "Assign" at bounding box center [747, 234] width 29 height 12
click at [731, 231] on input "Assign" at bounding box center [726, 234] width 7 height 7
checkbox input "true"
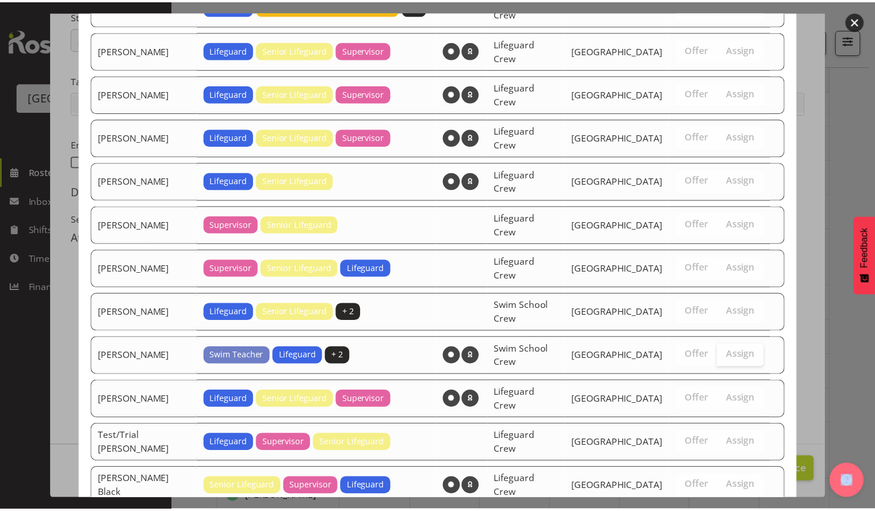
scroll to position [274, 0]
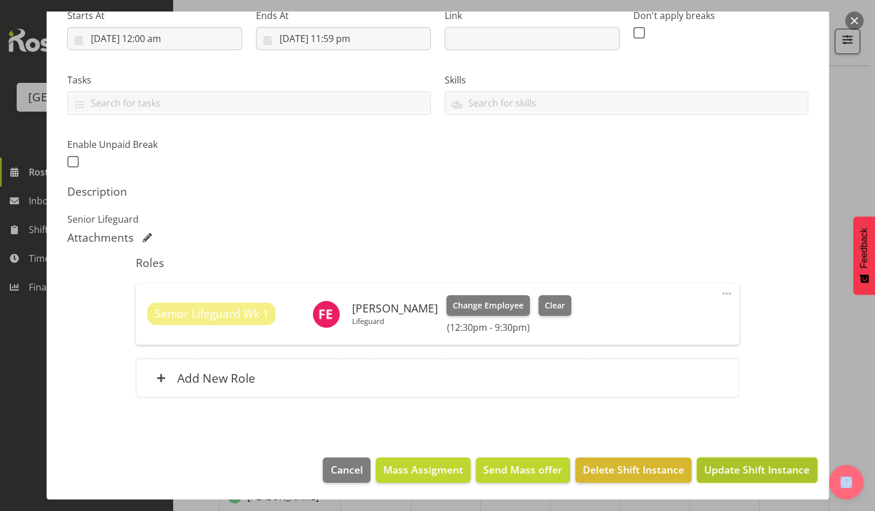
click at [738, 476] on span "Update Shift Instance" at bounding box center [756, 469] width 105 height 15
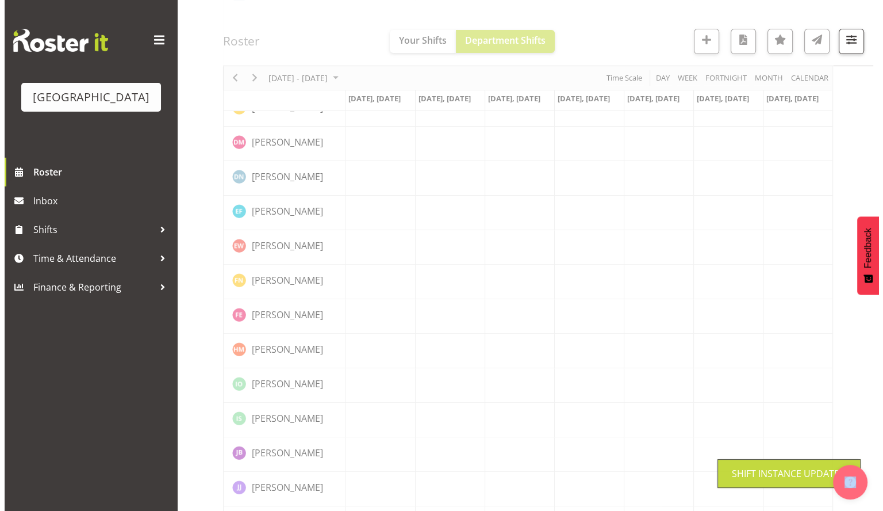
scroll to position [0, 0]
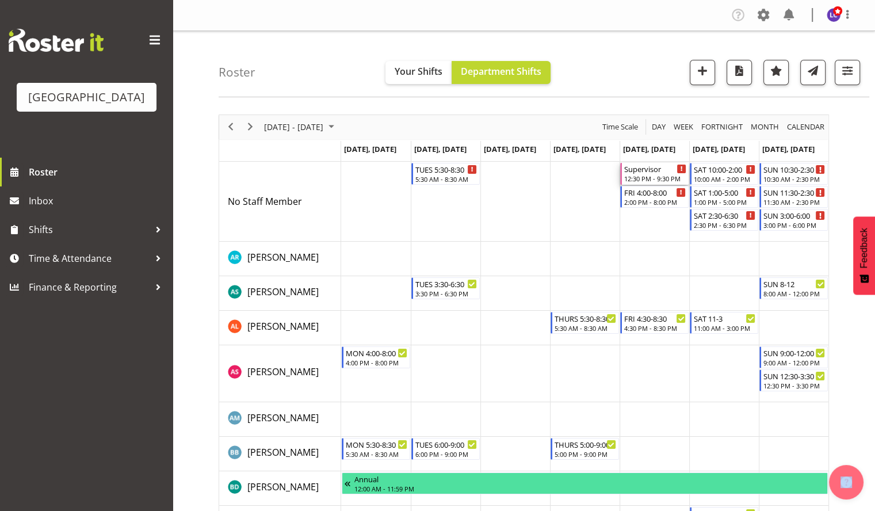
click at [636, 170] on div "Supervisor" at bounding box center [655, 169] width 62 height 12
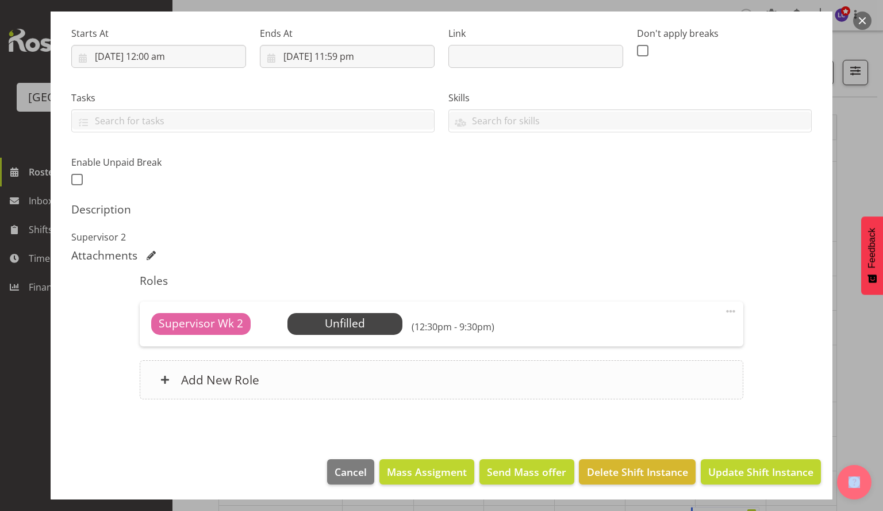
scroll to position [177, 0]
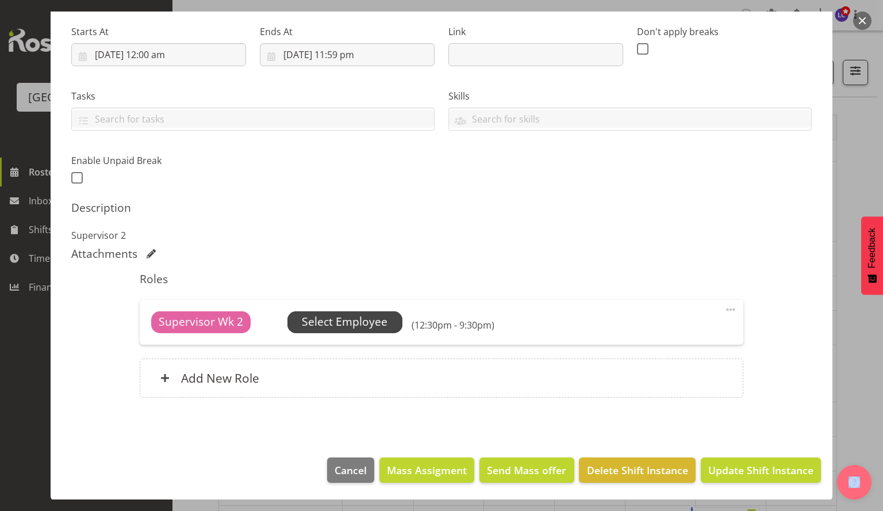
click at [345, 312] on span "Select Employee" at bounding box center [345, 322] width 115 height 22
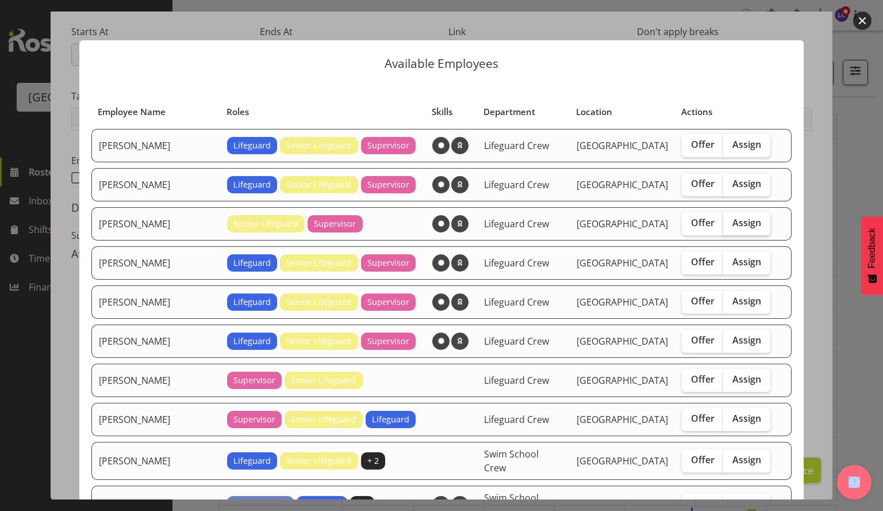
click at [737, 221] on span "Assign" at bounding box center [747, 223] width 29 height 12
click at [731, 221] on input "Assign" at bounding box center [726, 222] width 7 height 7
checkbox input "true"
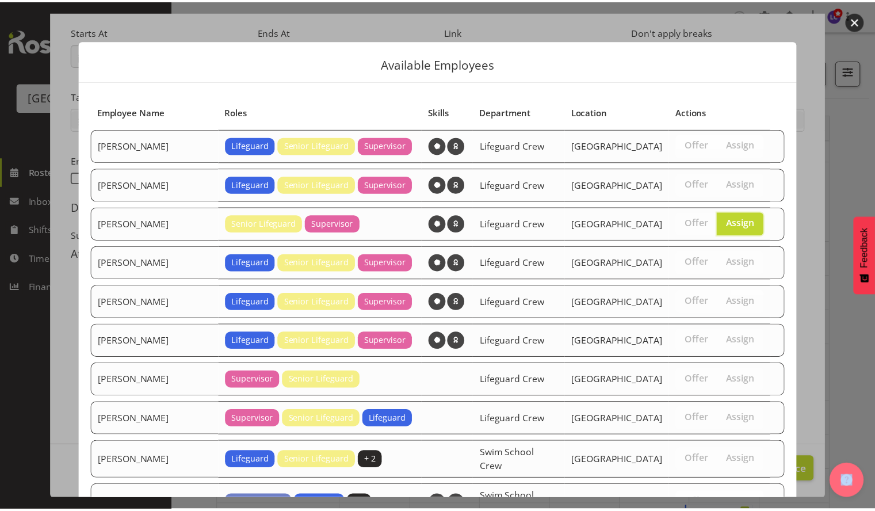
scroll to position [197, 0]
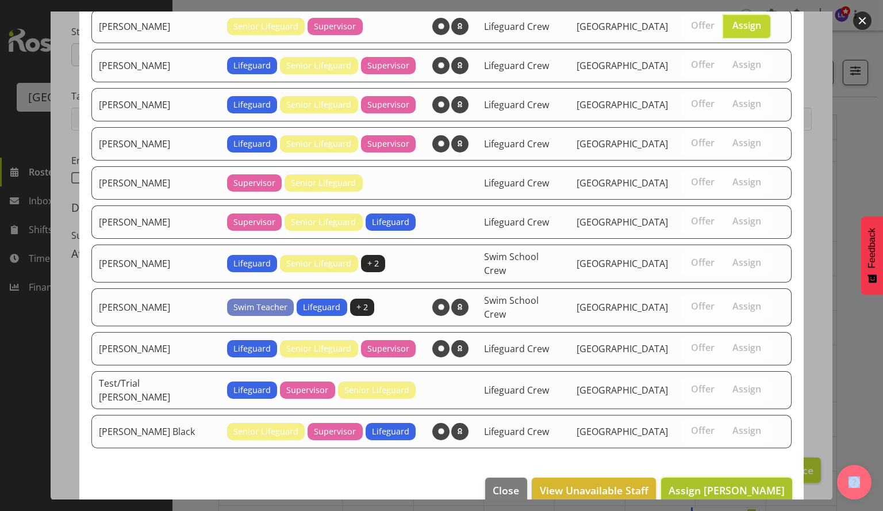
click at [719, 481] on button "Assign [PERSON_NAME]" at bounding box center [726, 489] width 131 height 25
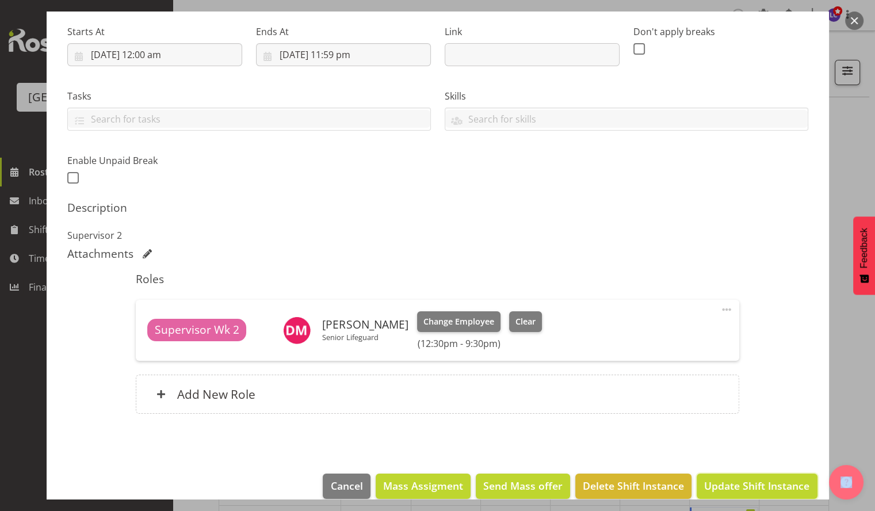
click at [719, 482] on span "Update Shift Instance" at bounding box center [756, 485] width 105 height 15
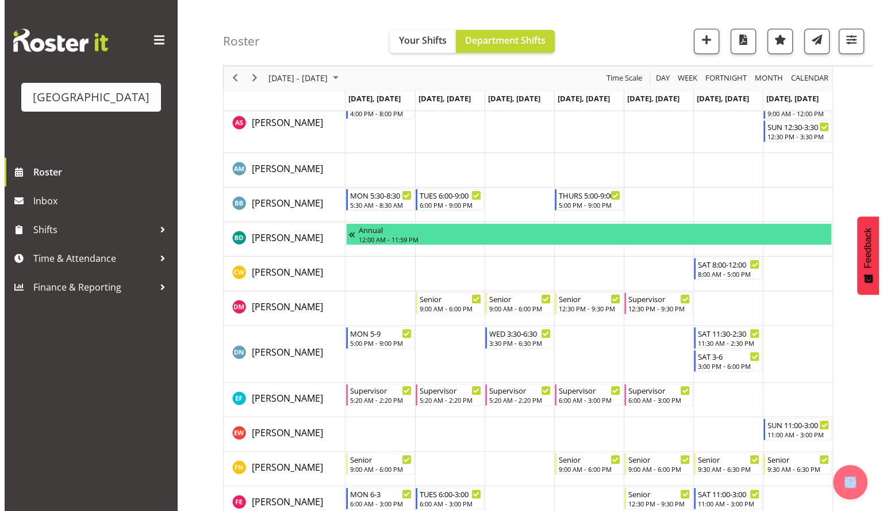
scroll to position [0, 0]
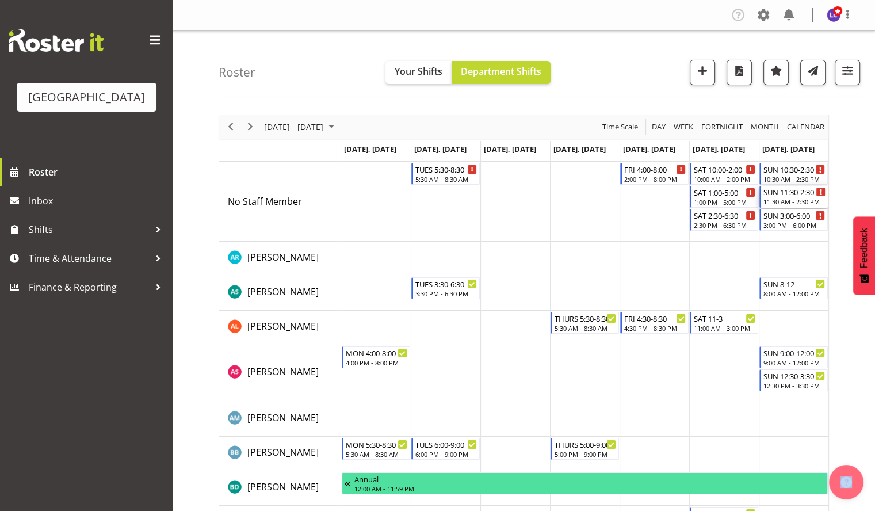
click at [801, 198] on div "11:30 AM - 2:30 PM" at bounding box center [794, 201] width 62 height 9
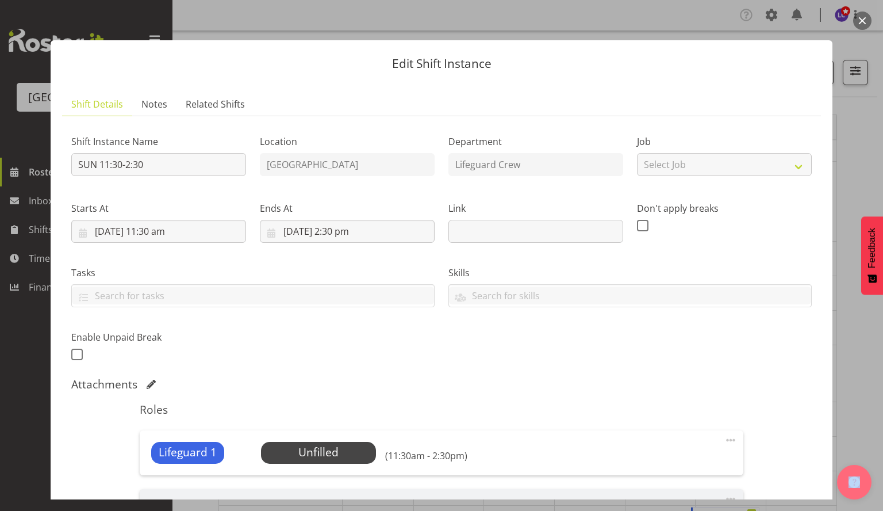
scroll to position [198, 0]
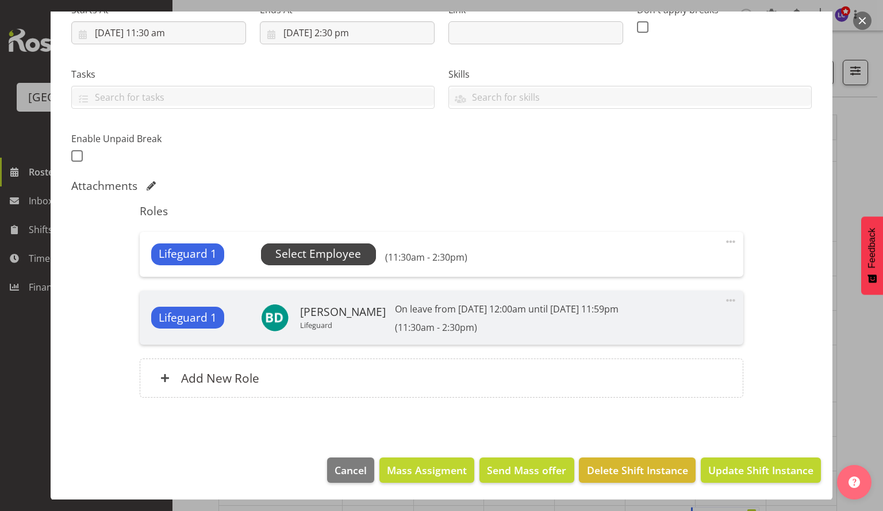
click at [359, 247] on span "Select Employee" at bounding box center [318, 254] width 115 height 22
